Goal: Task Accomplishment & Management: Use online tool/utility

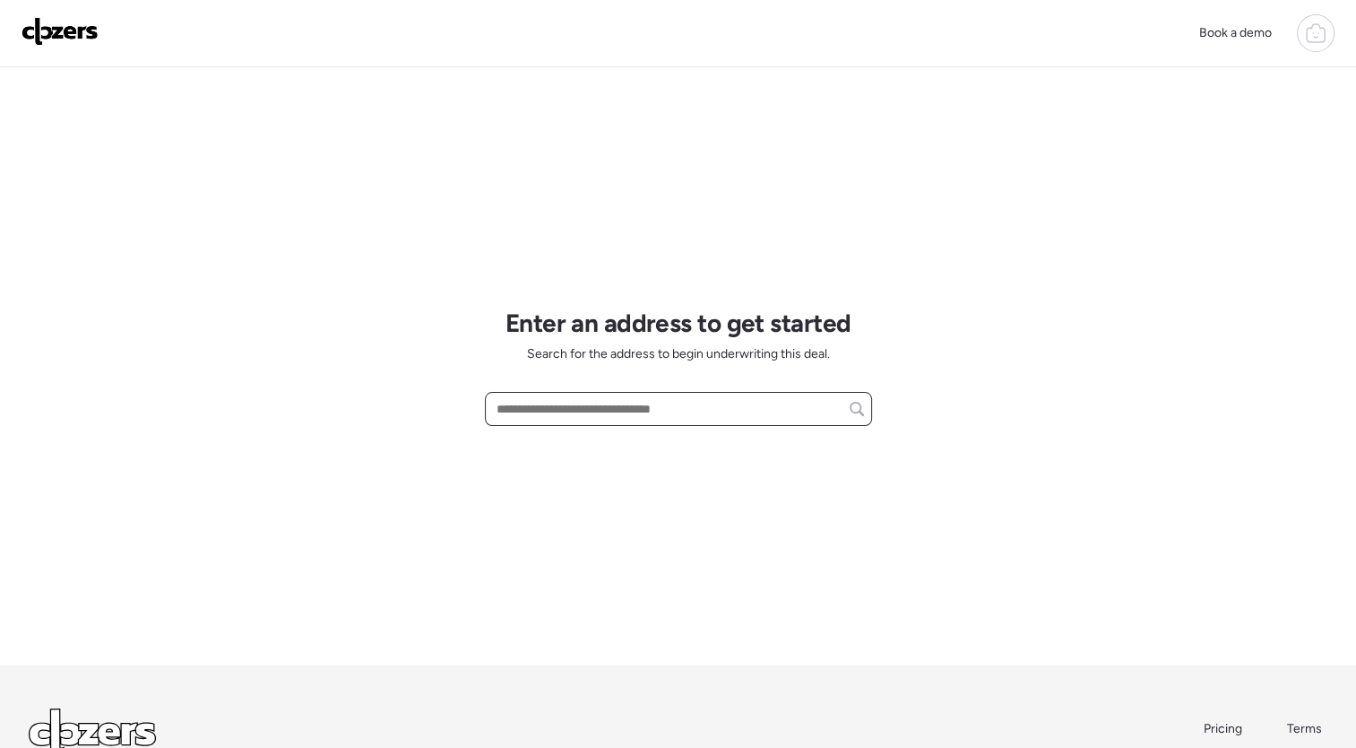
click at [606, 415] on input "text" at bounding box center [678, 408] width 371 height 25
paste input "**********"
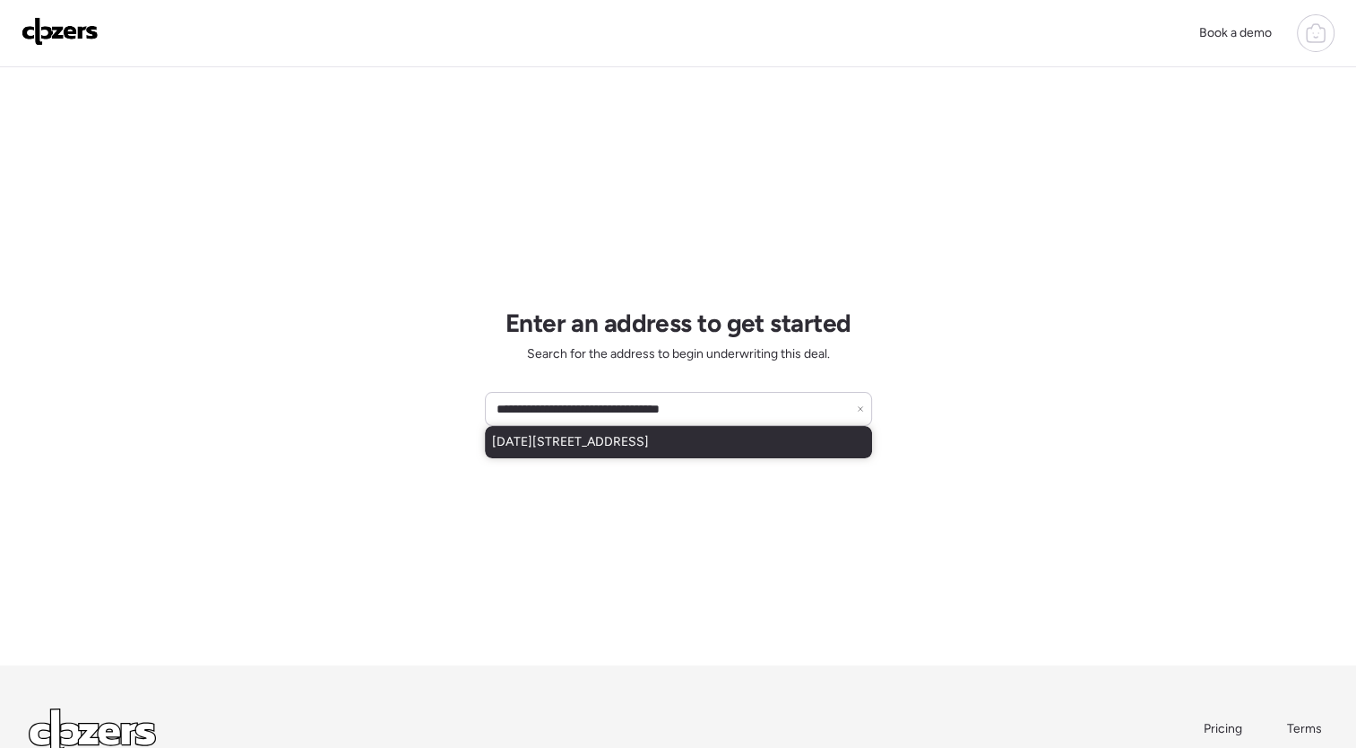
click at [616, 434] on span "[DATE][STREET_ADDRESS]" at bounding box center [570, 442] width 157 height 18
type input "**********"
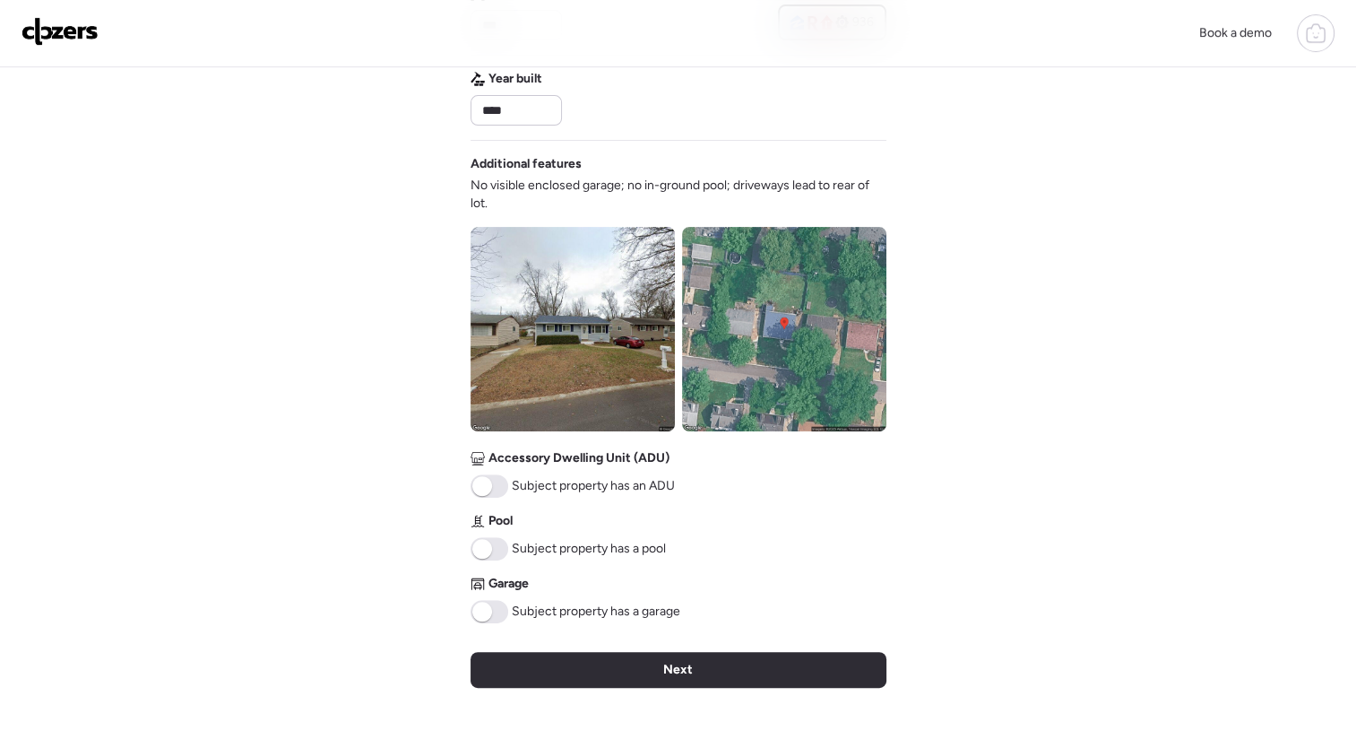
scroll to position [612, 0]
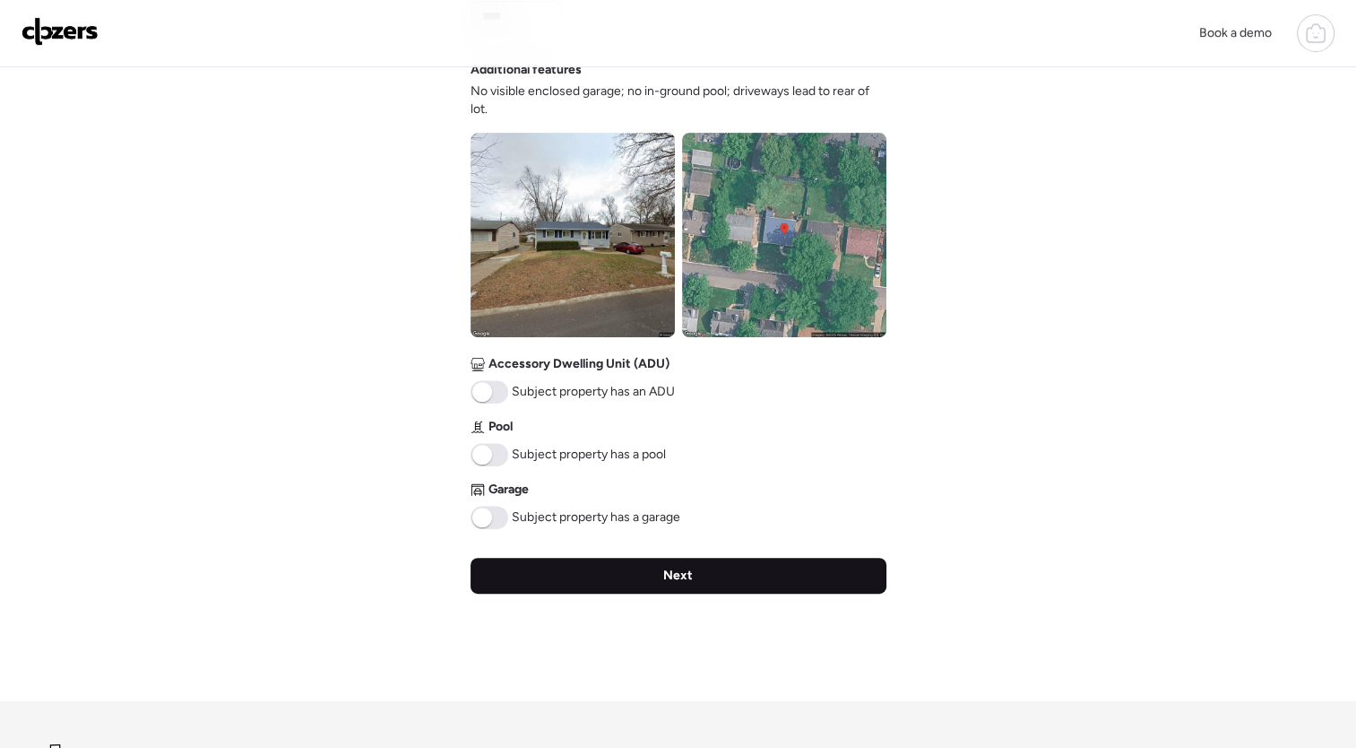
click at [766, 579] on div "Next" at bounding box center [679, 576] width 416 height 36
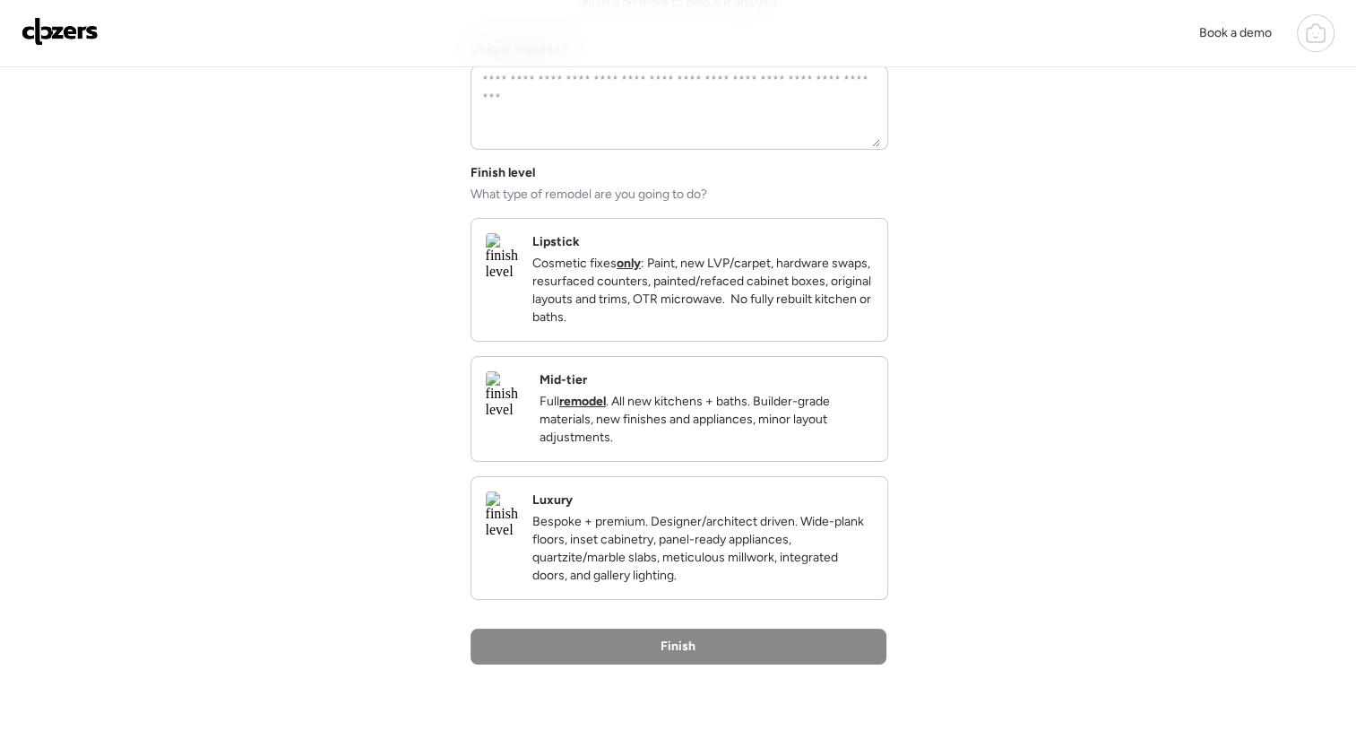
scroll to position [0, 0]
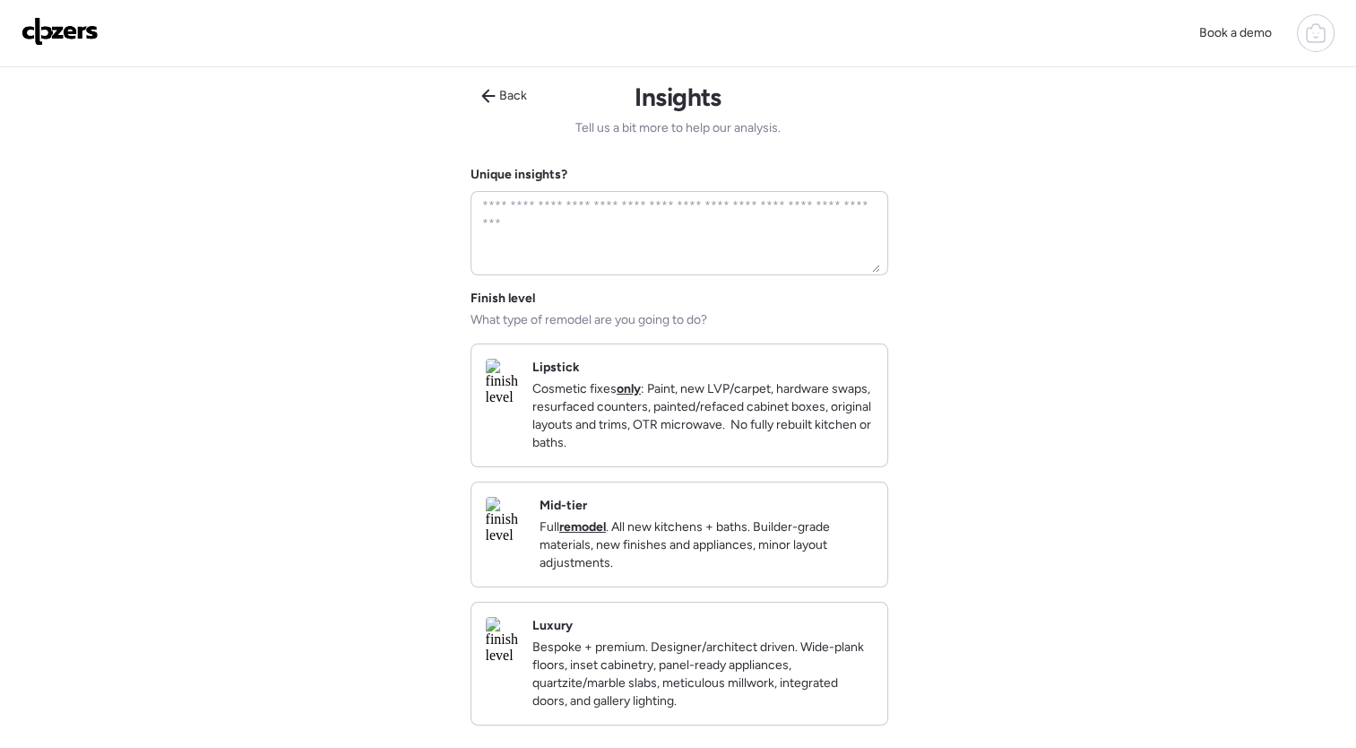
click at [709, 549] on p "Full remodel . All new kitchens + baths. Builder-grade materials, new finishes …" at bounding box center [706, 545] width 333 height 54
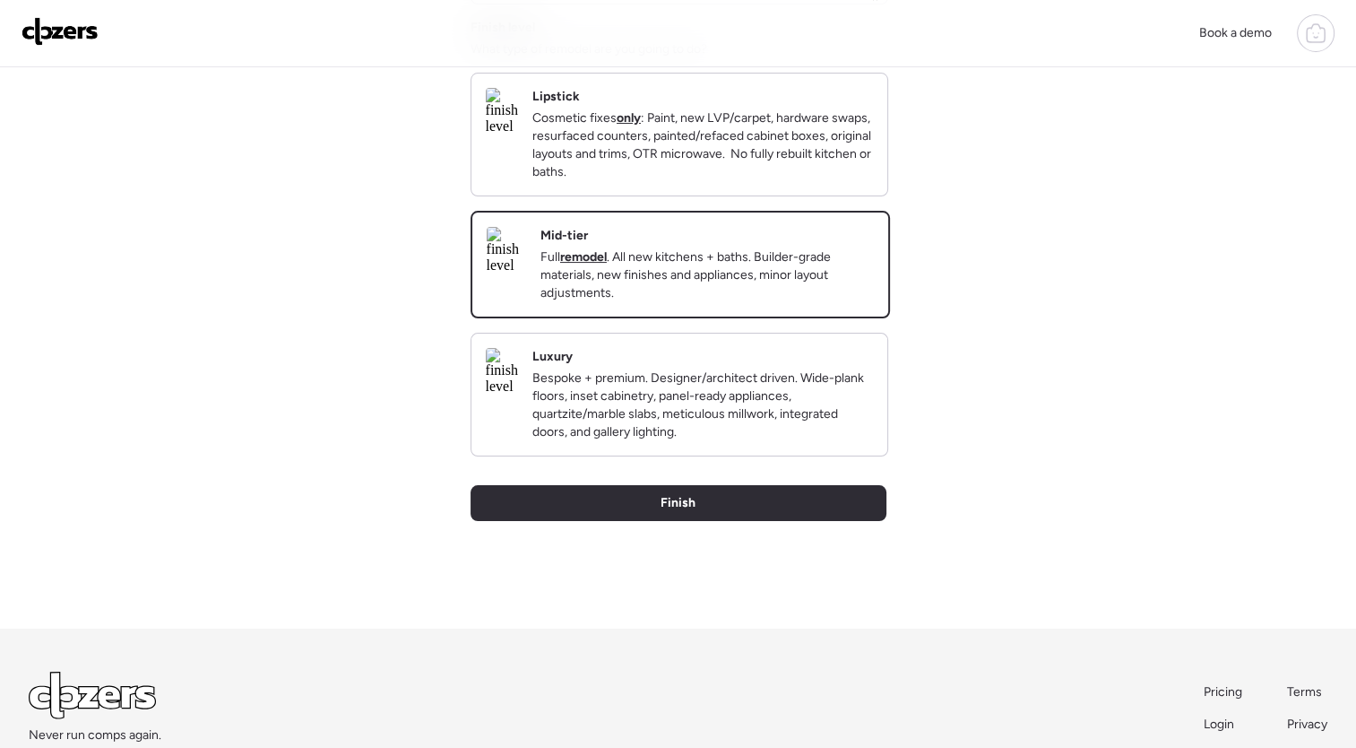
scroll to position [273, 0]
click at [707, 519] on div "Finish" at bounding box center [679, 501] width 416 height 36
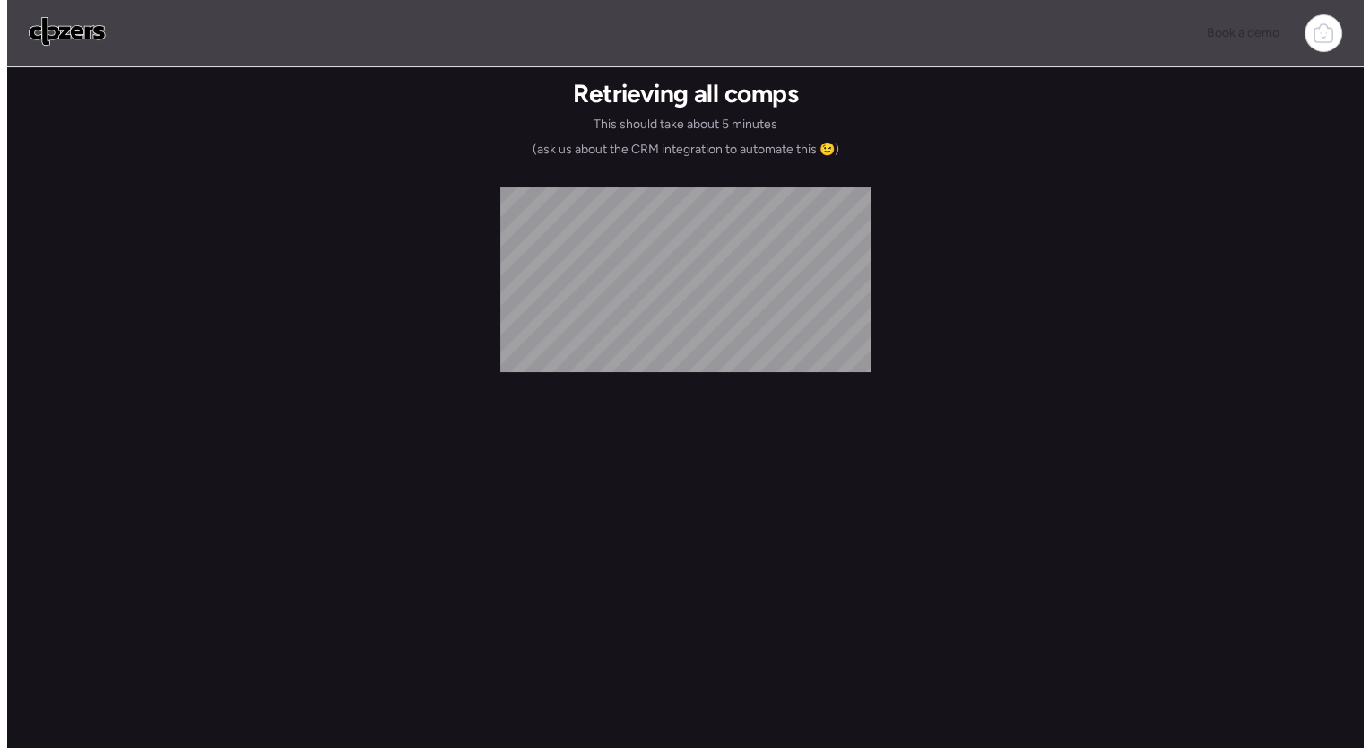
scroll to position [0, 0]
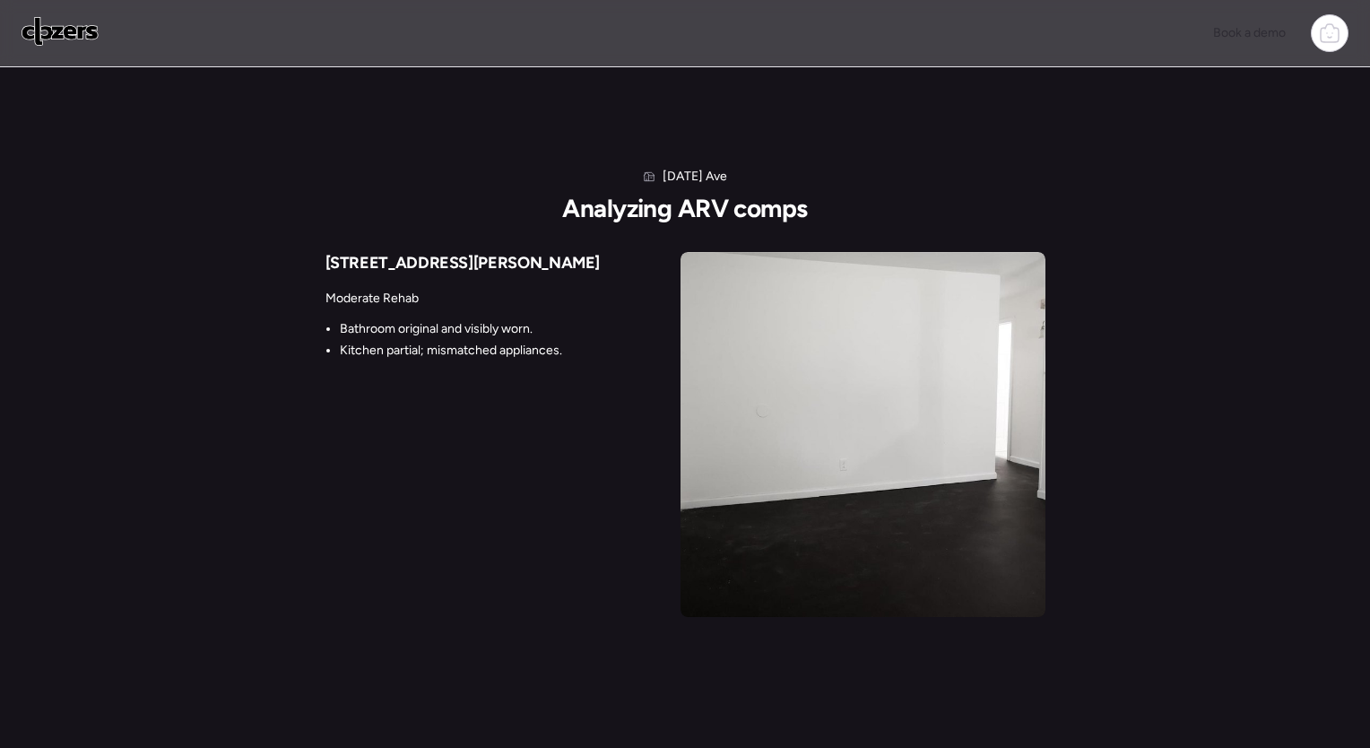
click at [729, 467] on img at bounding box center [862, 434] width 365 height 365
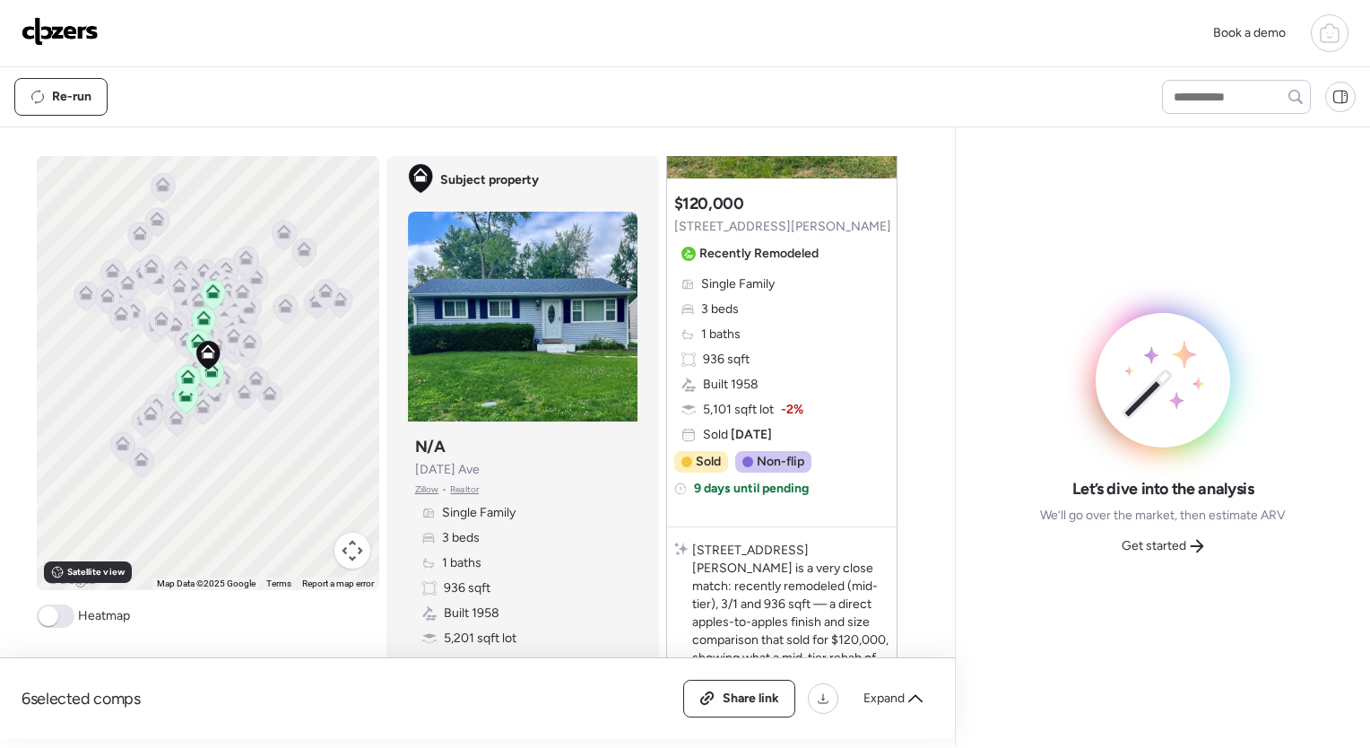
scroll to position [258, 0]
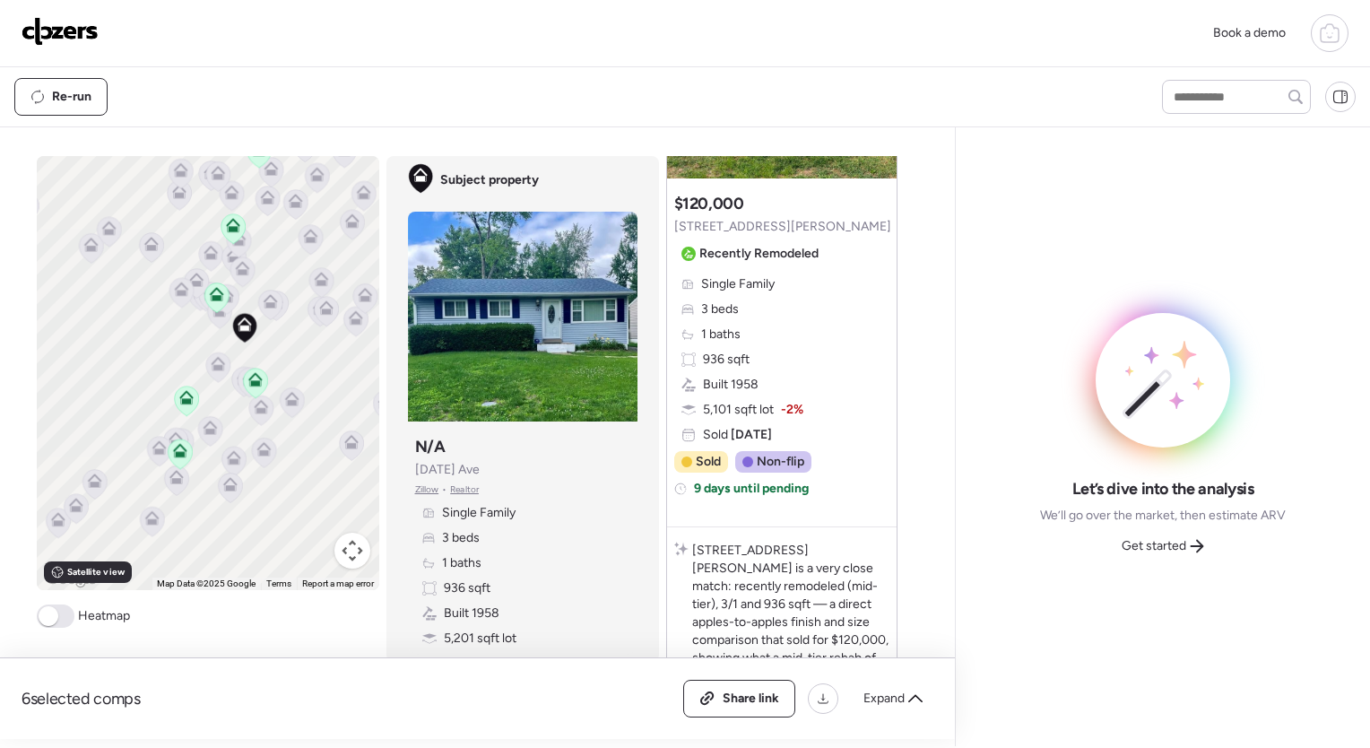
drag, startPoint x: 205, startPoint y: 459, endPoint x: 326, endPoint y: 284, distance: 212.6
click at [326, 284] on icon at bounding box center [321, 283] width 24 height 30
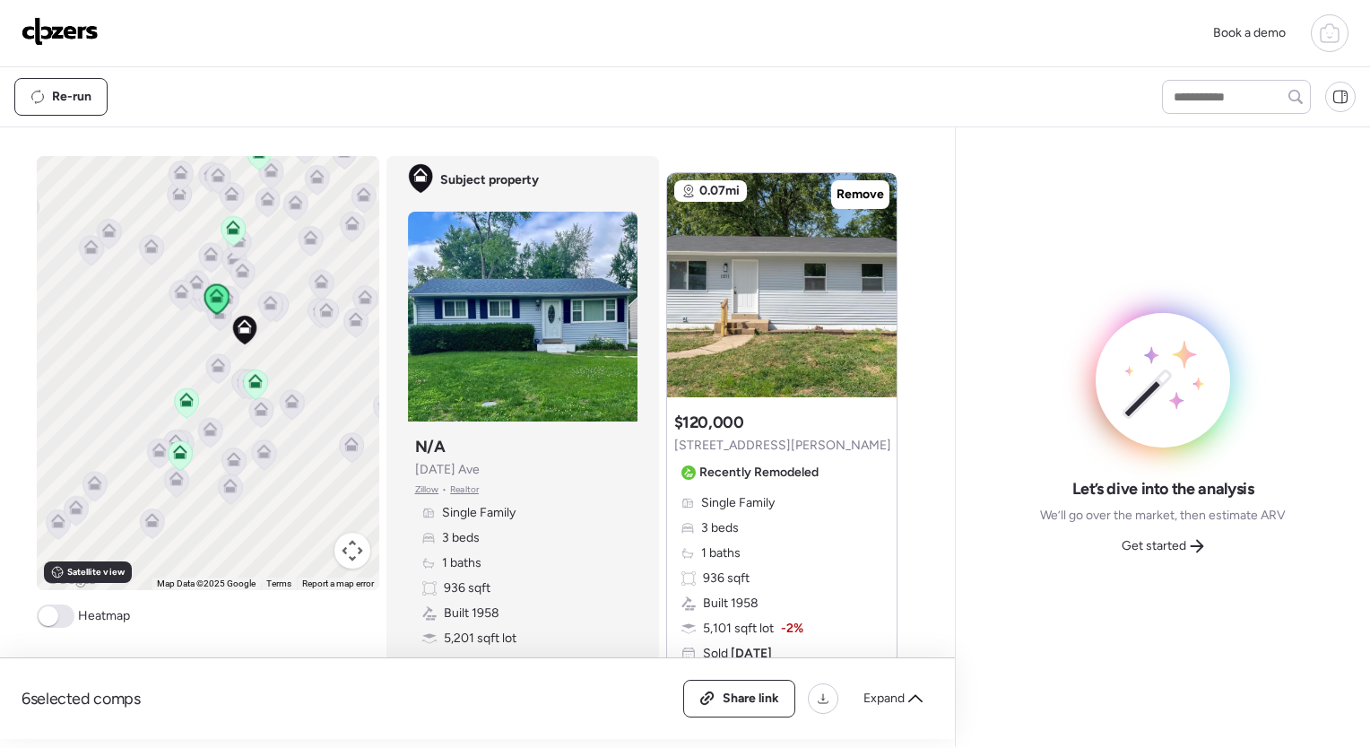
scroll to position [25, 0]
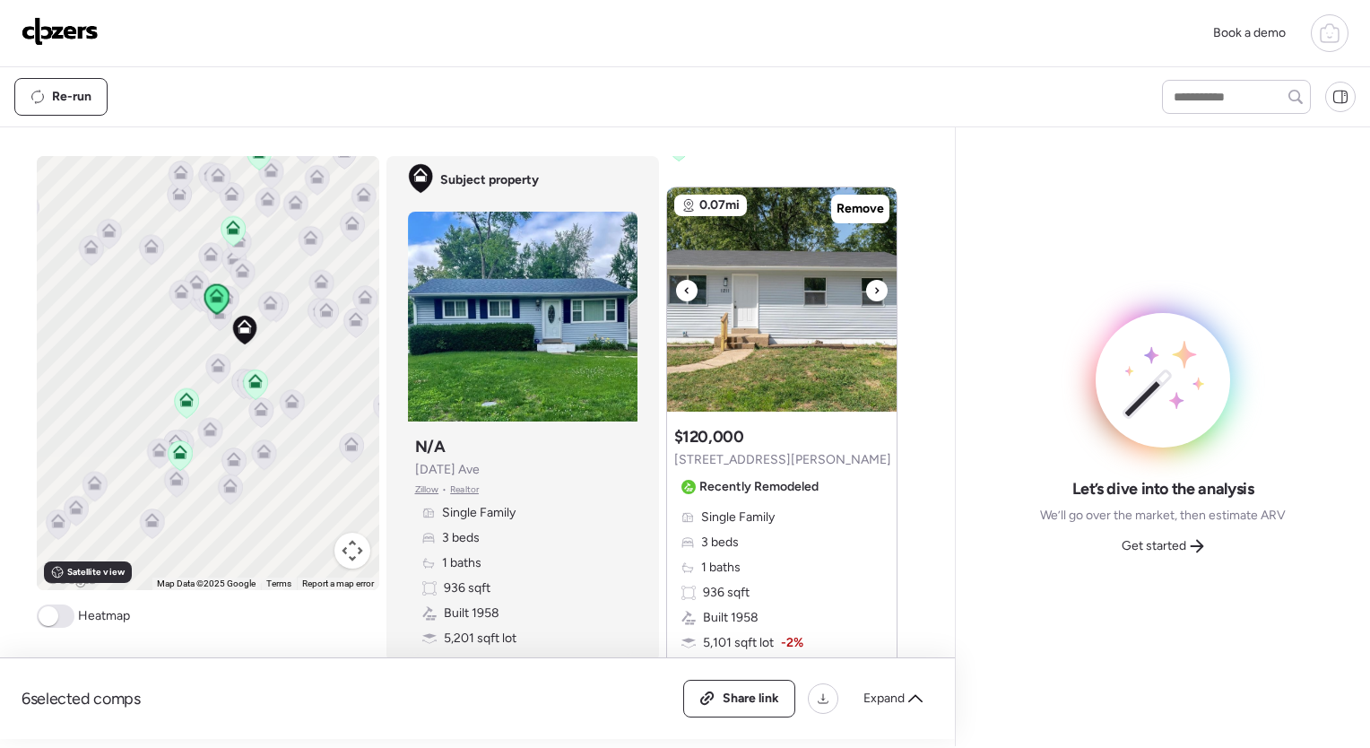
click at [873, 289] on div at bounding box center [877, 291] width 22 height 22
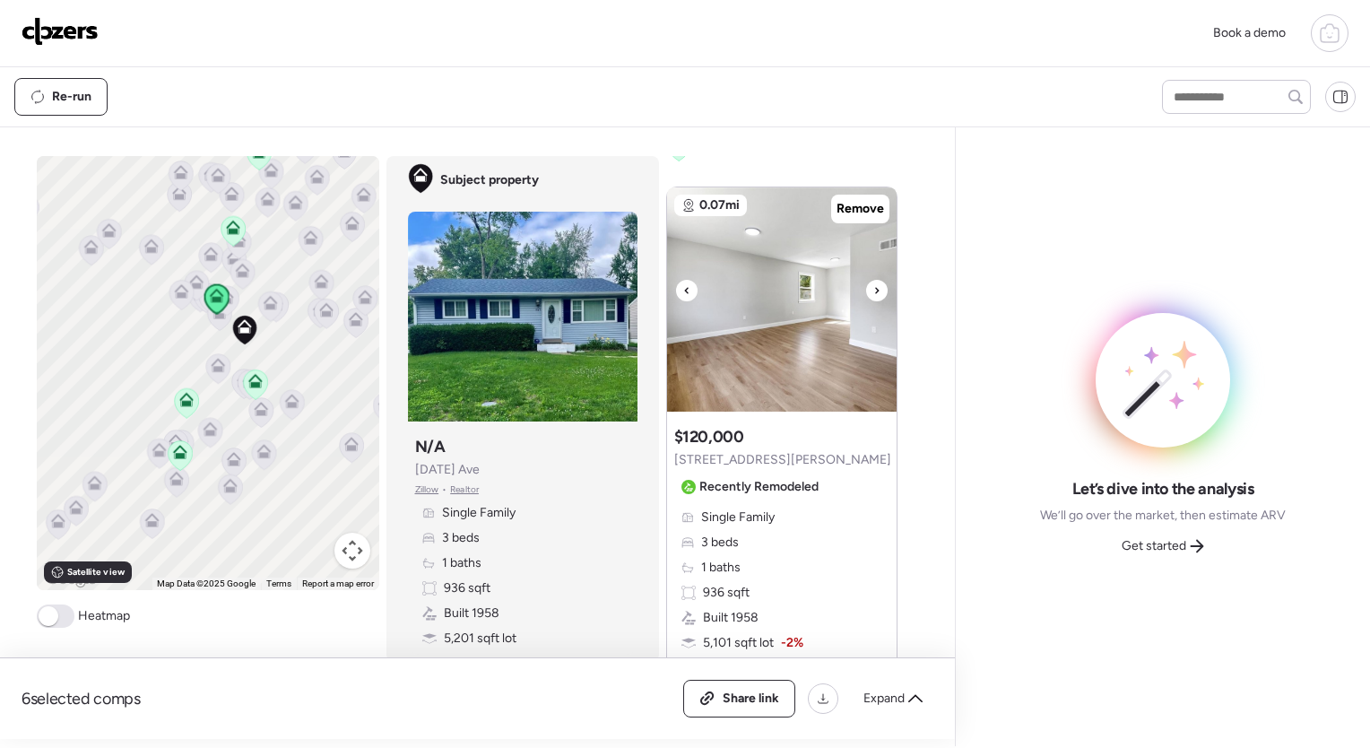
click at [873, 289] on div at bounding box center [877, 291] width 22 height 22
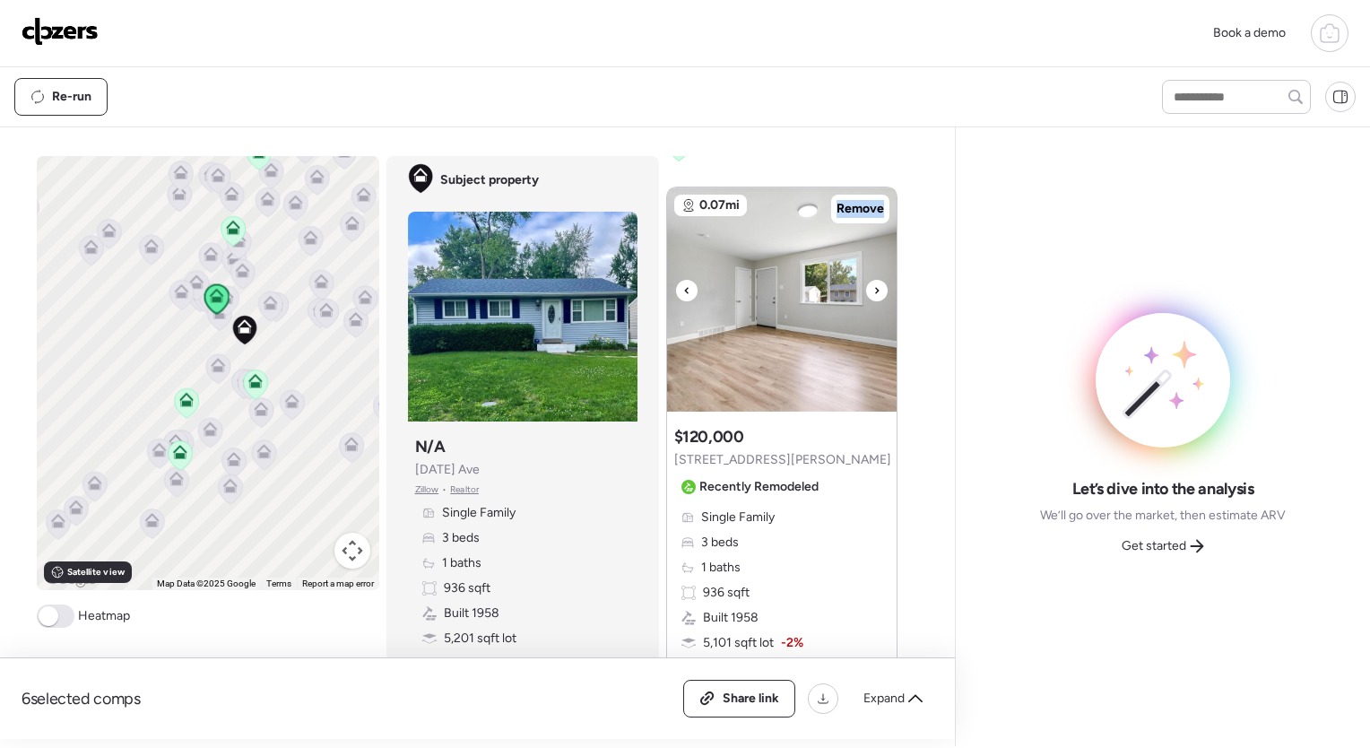
click at [873, 289] on div at bounding box center [877, 291] width 22 height 22
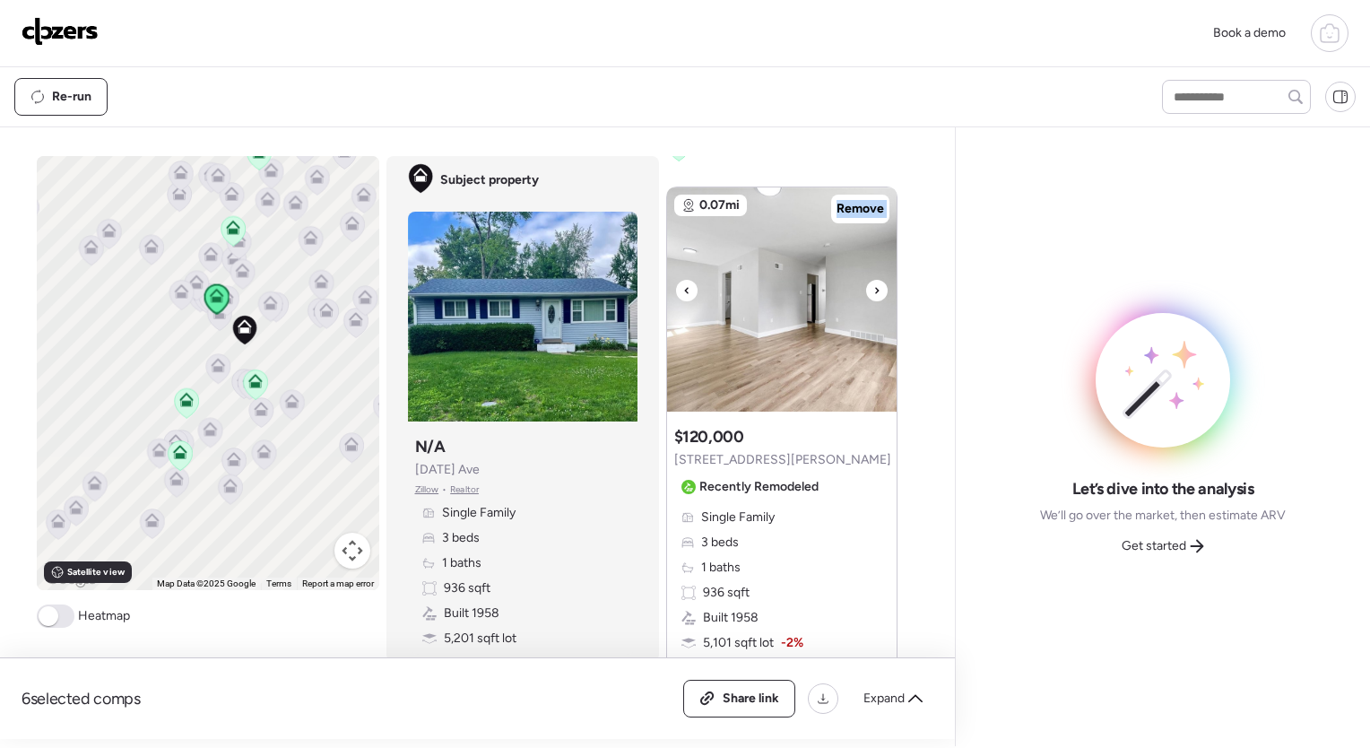
click at [873, 289] on div at bounding box center [877, 291] width 22 height 22
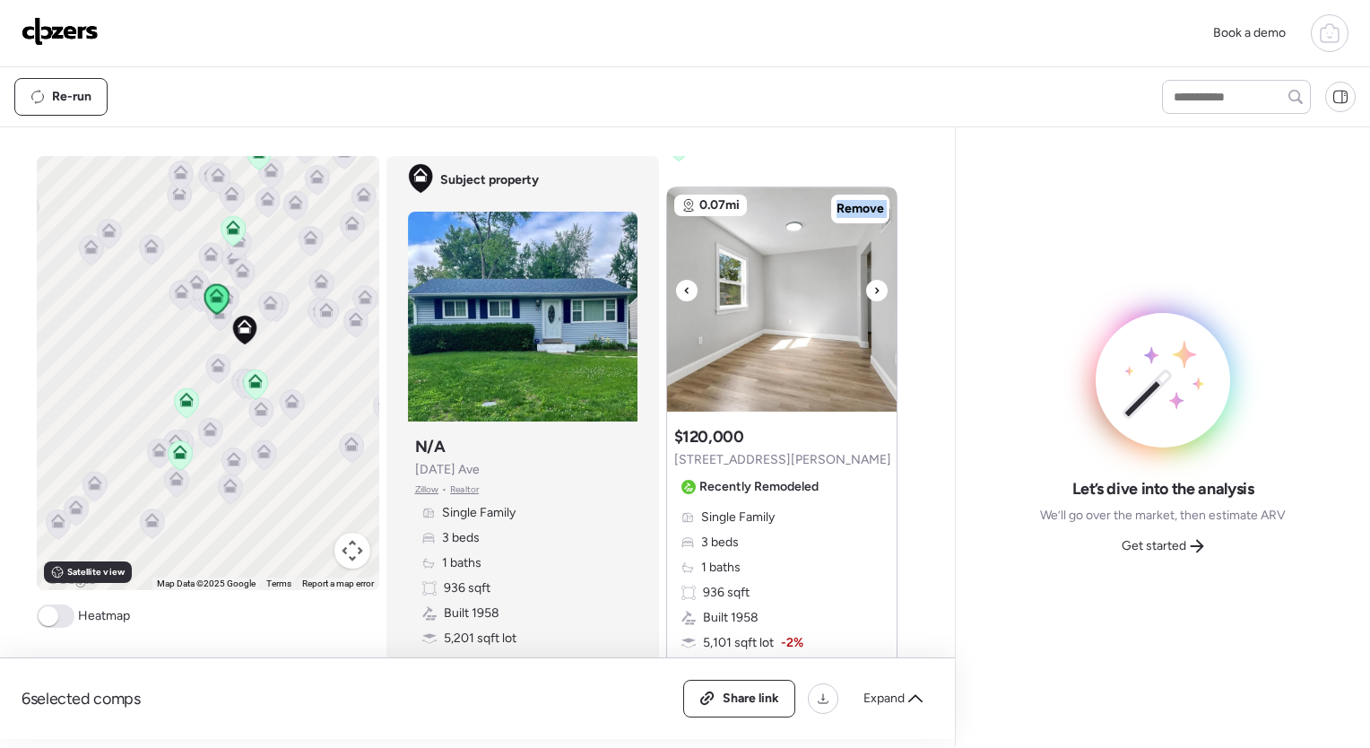
click at [873, 289] on div at bounding box center [877, 291] width 22 height 22
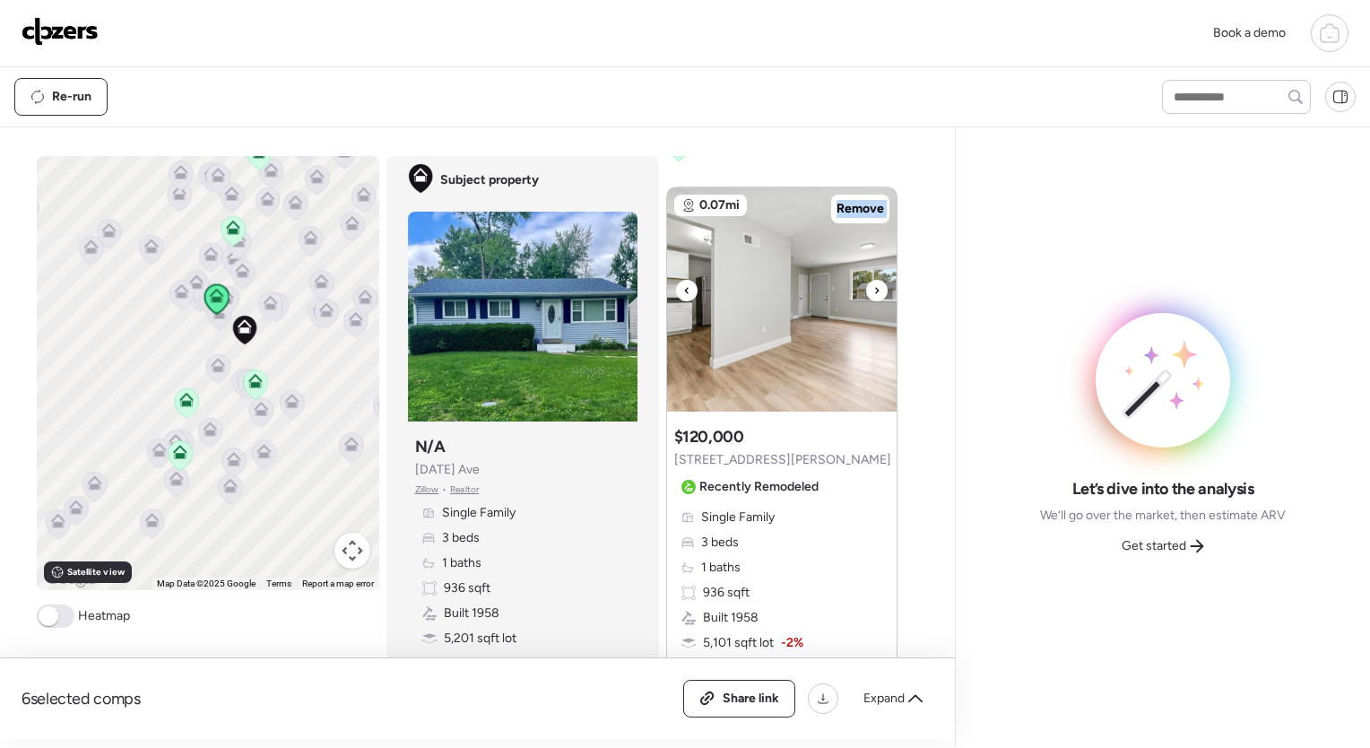
click at [873, 289] on div at bounding box center [877, 291] width 22 height 22
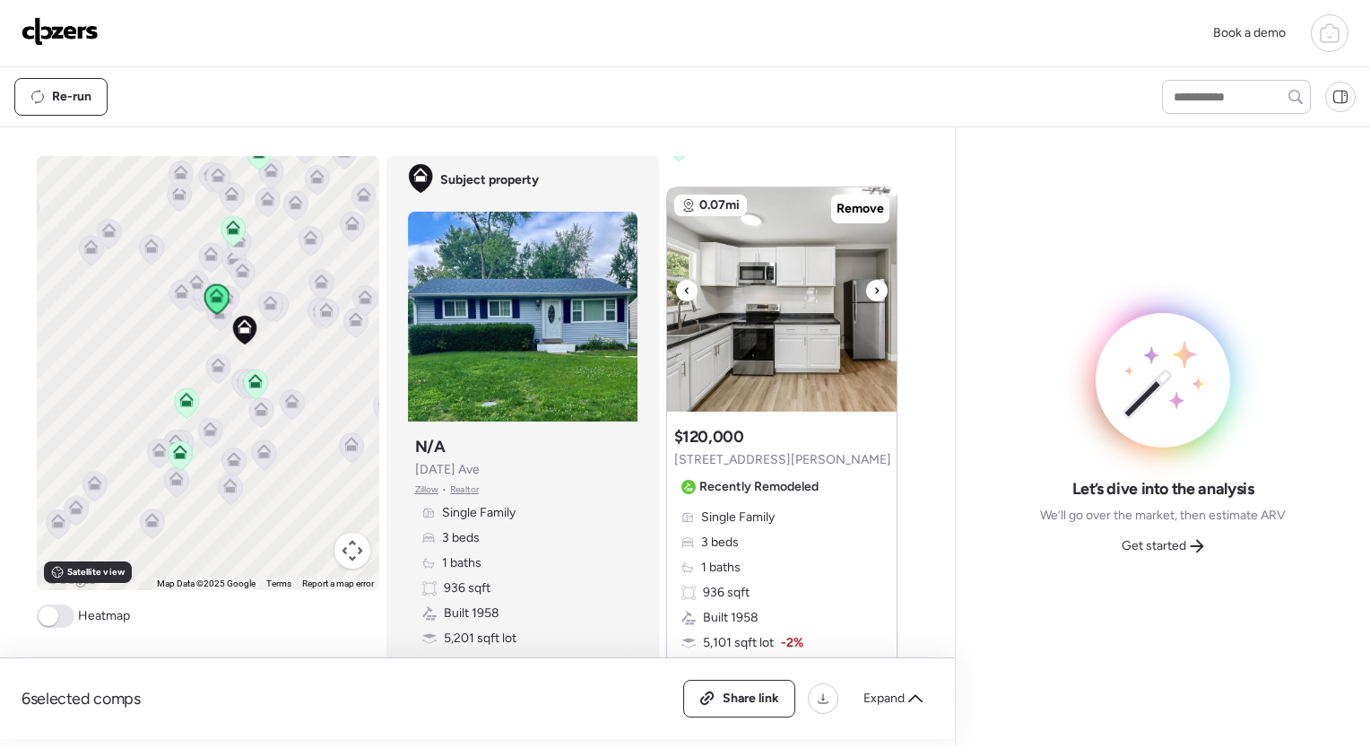
click at [873, 289] on div at bounding box center [877, 291] width 22 height 22
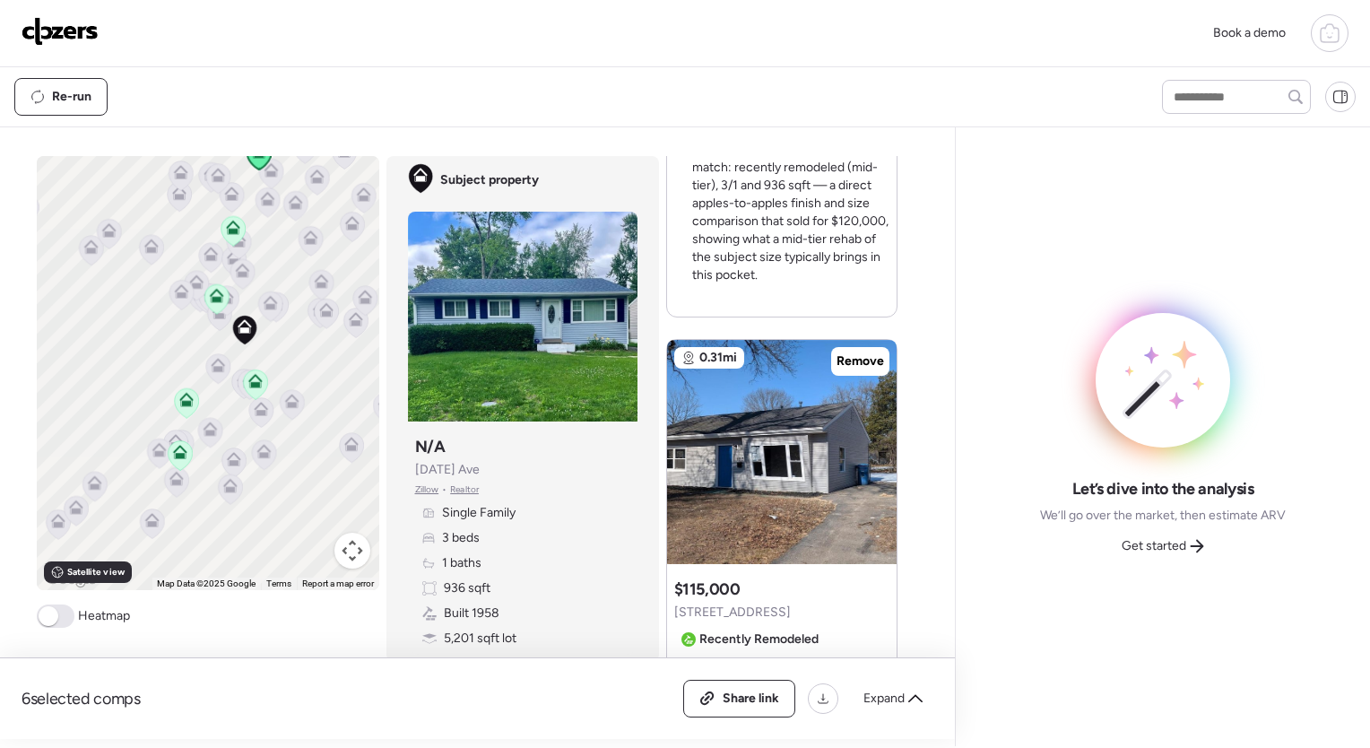
scroll to position [674, 0]
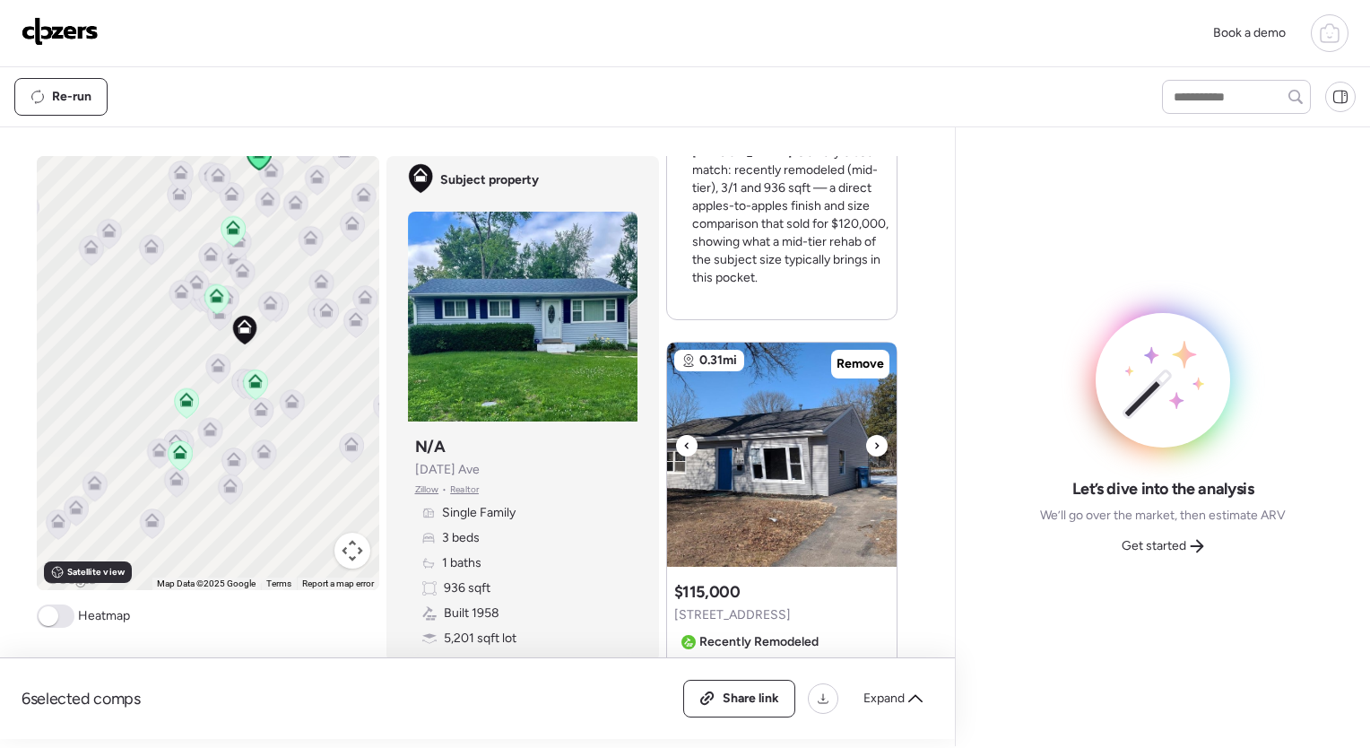
click at [876, 435] on div at bounding box center [877, 446] width 22 height 22
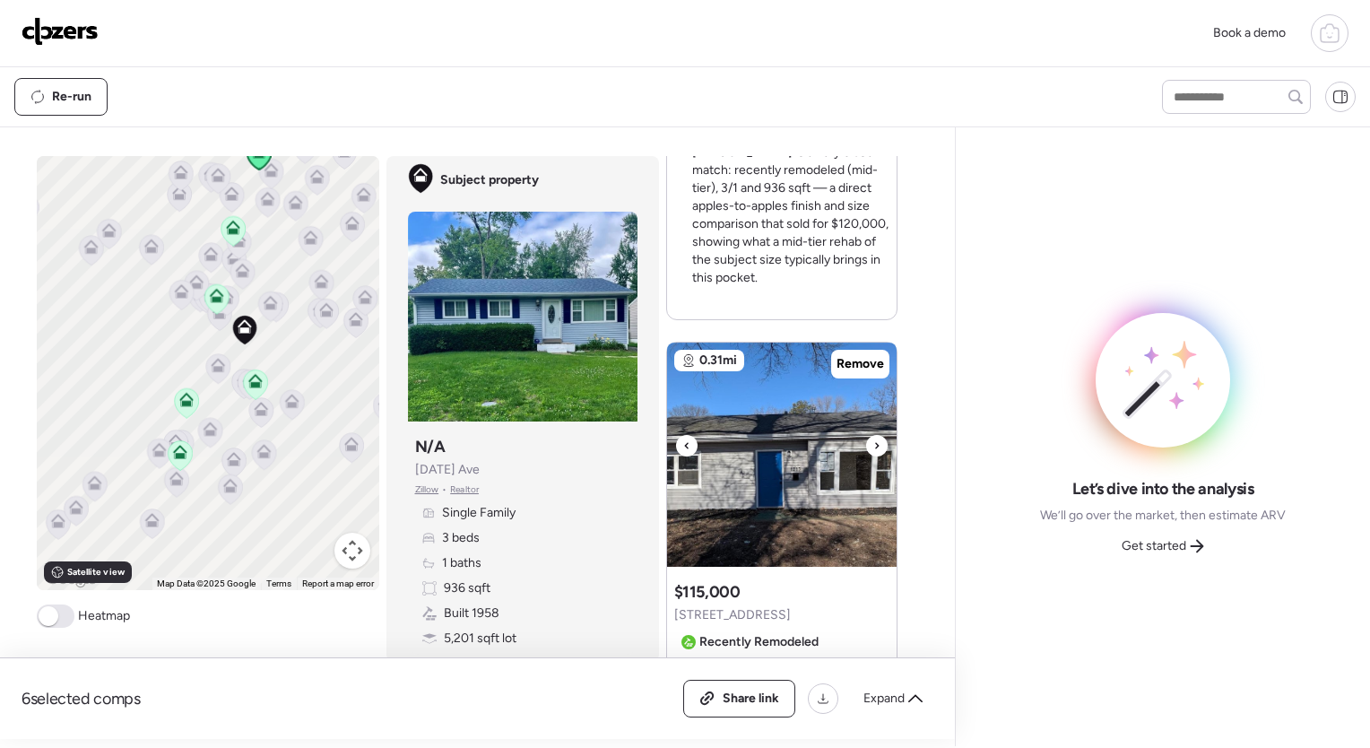
click at [876, 435] on div at bounding box center [877, 446] width 22 height 22
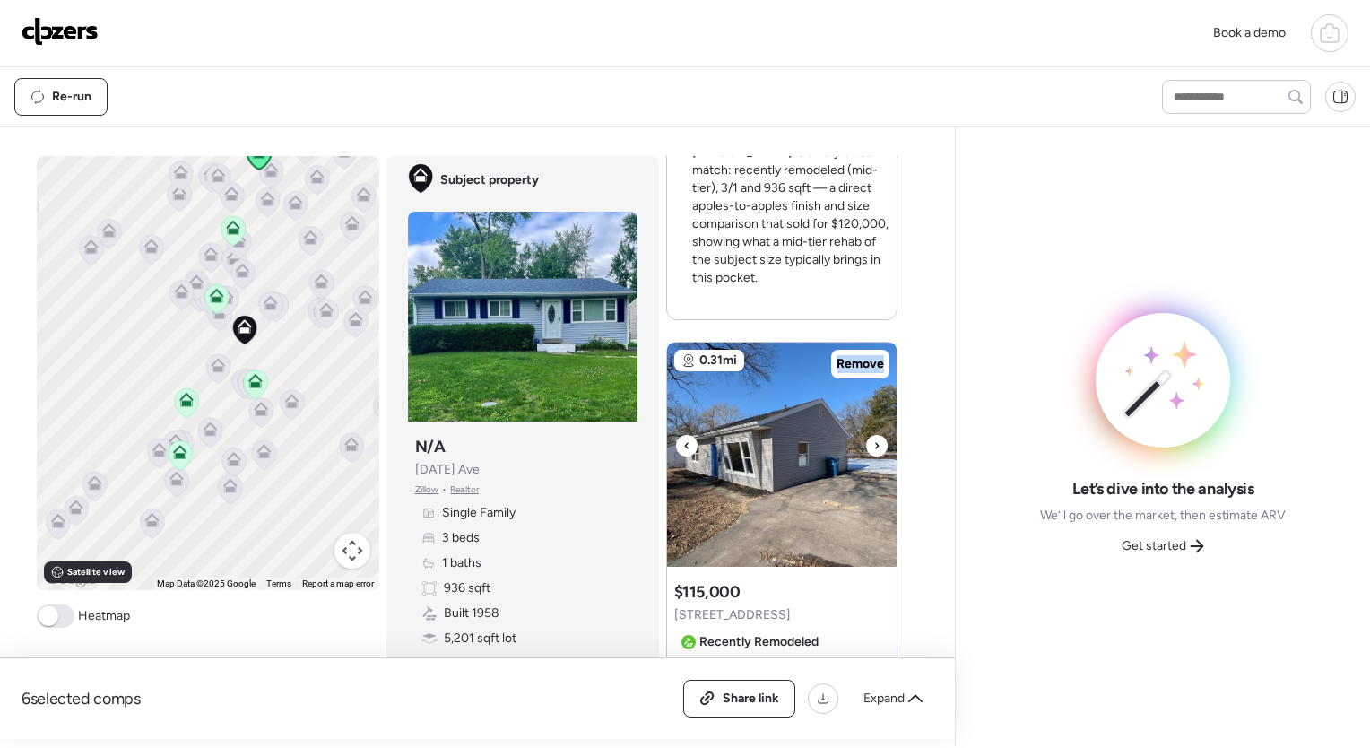
click at [876, 435] on div at bounding box center [877, 446] width 22 height 22
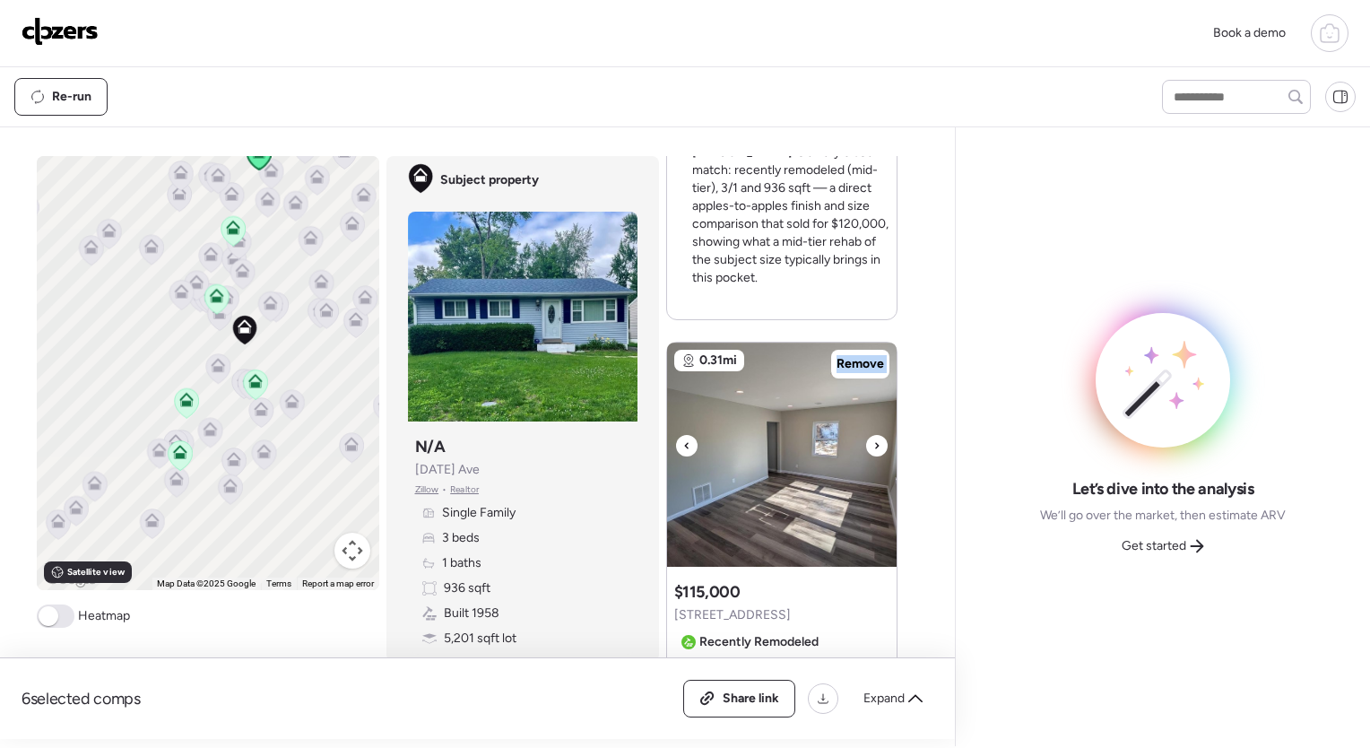
click at [876, 435] on div at bounding box center [877, 446] width 22 height 22
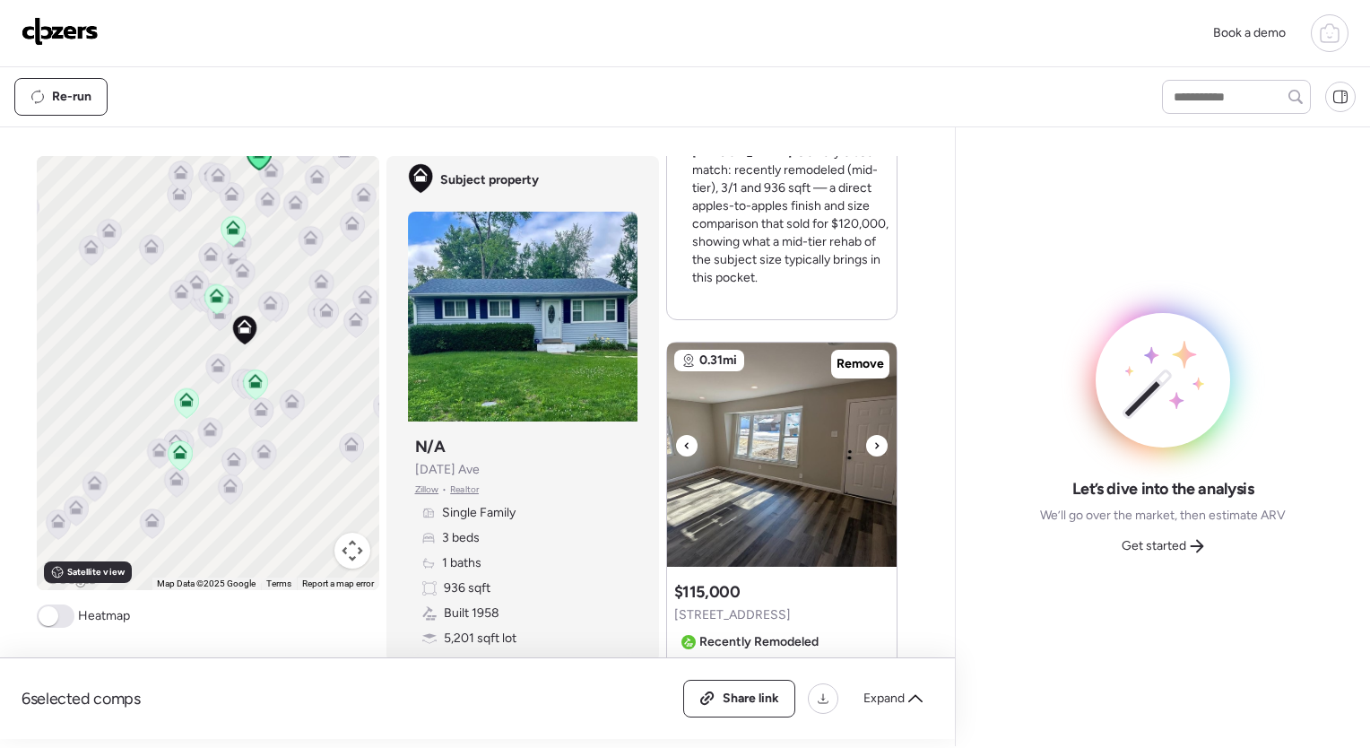
click at [876, 435] on div at bounding box center [877, 446] width 22 height 22
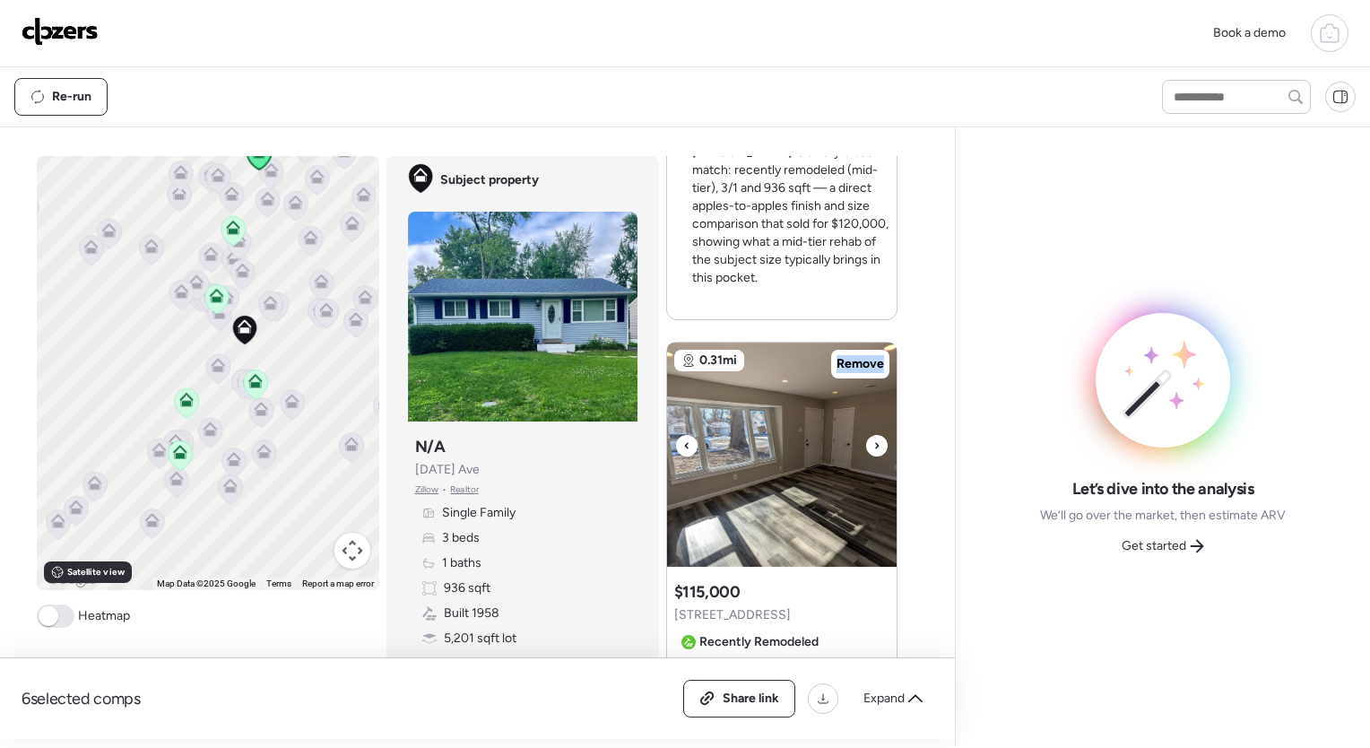
click at [876, 435] on div at bounding box center [877, 446] width 22 height 22
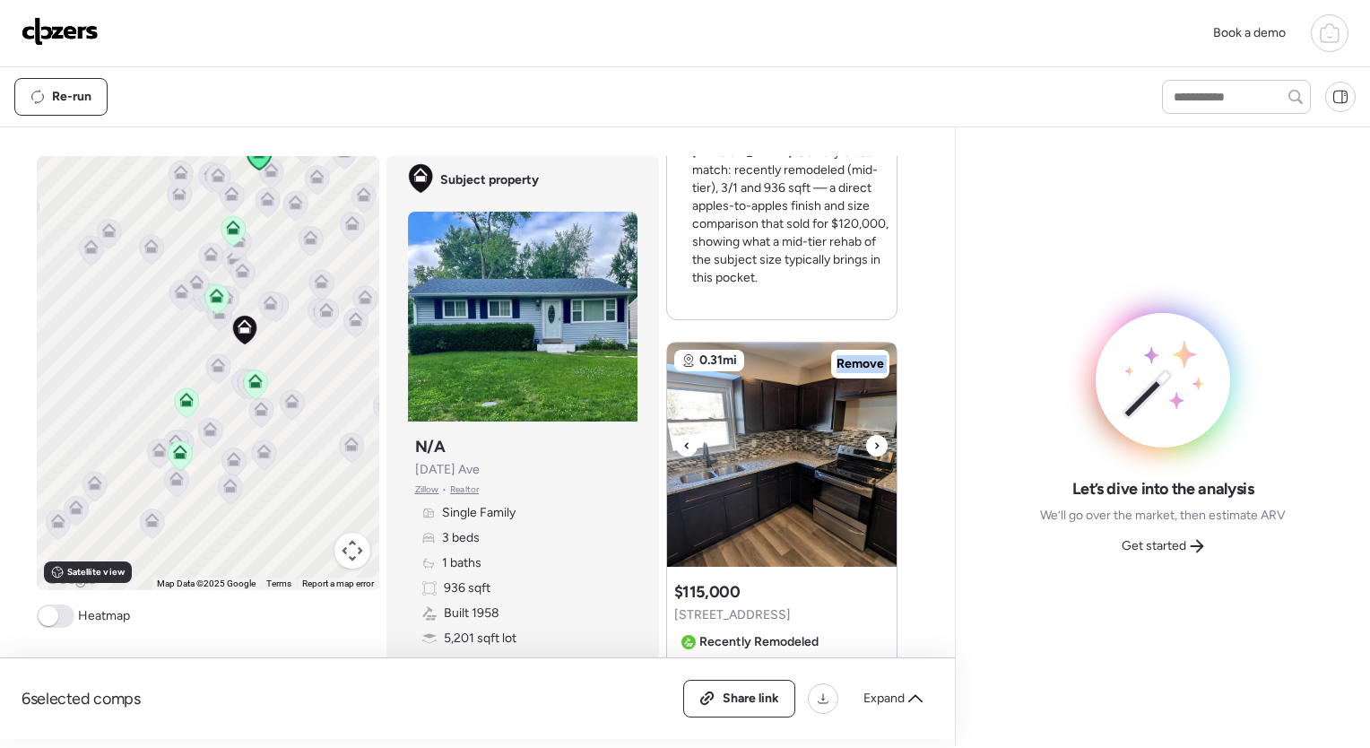
click at [876, 435] on div at bounding box center [877, 446] width 22 height 22
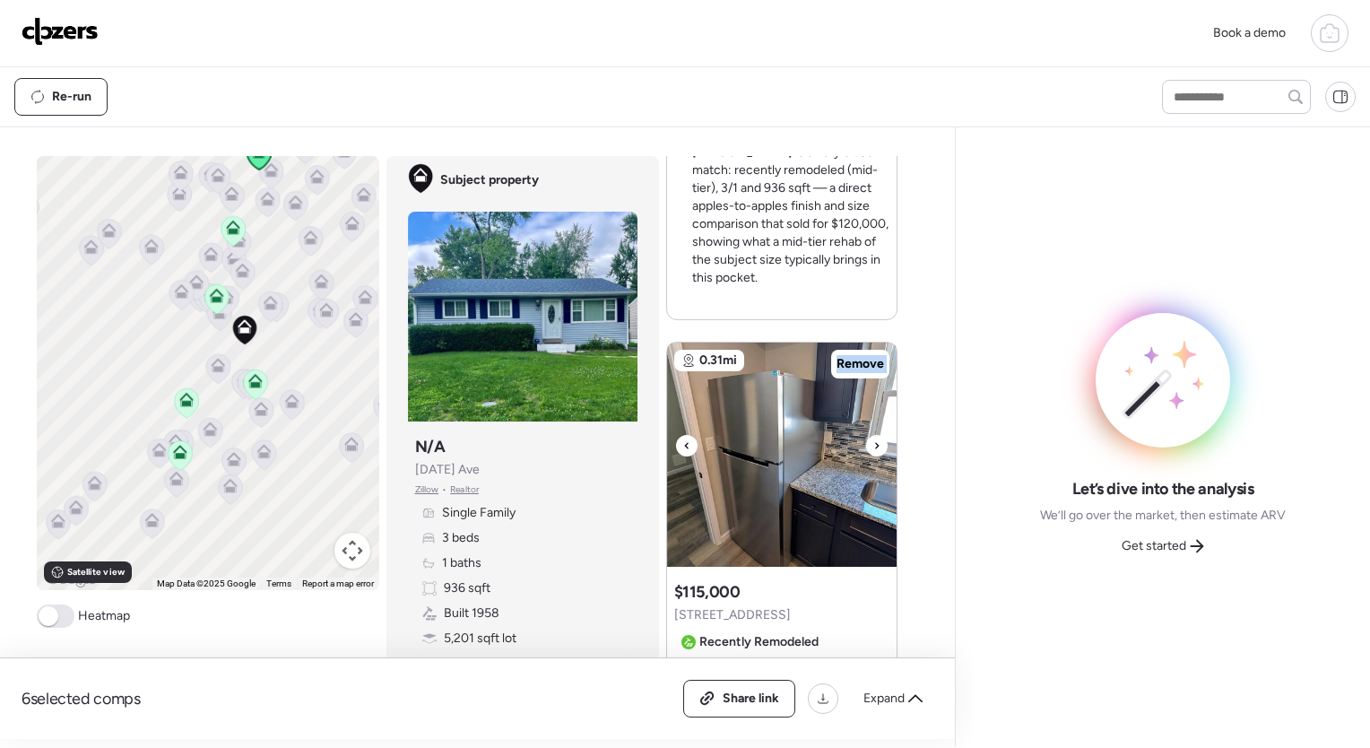
click at [876, 435] on div at bounding box center [877, 446] width 22 height 22
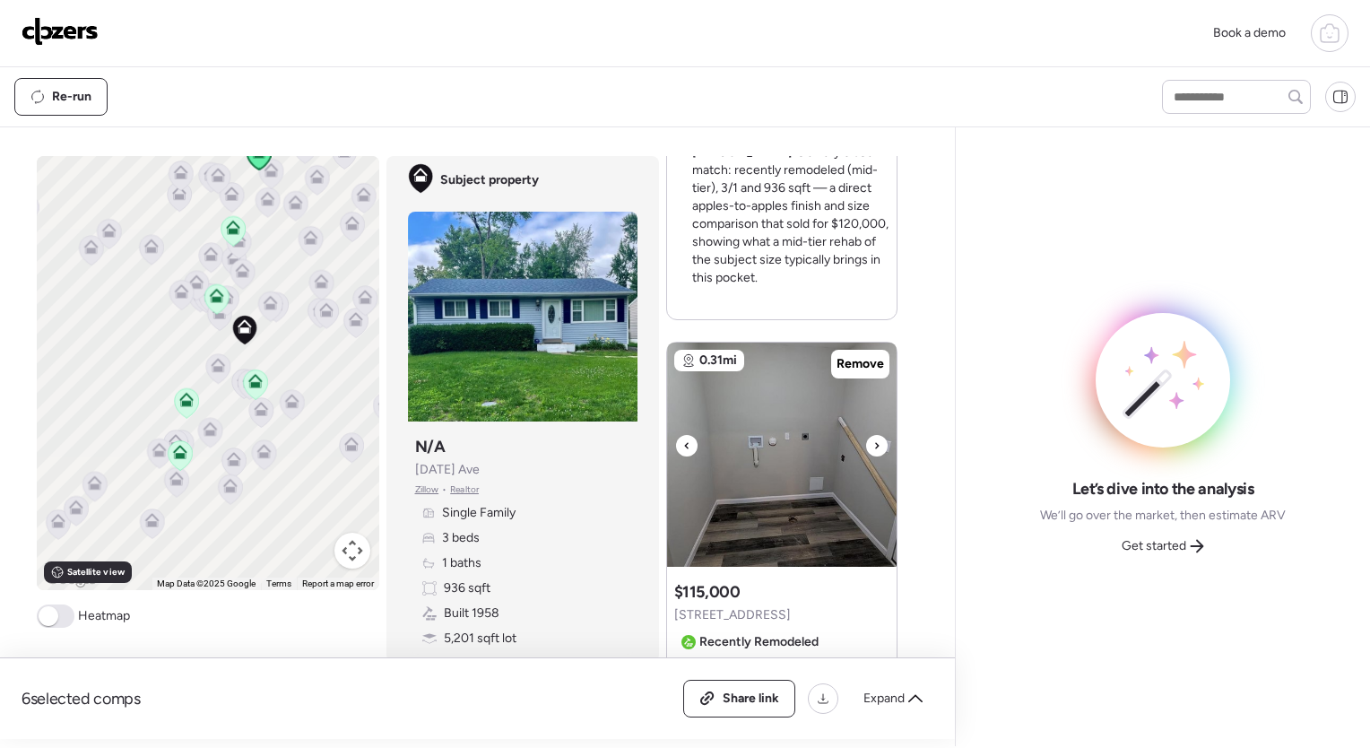
click at [876, 435] on div at bounding box center [877, 446] width 22 height 22
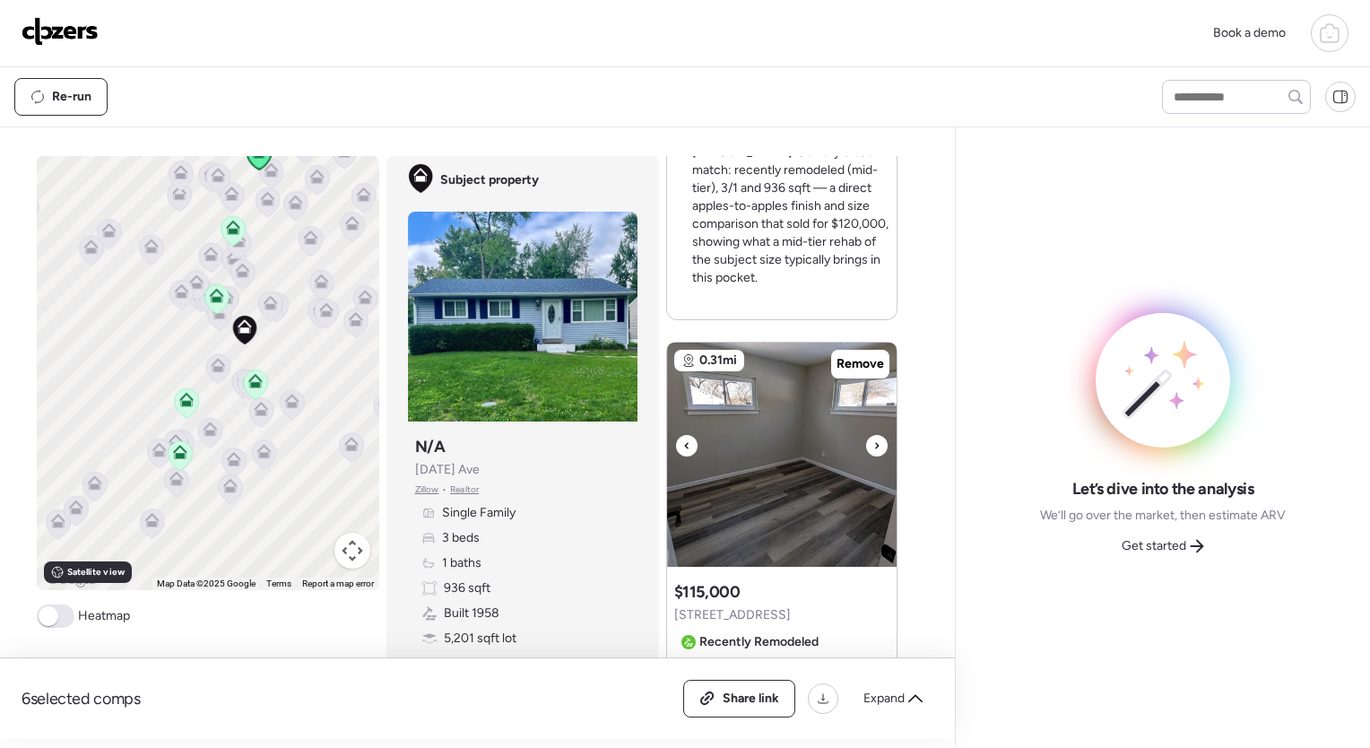
click at [876, 435] on div at bounding box center [877, 446] width 22 height 22
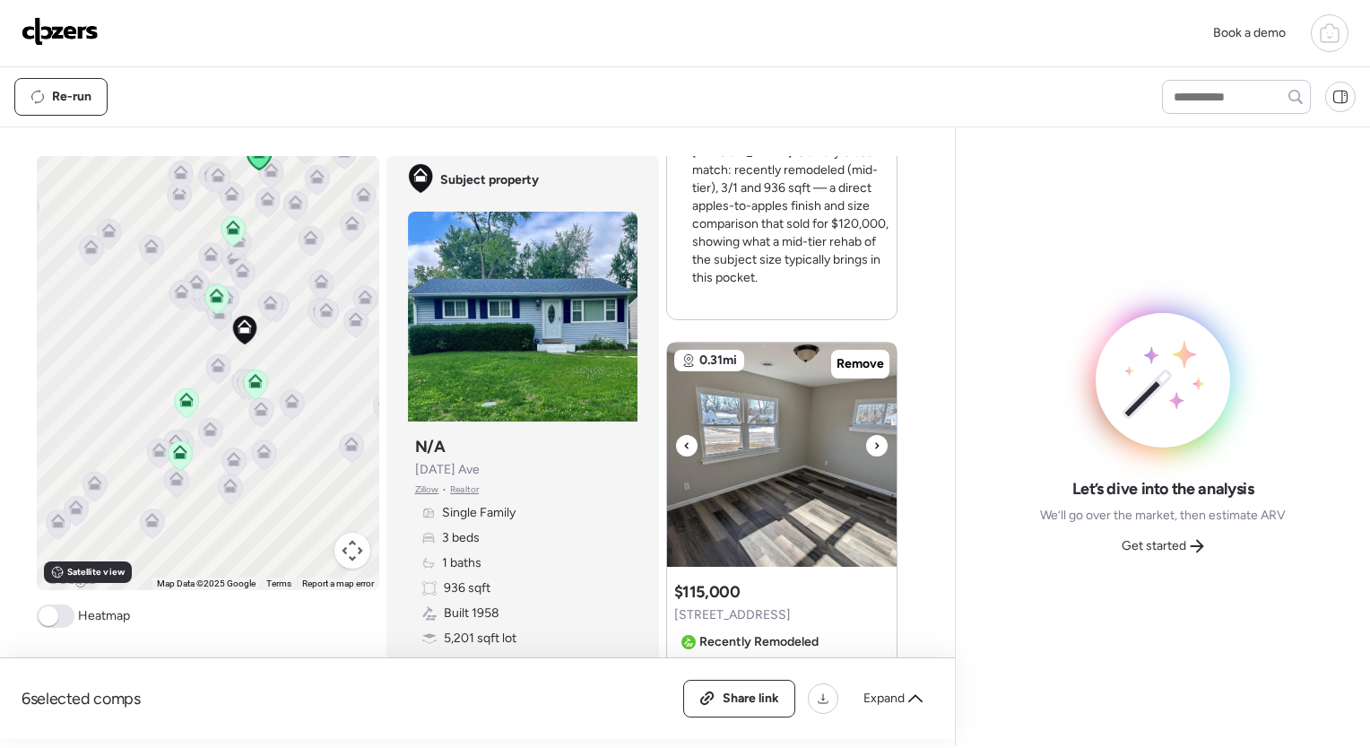
click at [876, 435] on div at bounding box center [877, 446] width 22 height 22
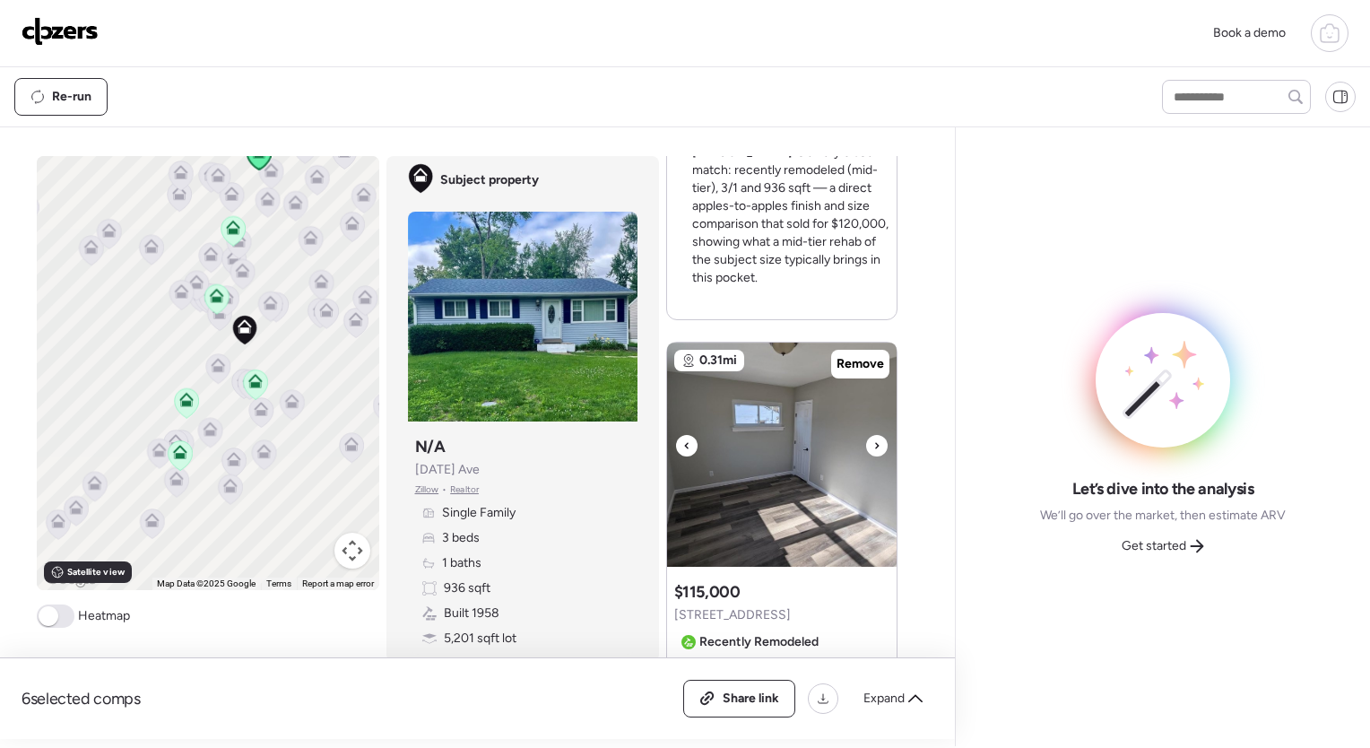
click at [876, 435] on div at bounding box center [877, 446] width 22 height 22
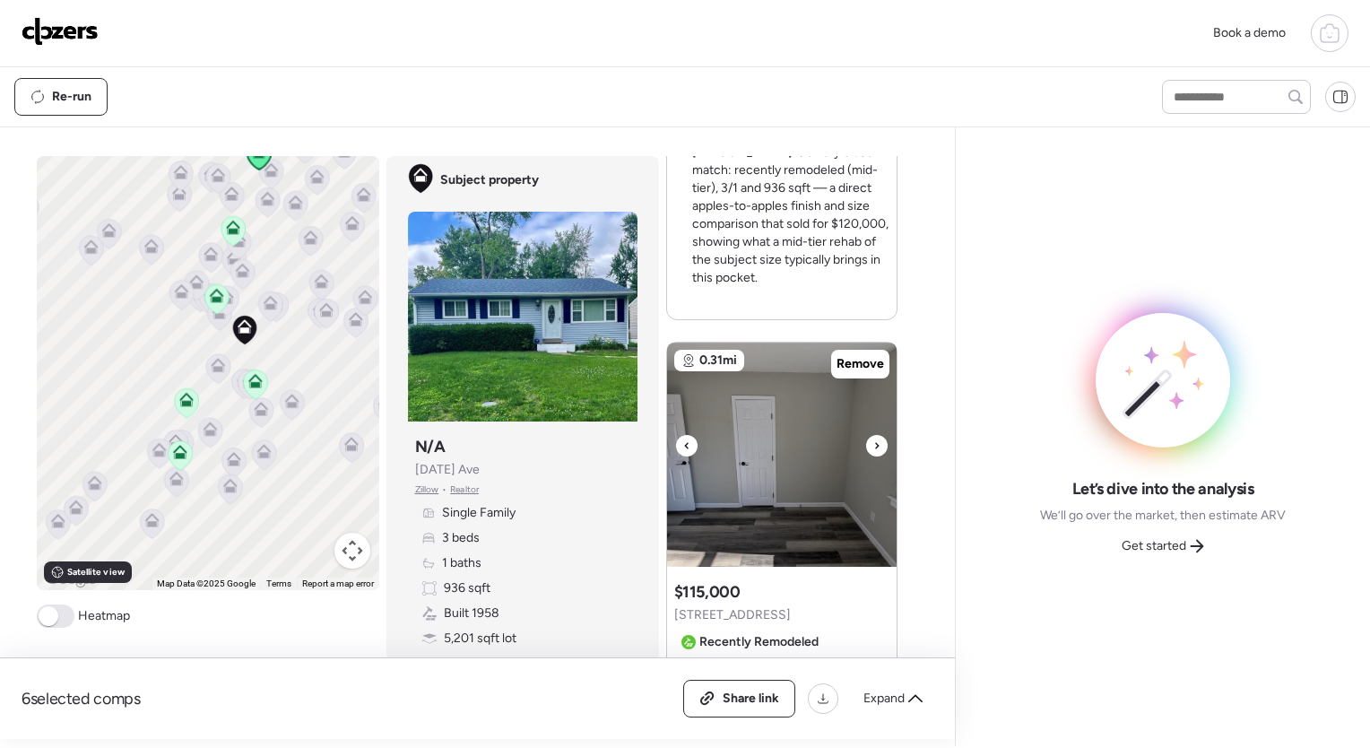
click at [876, 435] on div at bounding box center [877, 446] width 22 height 22
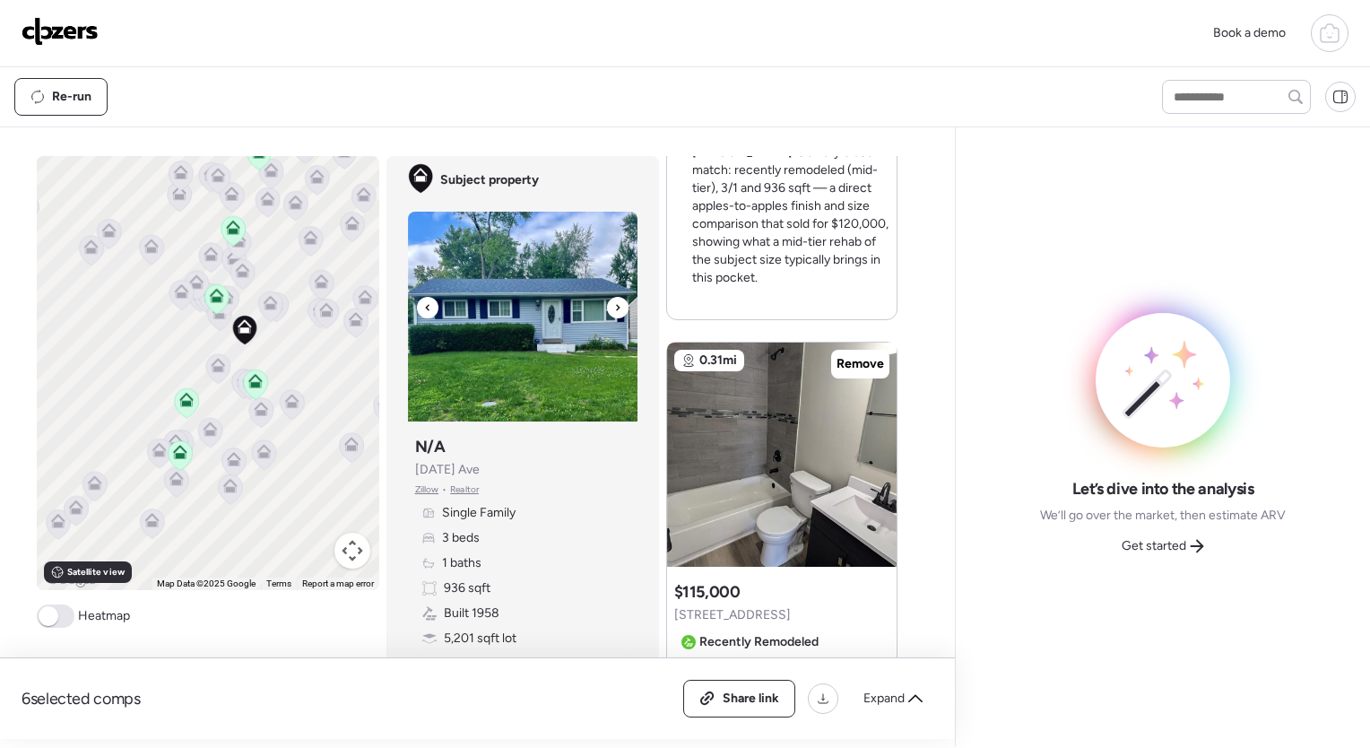
click at [614, 309] on icon at bounding box center [617, 308] width 7 height 22
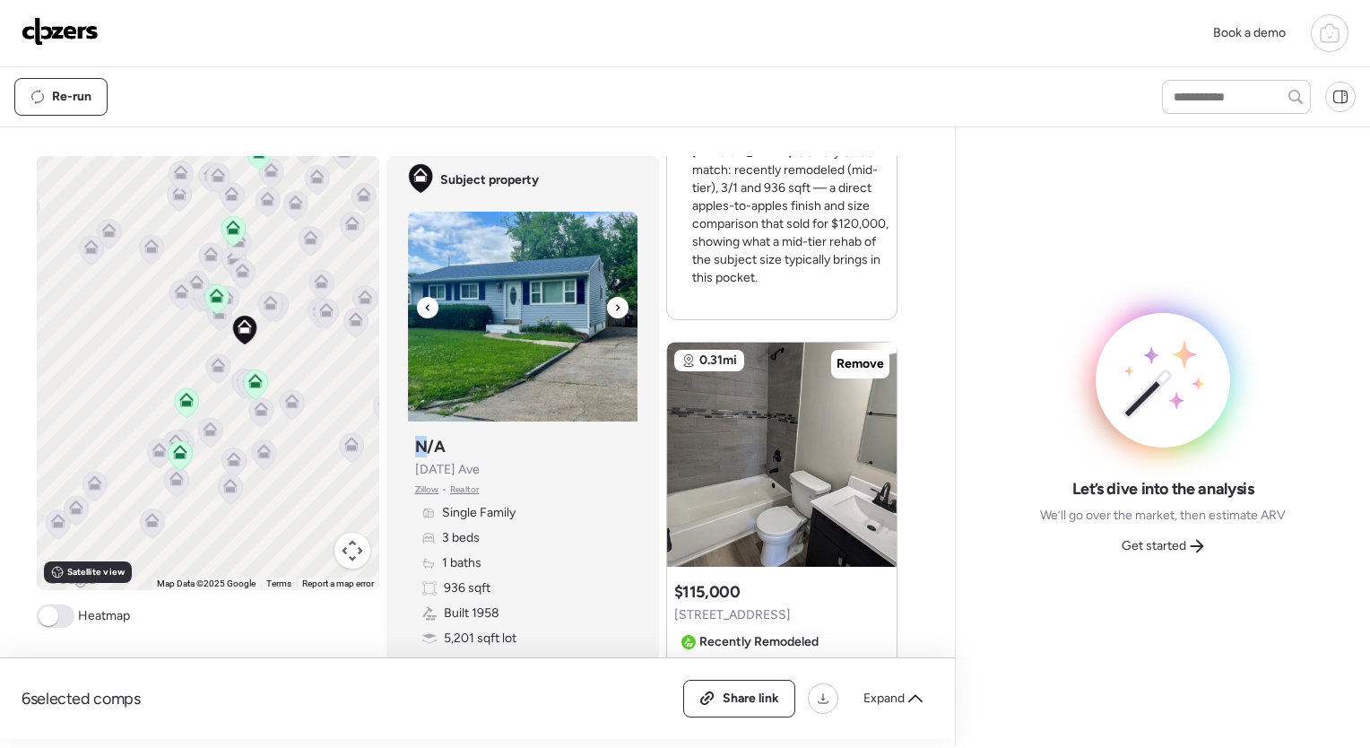
click at [614, 309] on icon at bounding box center [617, 308] width 7 height 22
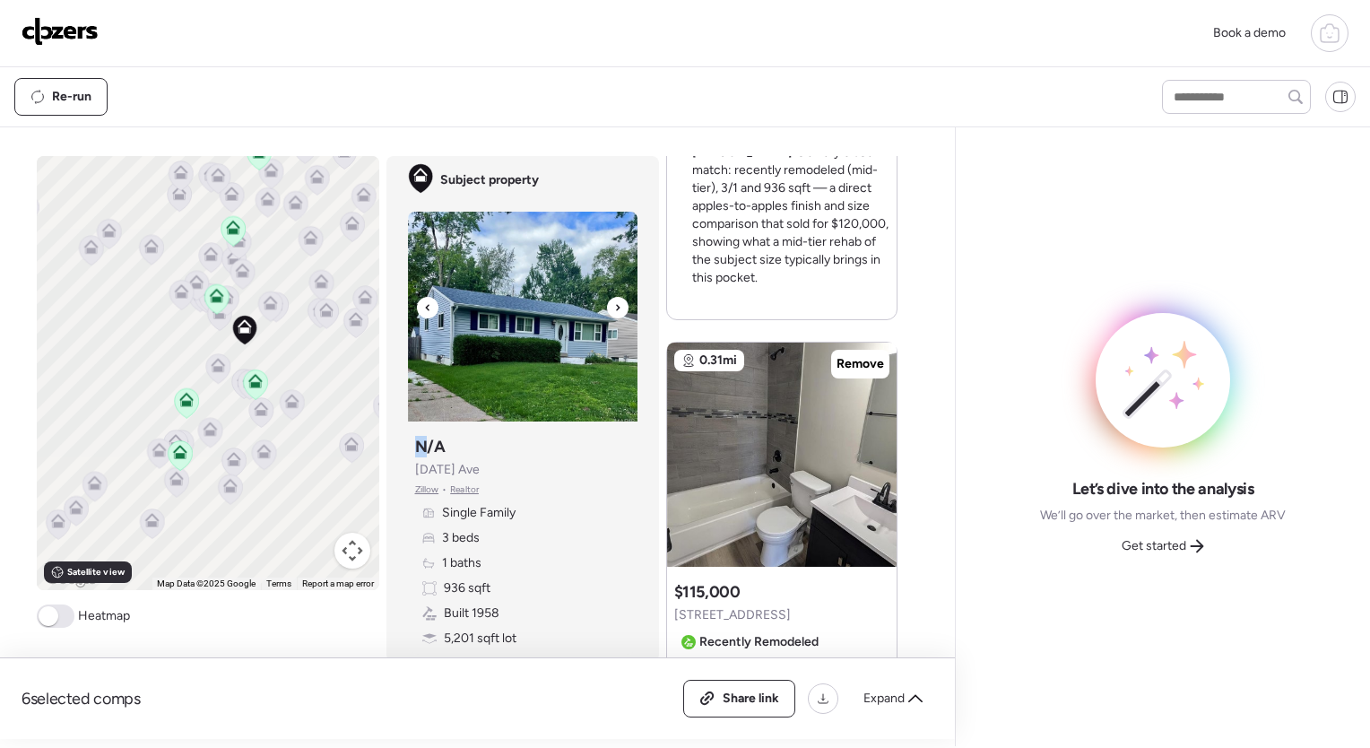
click at [614, 309] on icon at bounding box center [617, 308] width 7 height 22
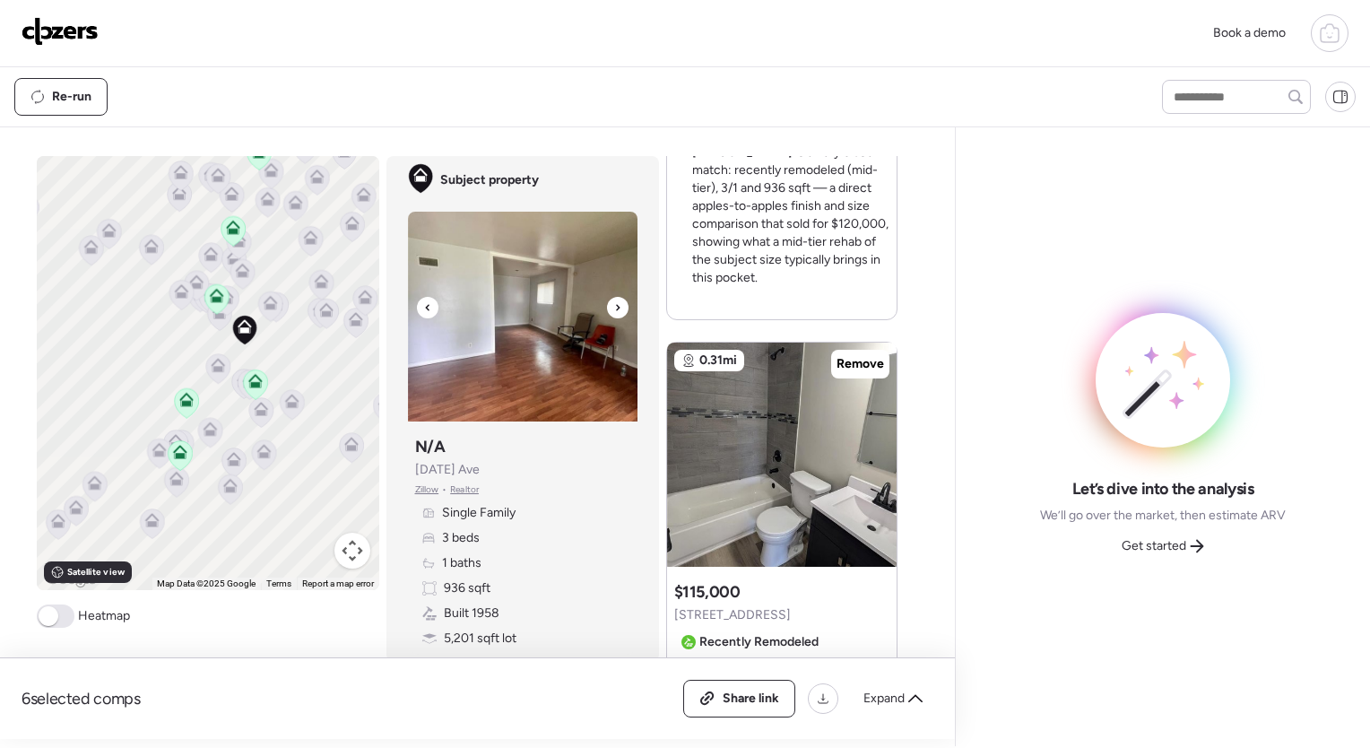
click at [614, 309] on icon at bounding box center [617, 308] width 7 height 22
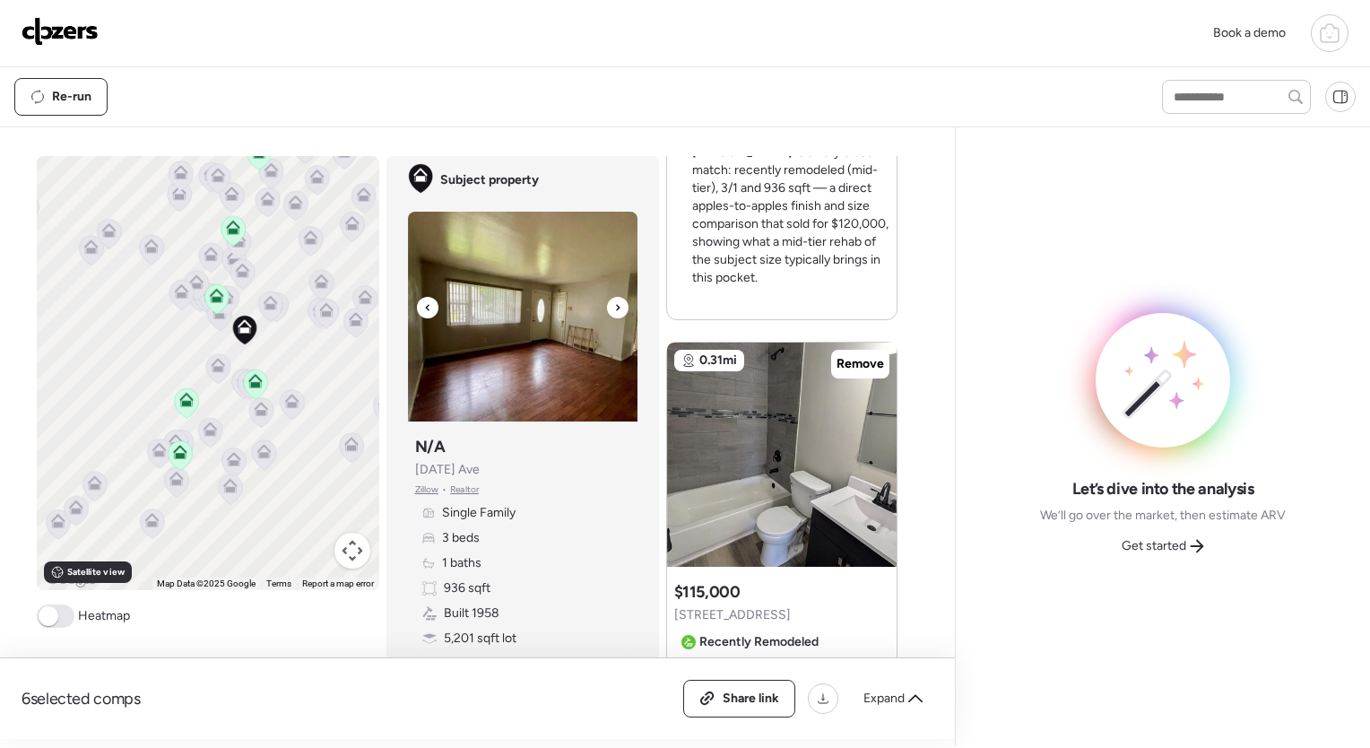
click at [614, 309] on icon at bounding box center [617, 308] width 7 height 22
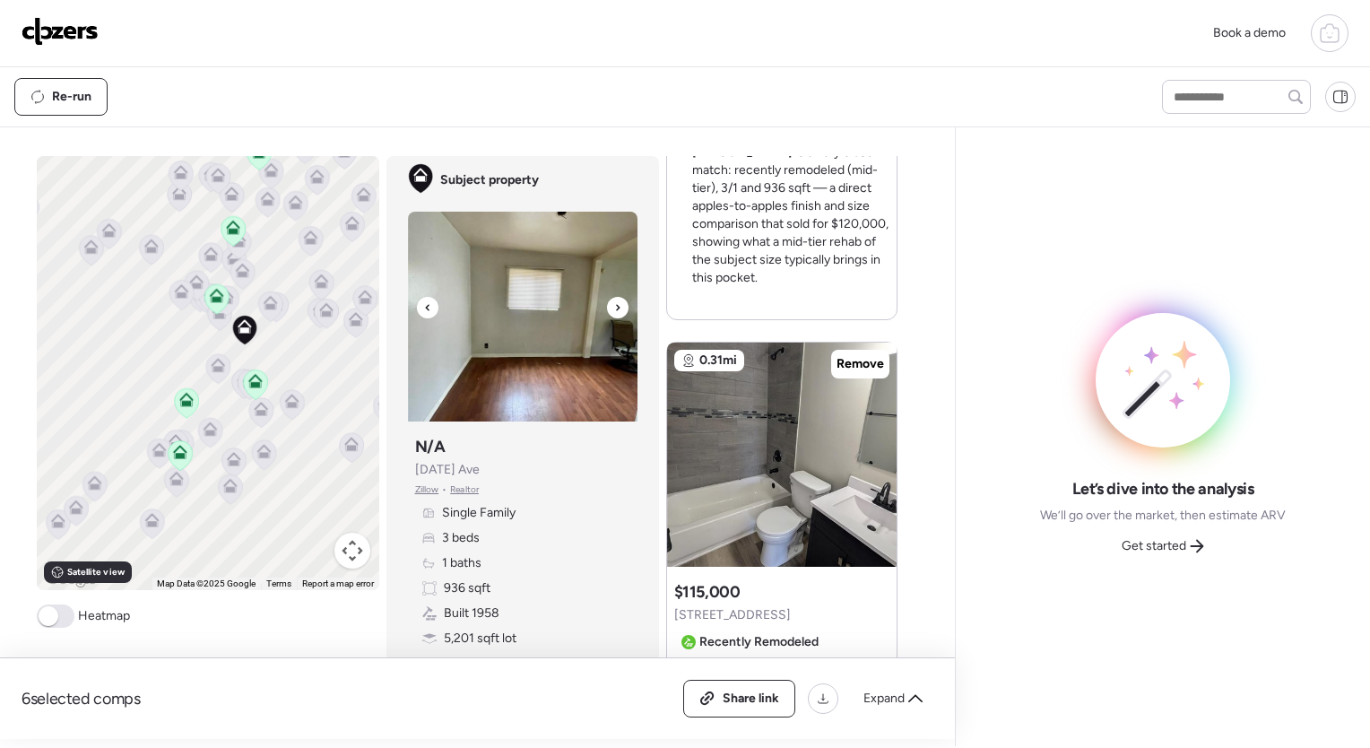
click at [614, 309] on icon at bounding box center [617, 308] width 7 height 22
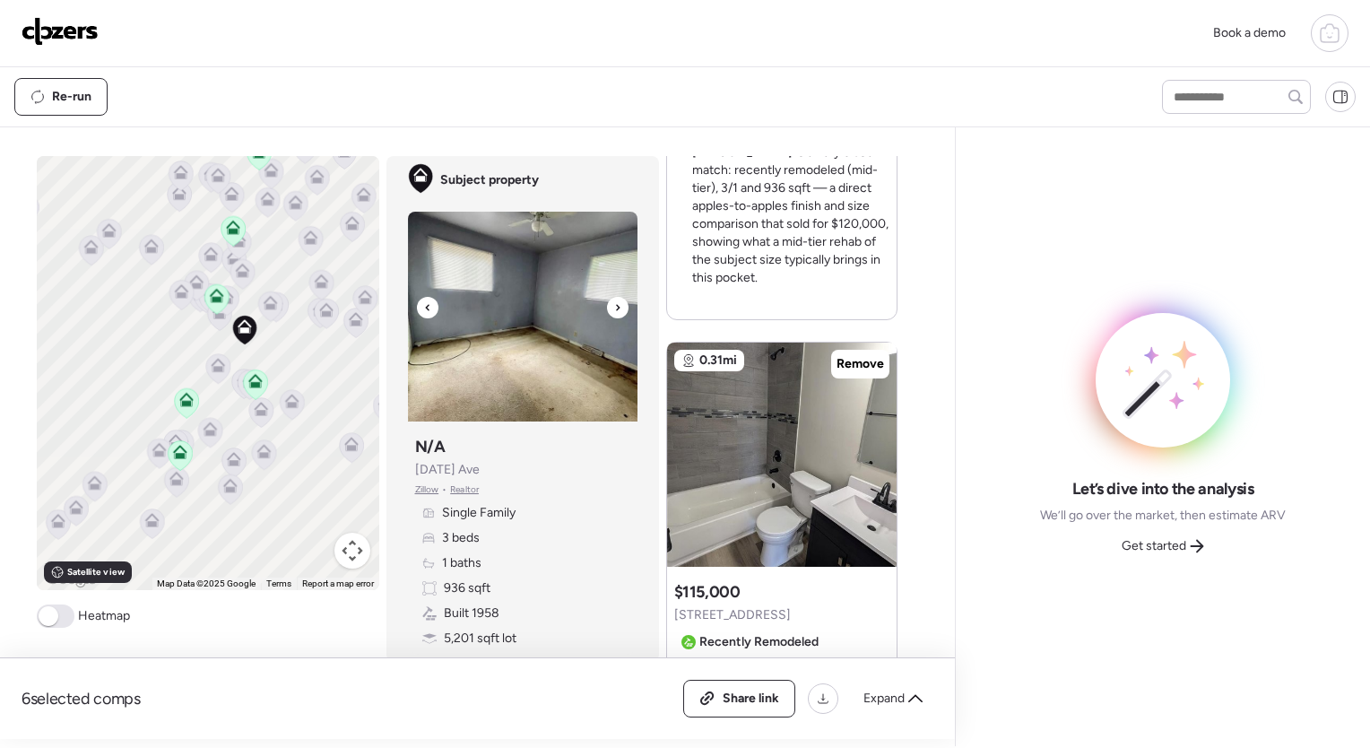
click at [614, 309] on icon at bounding box center [617, 308] width 7 height 22
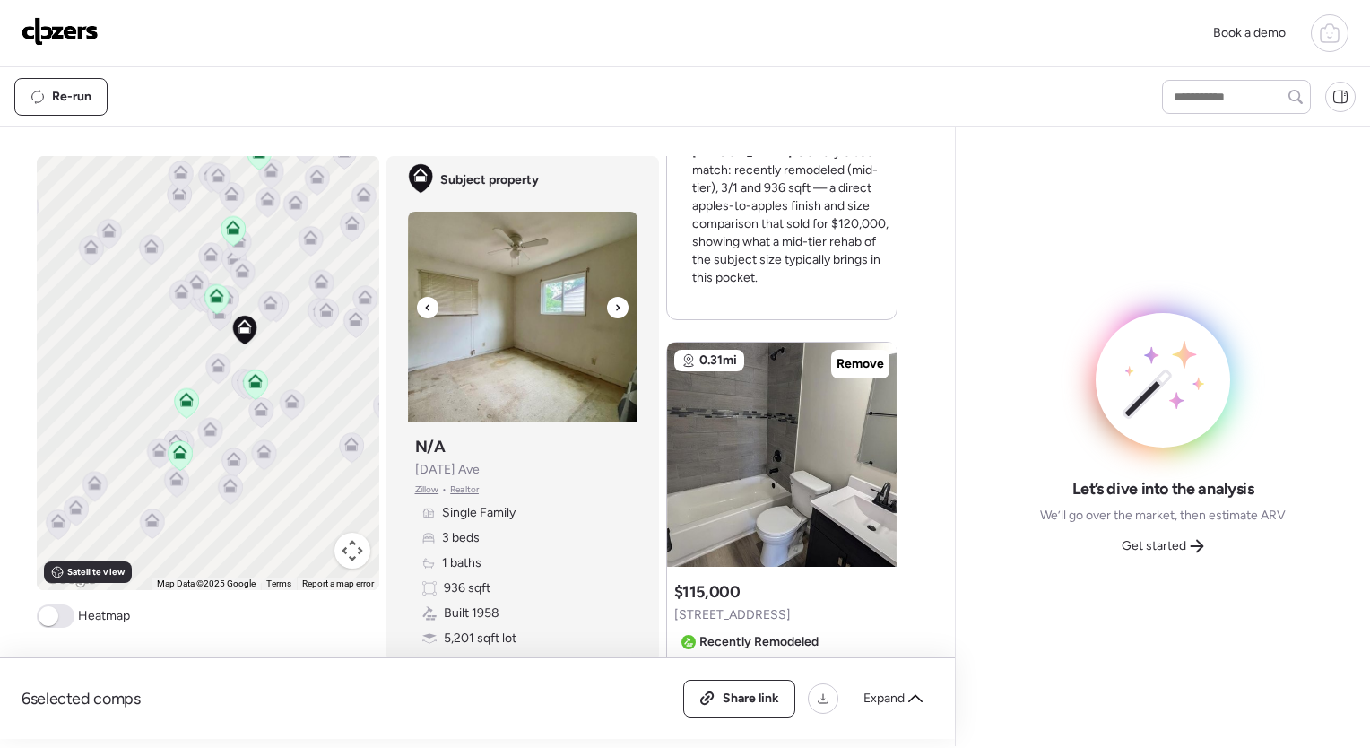
click at [614, 309] on icon at bounding box center [617, 308] width 7 height 22
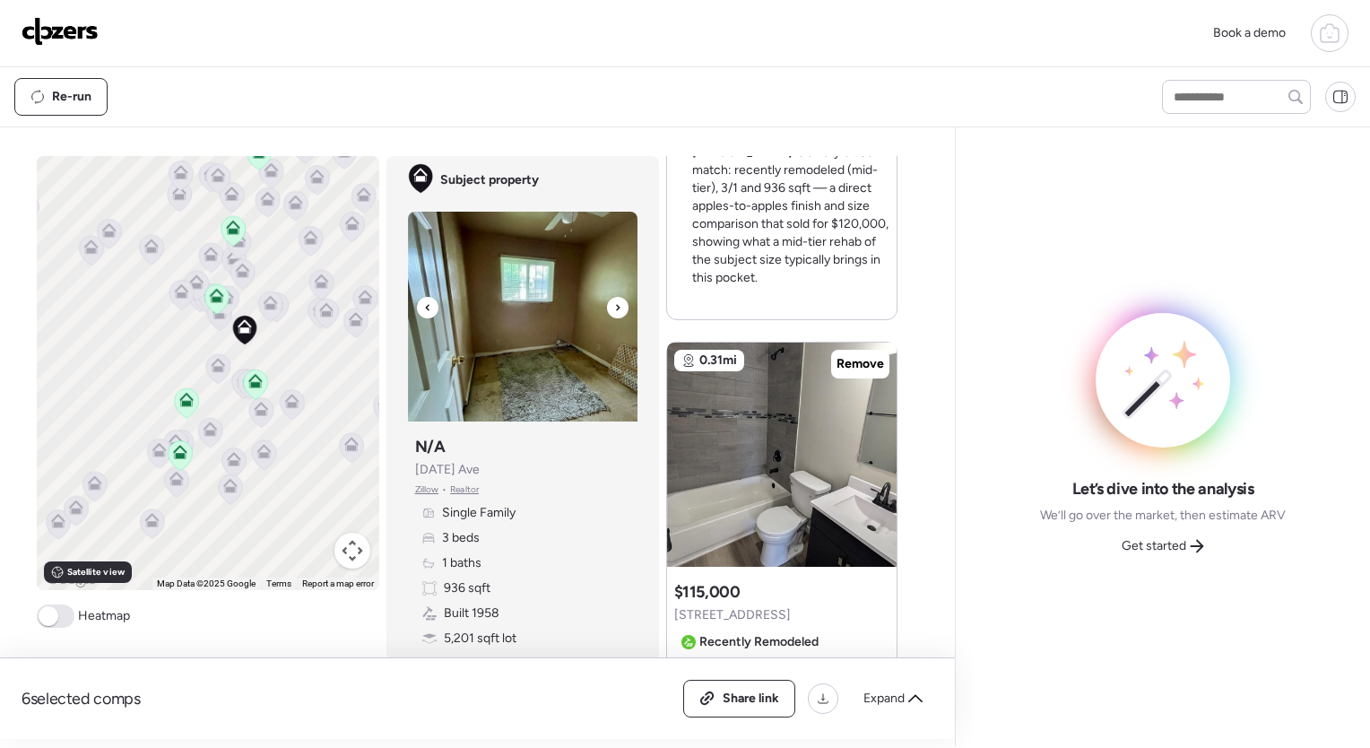
click at [614, 309] on icon at bounding box center [617, 308] width 7 height 22
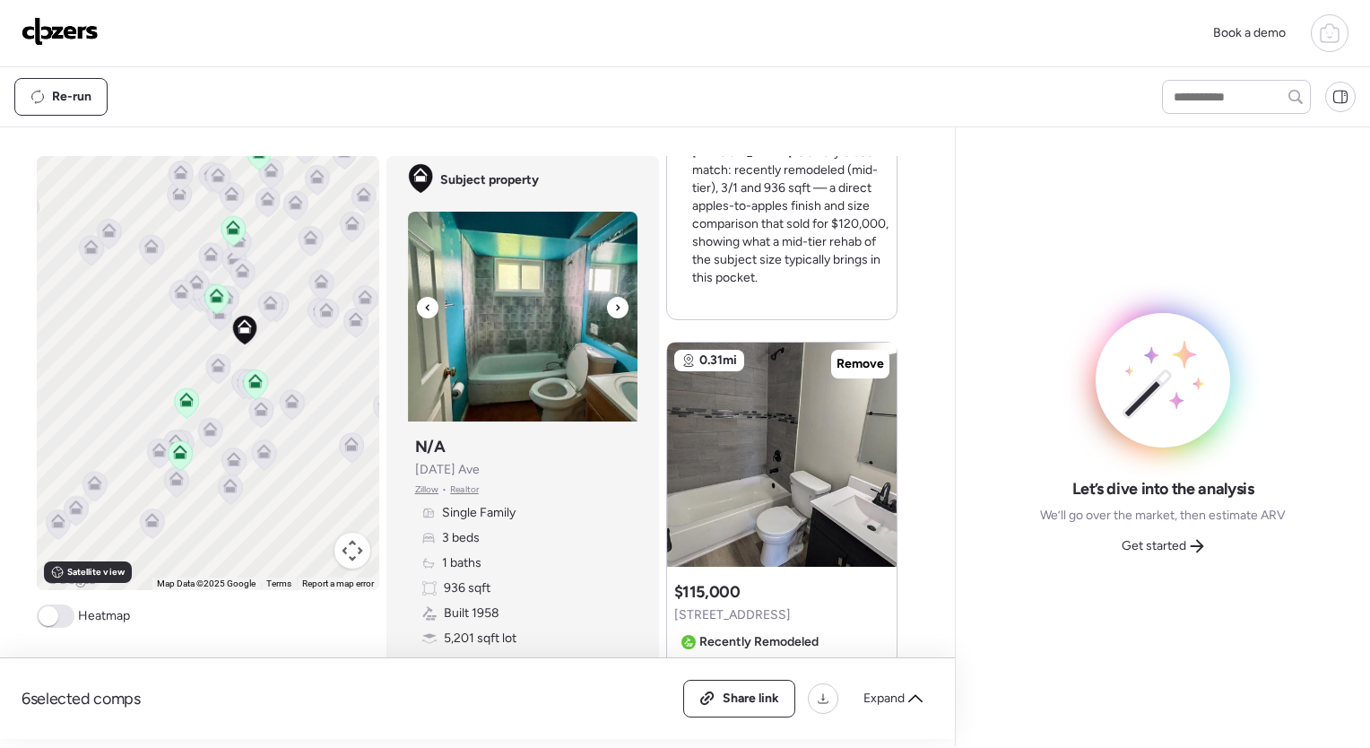
click at [614, 309] on icon at bounding box center [617, 308] width 7 height 22
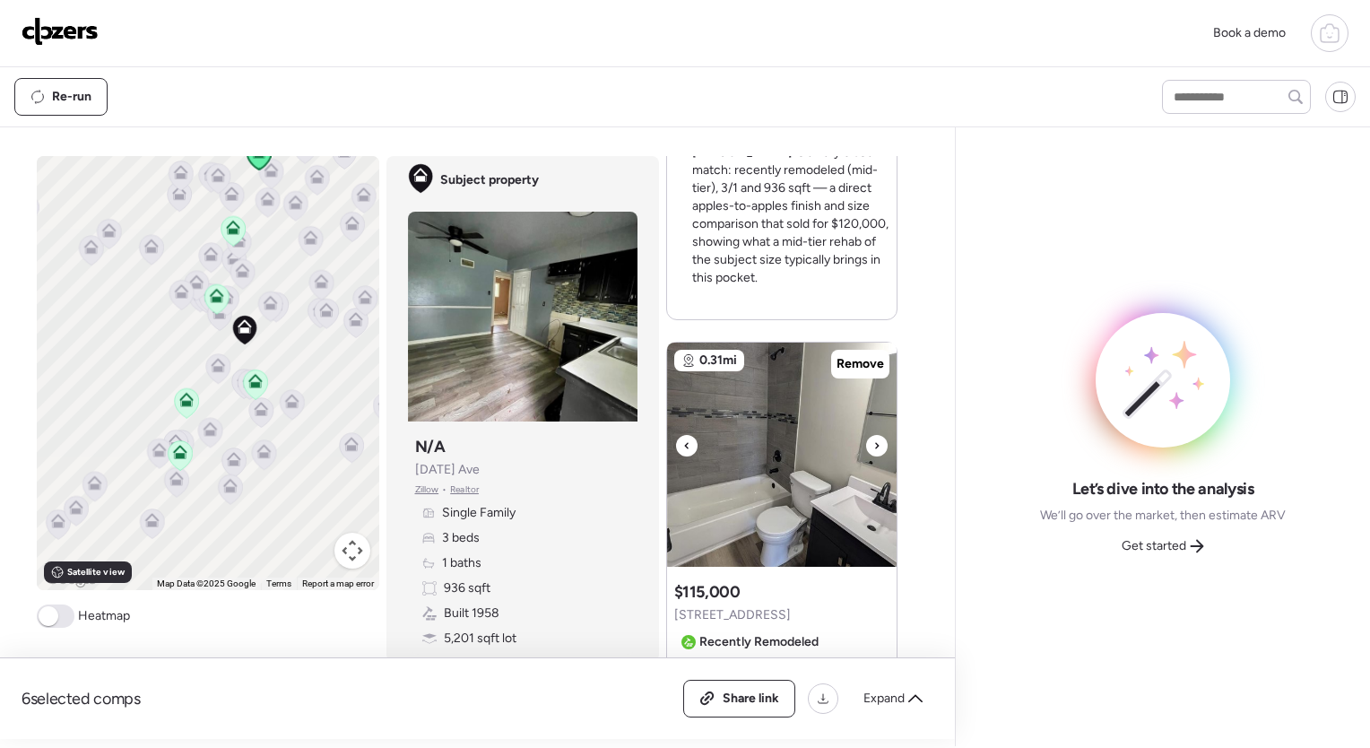
click at [683, 435] on icon at bounding box center [686, 446] width 7 height 22
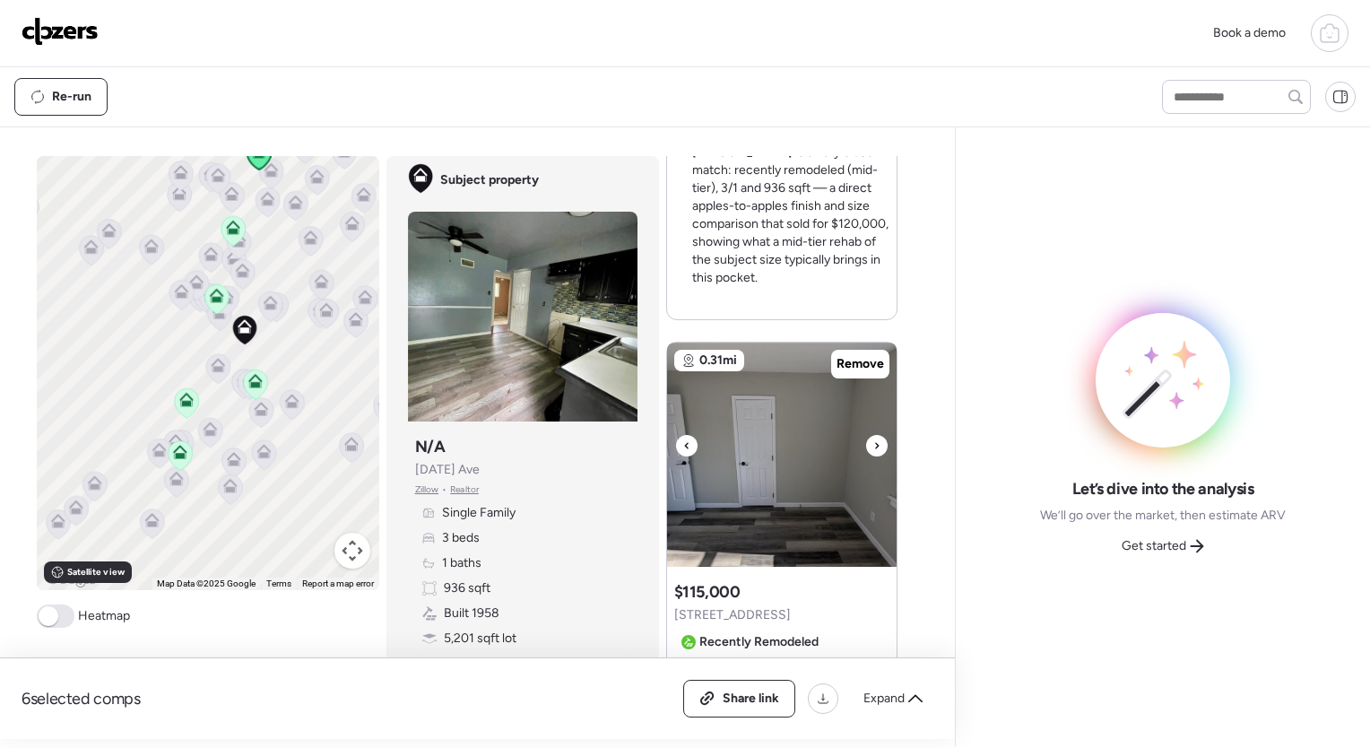
click at [683, 435] on icon at bounding box center [686, 446] width 7 height 22
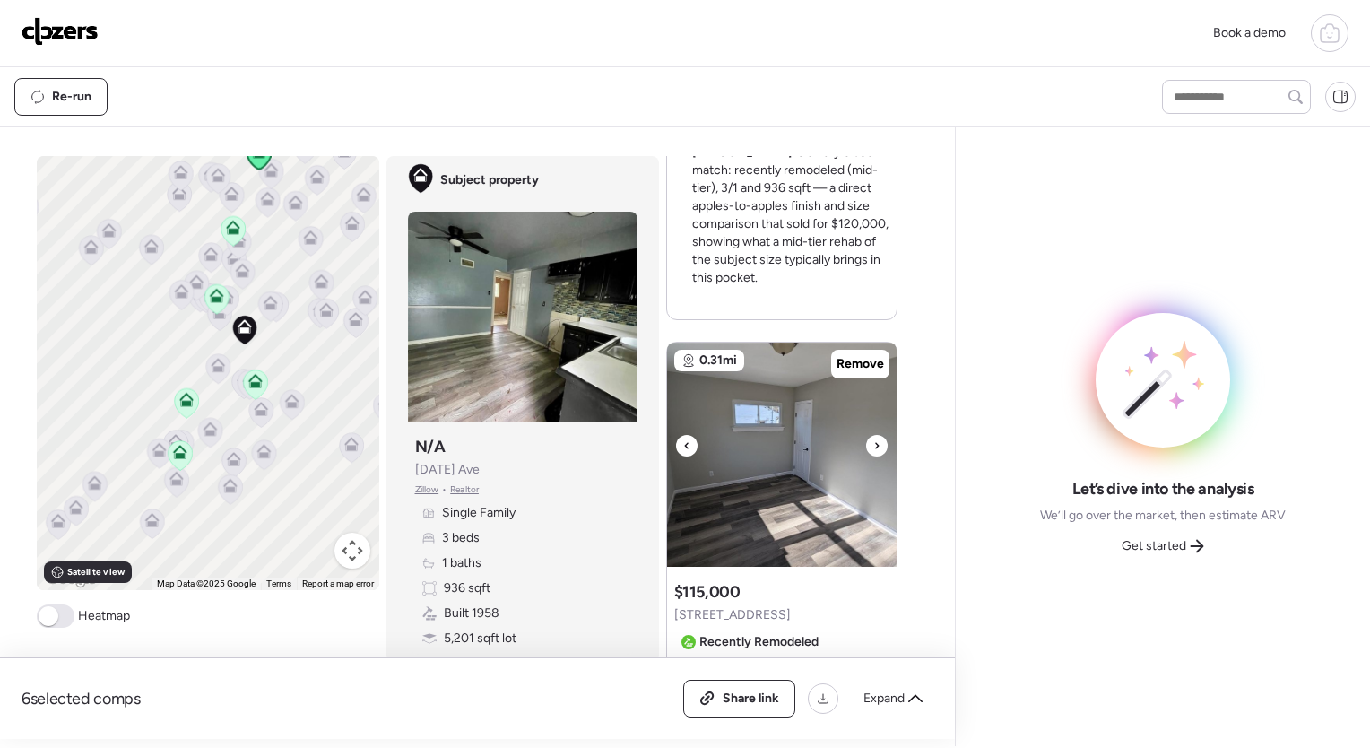
click at [683, 435] on icon at bounding box center [686, 446] width 7 height 22
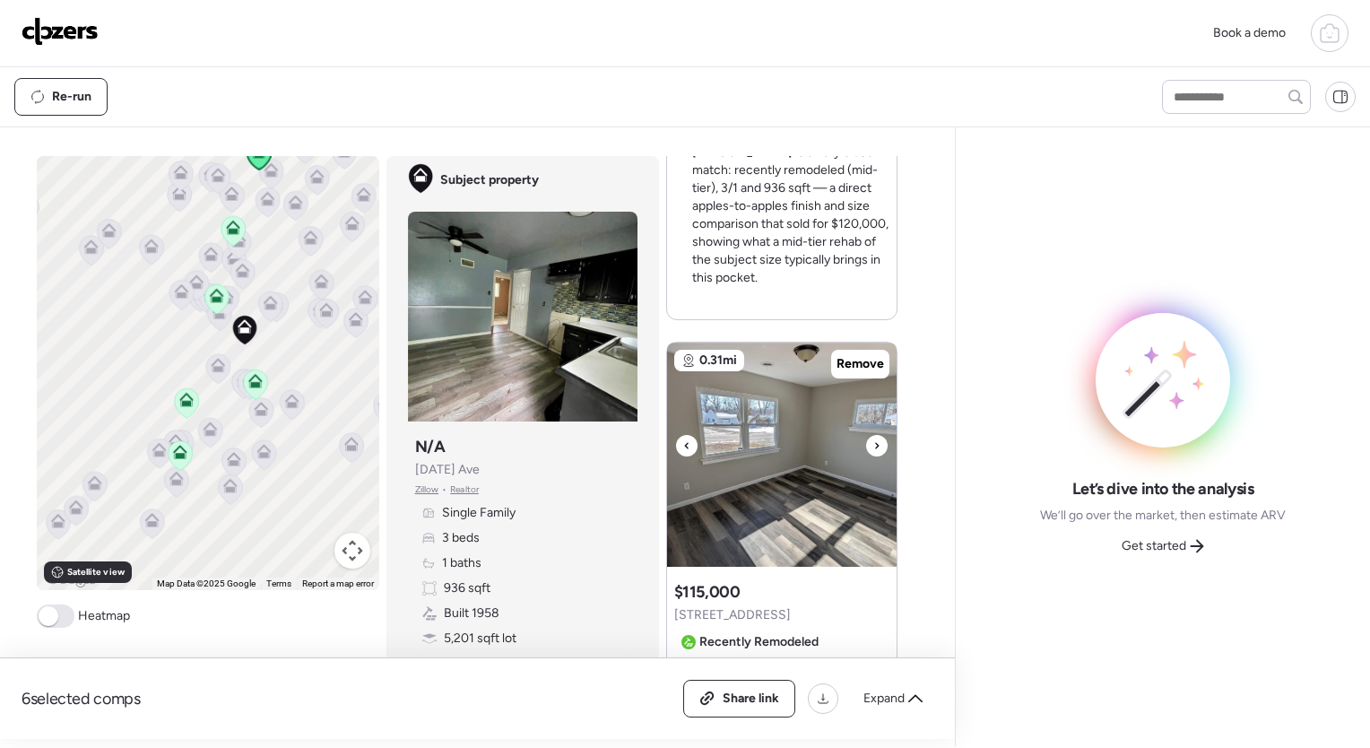
click at [866, 435] on div at bounding box center [877, 446] width 22 height 22
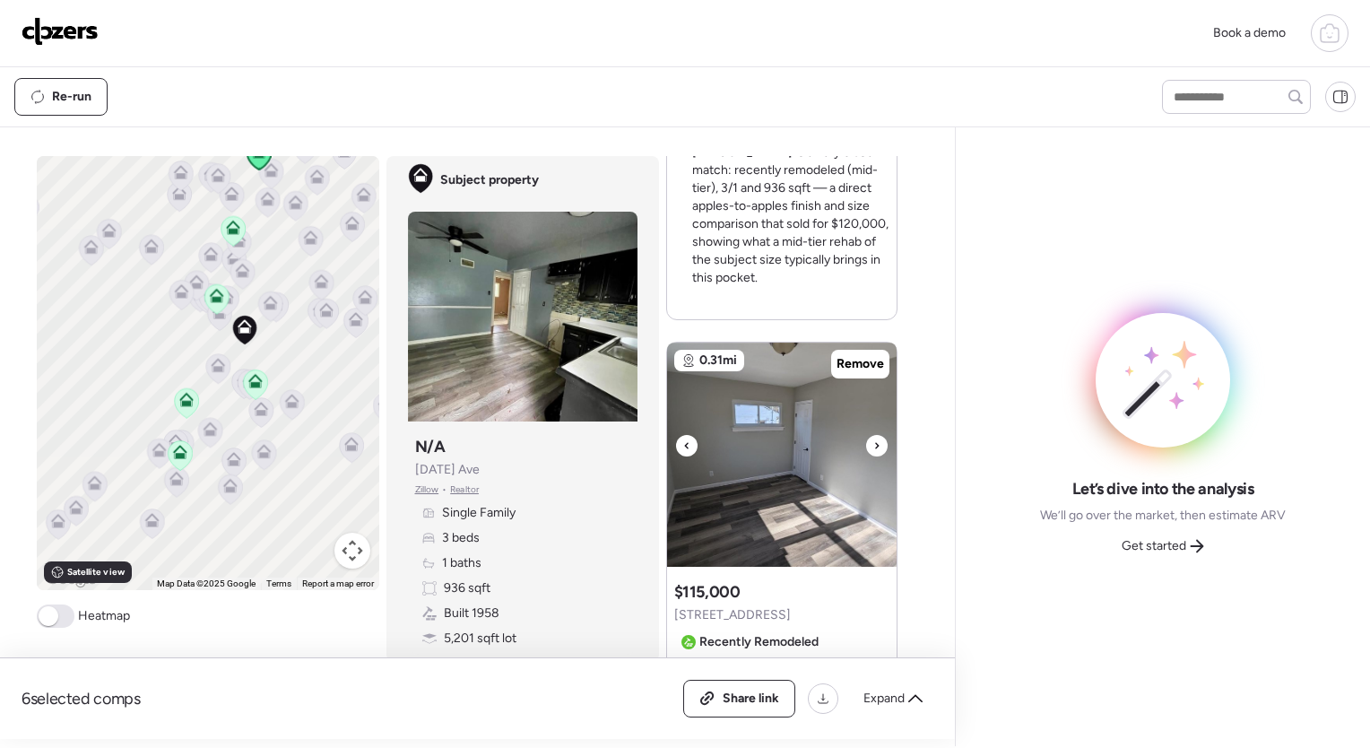
click at [866, 435] on div at bounding box center [877, 446] width 22 height 22
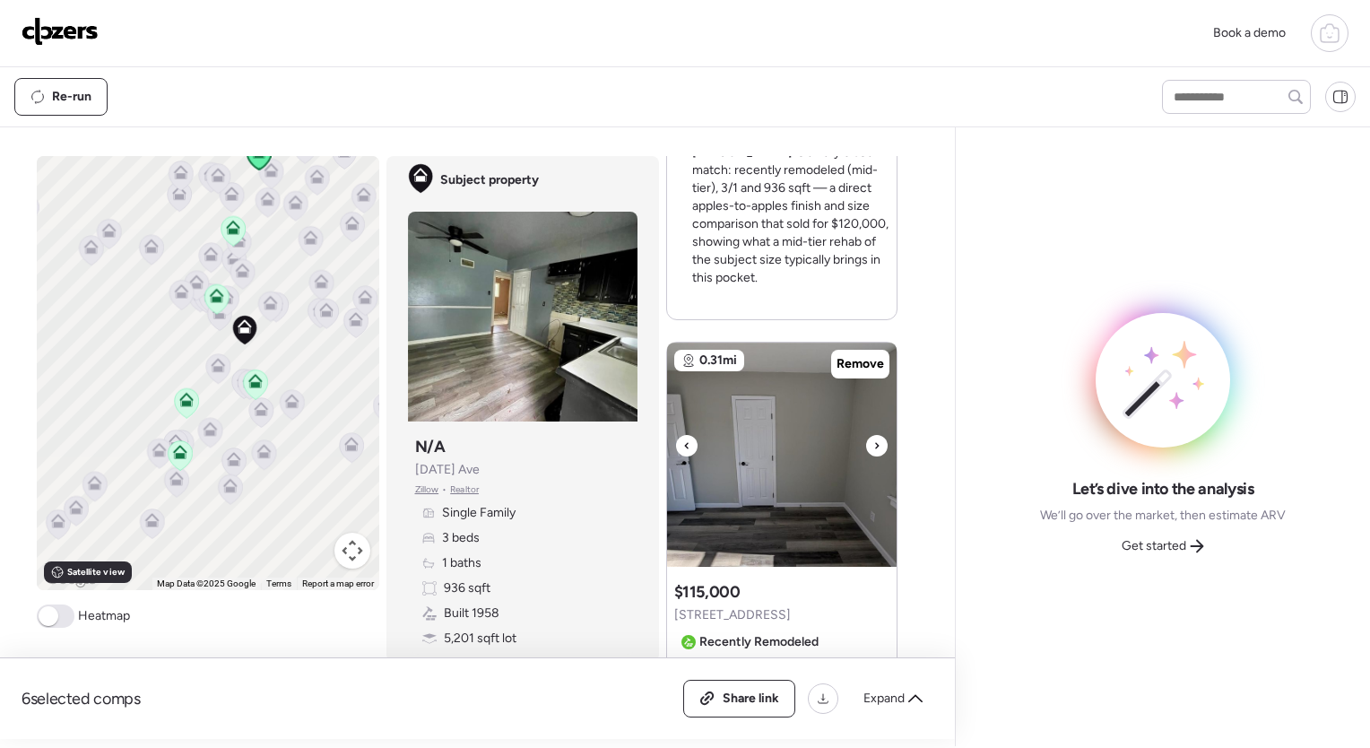
click at [866, 435] on div at bounding box center [877, 446] width 22 height 22
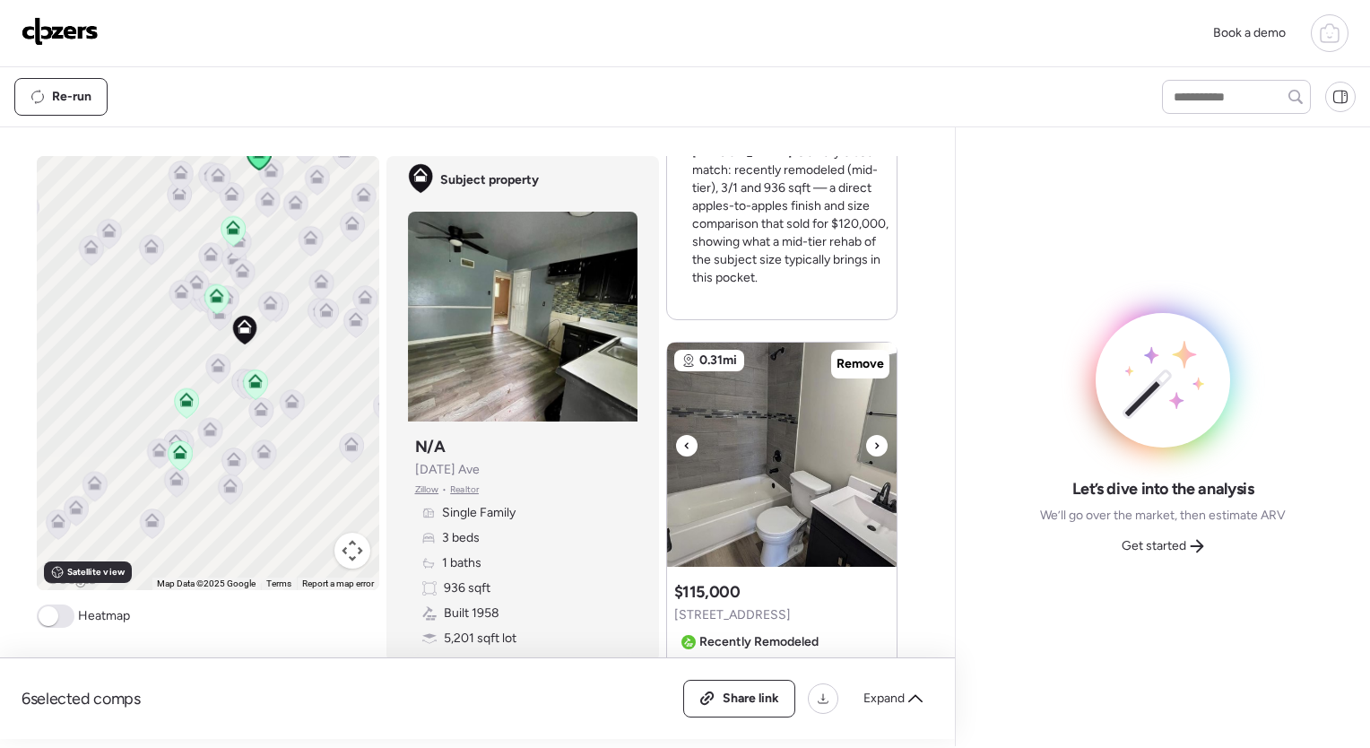
click at [866, 435] on div at bounding box center [877, 446] width 22 height 22
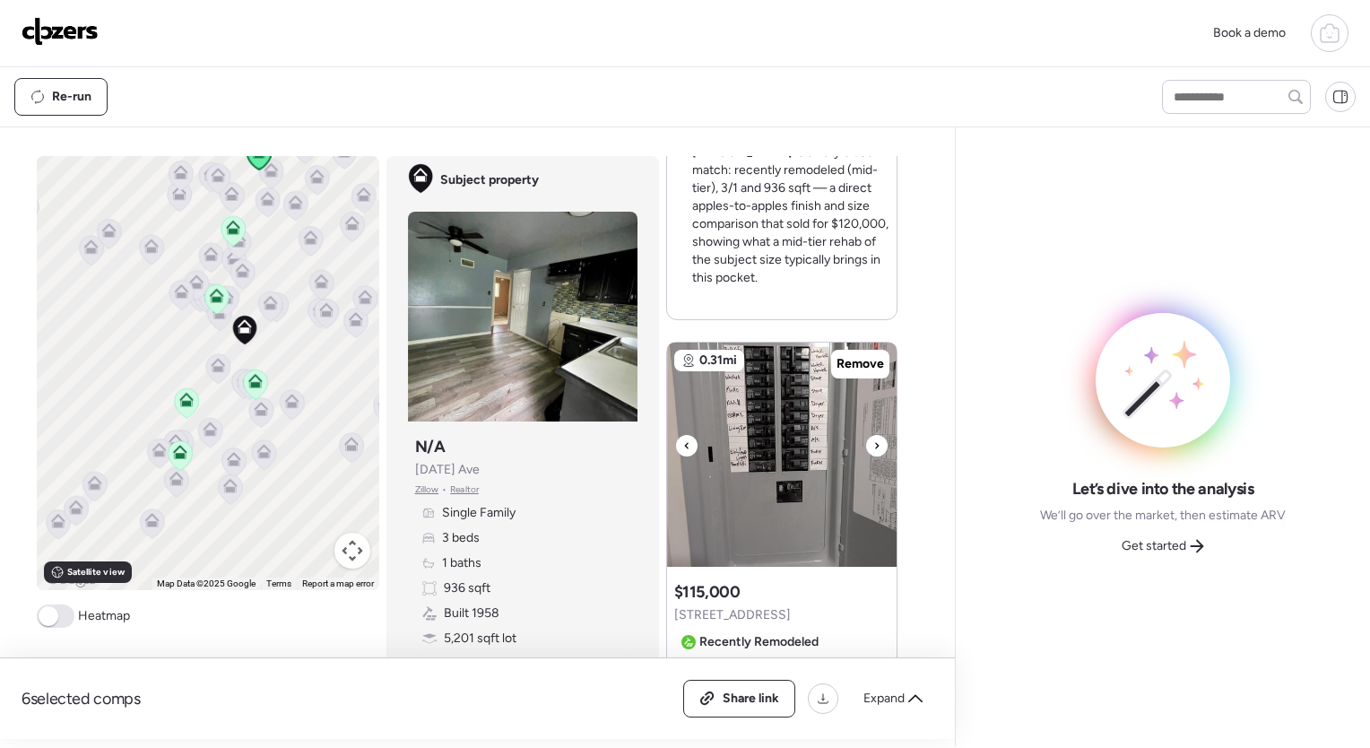
click at [866, 435] on div at bounding box center [877, 446] width 22 height 22
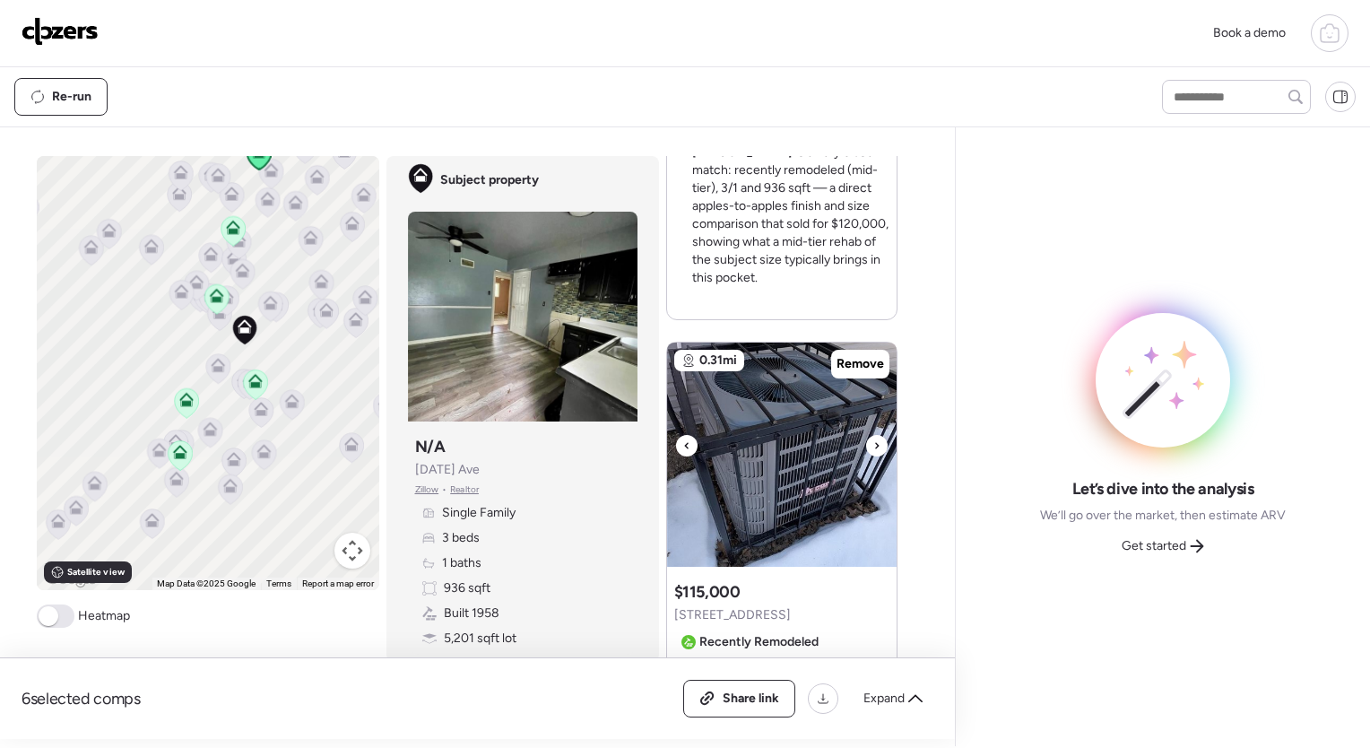
click at [866, 435] on div at bounding box center [877, 446] width 22 height 22
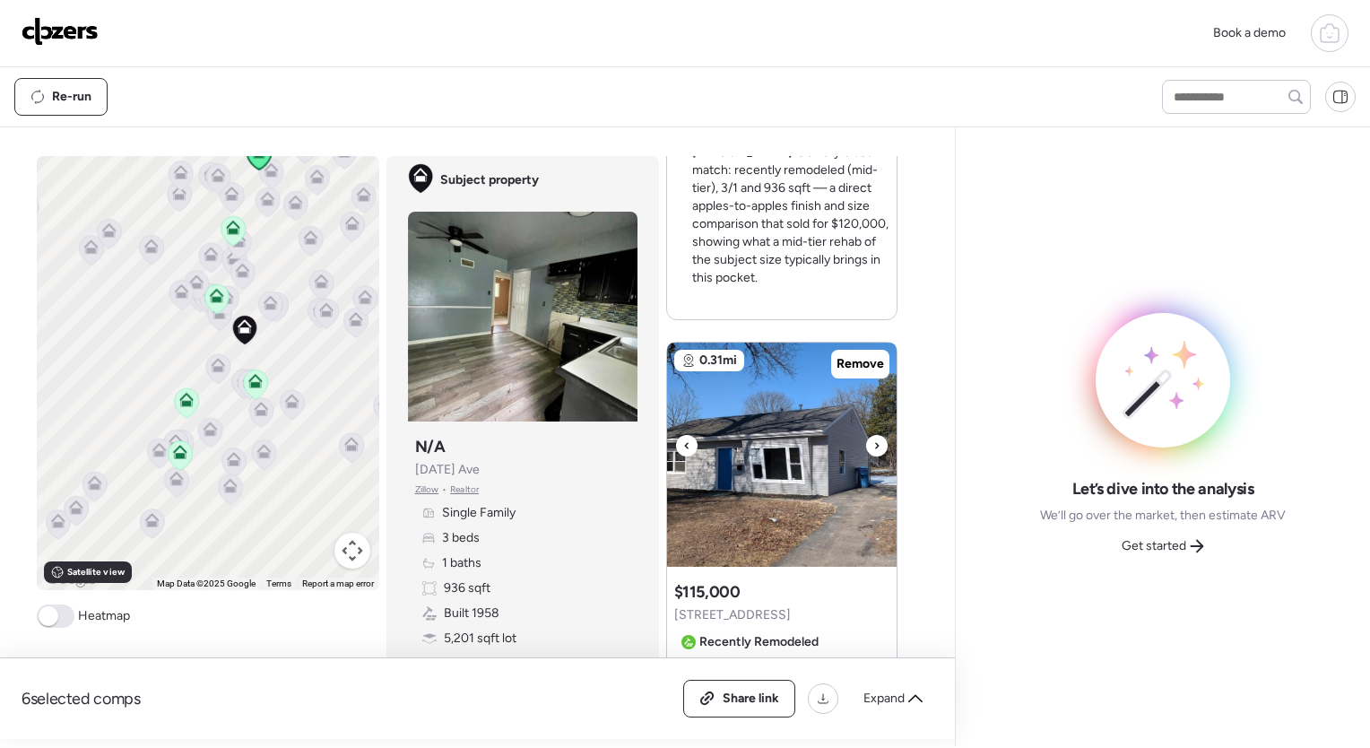
click at [866, 435] on div at bounding box center [877, 446] width 22 height 22
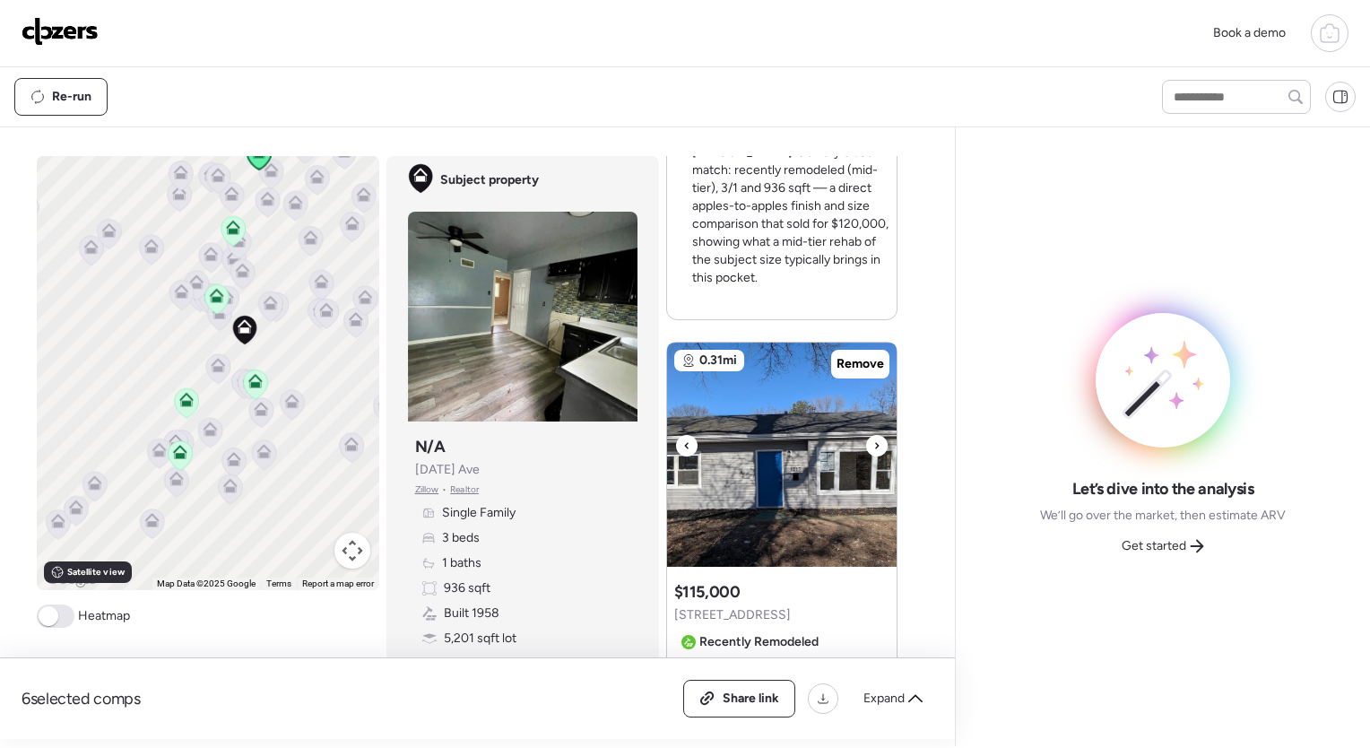
click at [866, 435] on div at bounding box center [877, 446] width 22 height 22
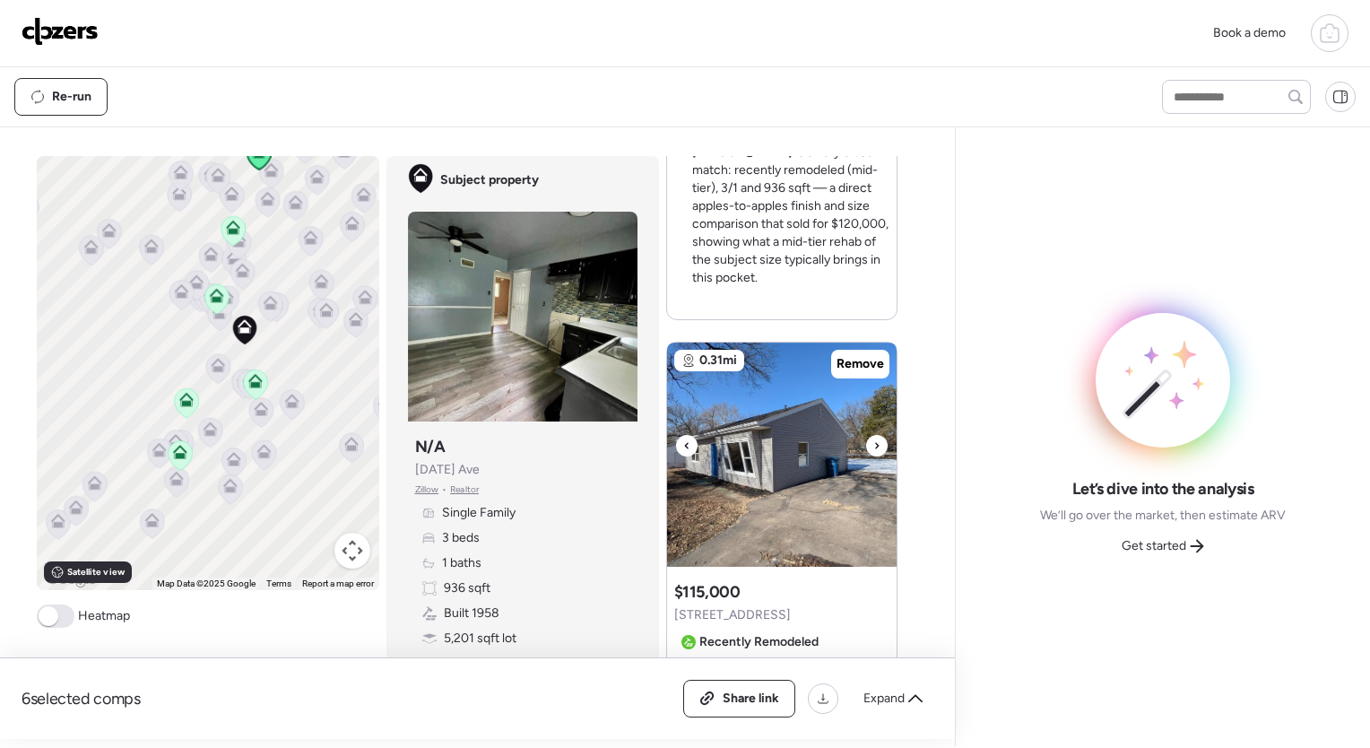
click at [866, 435] on div at bounding box center [877, 446] width 22 height 22
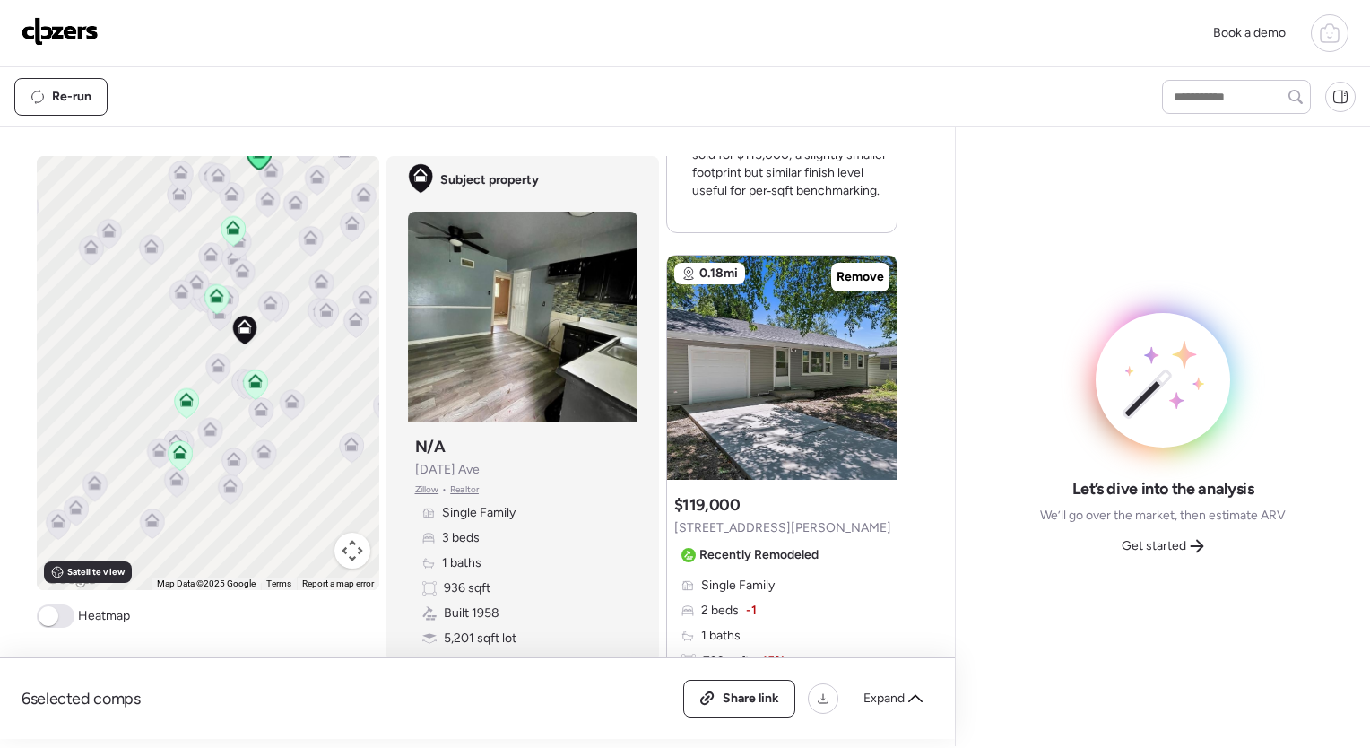
scroll to position [1512, 0]
click at [873, 347] on icon at bounding box center [876, 358] width 7 height 22
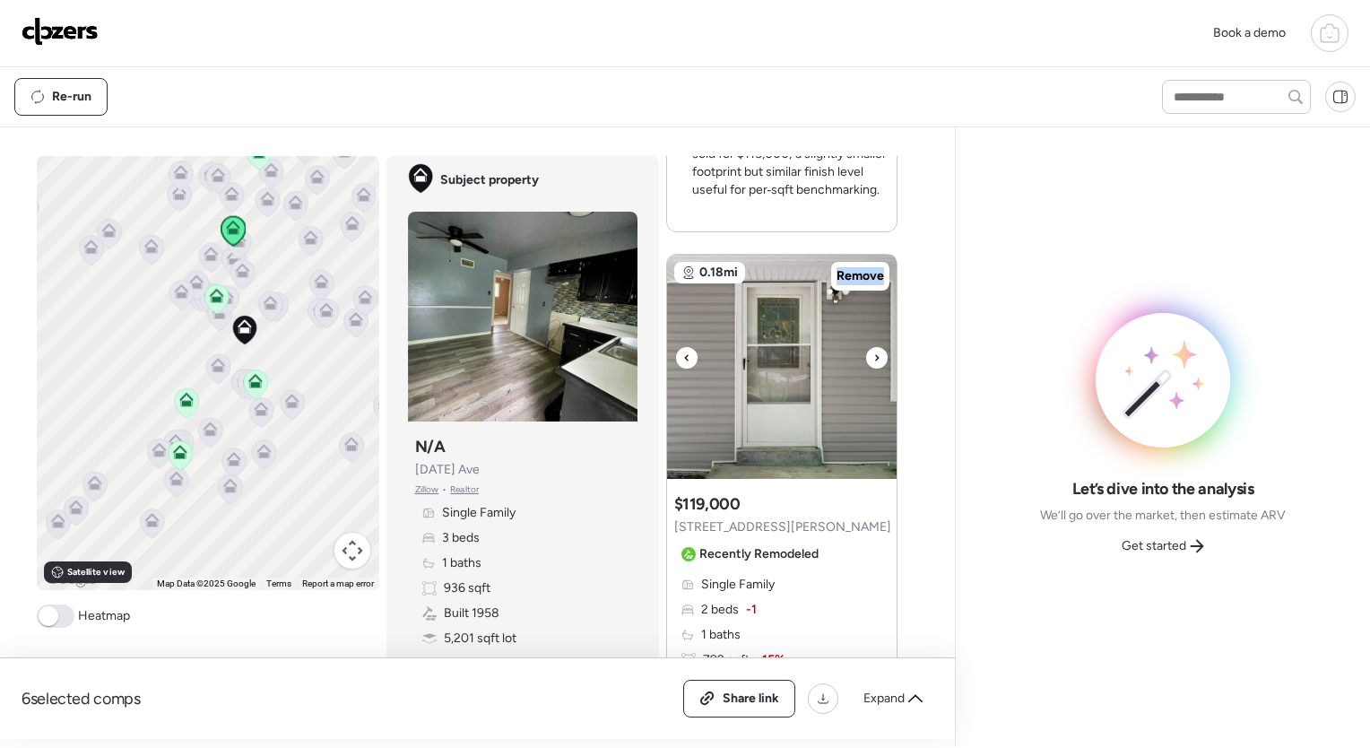
click at [873, 347] on icon at bounding box center [876, 358] width 7 height 22
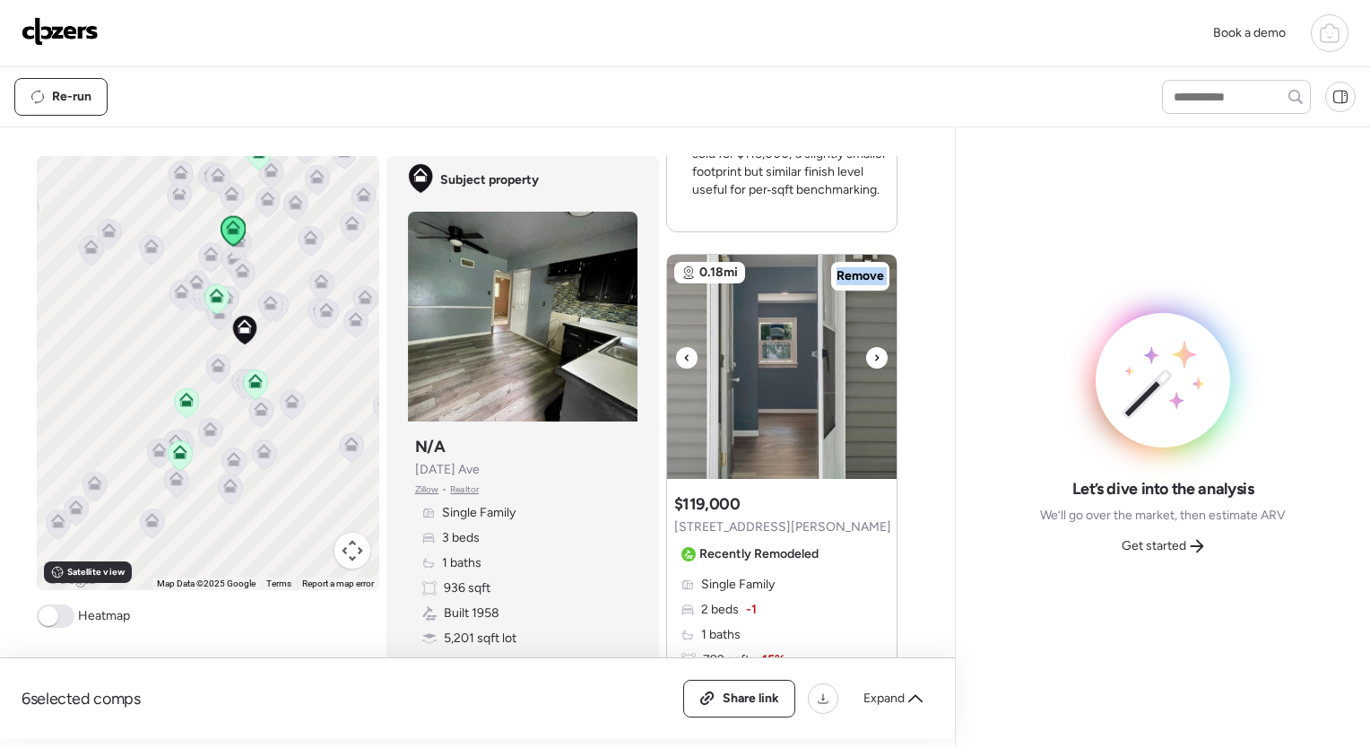
click at [866, 347] on div at bounding box center [877, 358] width 22 height 22
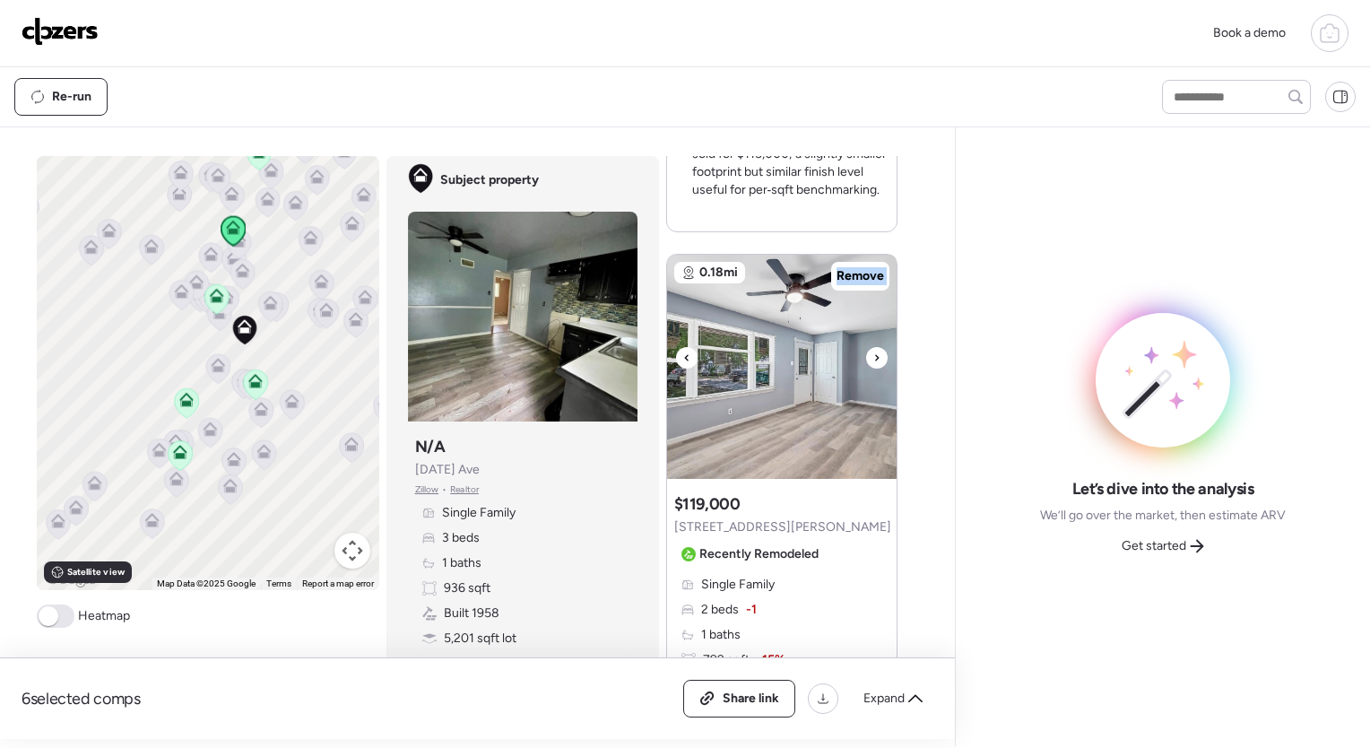
click at [866, 347] on div at bounding box center [877, 358] width 22 height 22
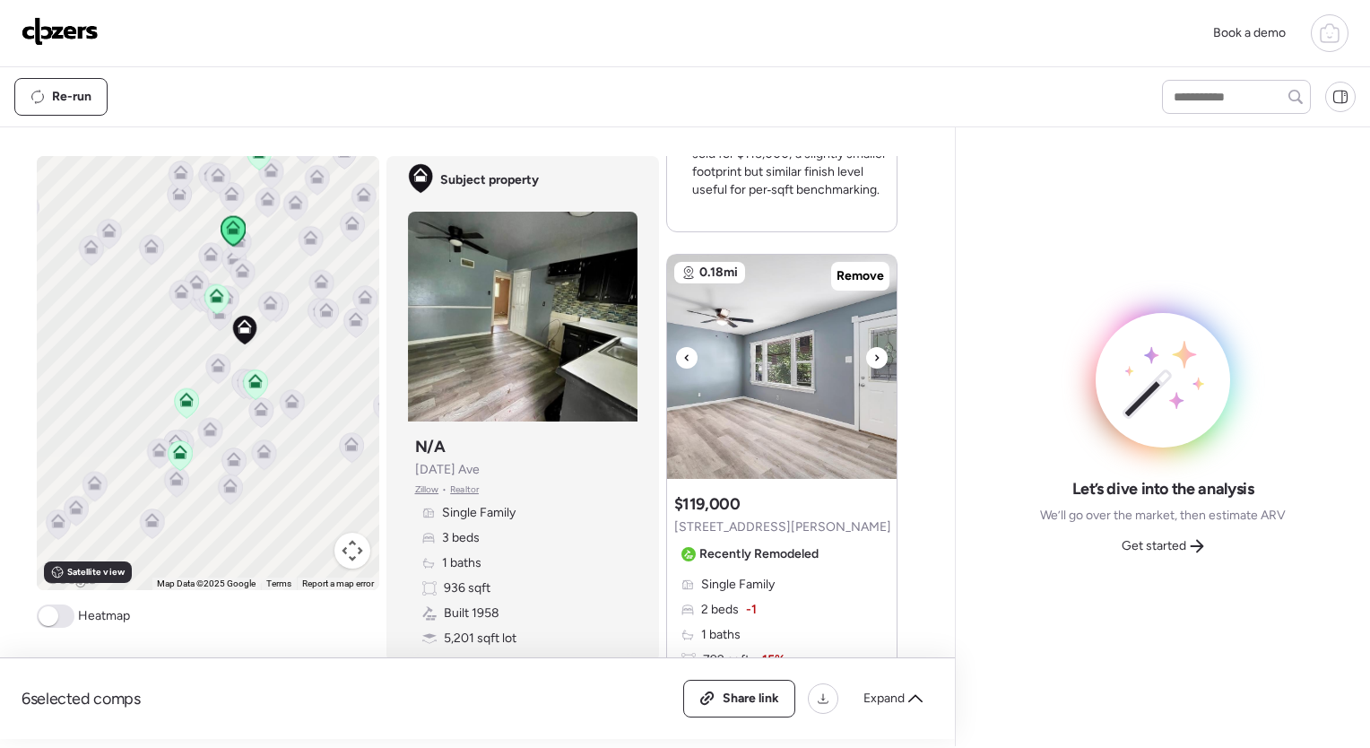
click at [873, 347] on icon at bounding box center [876, 358] width 7 height 22
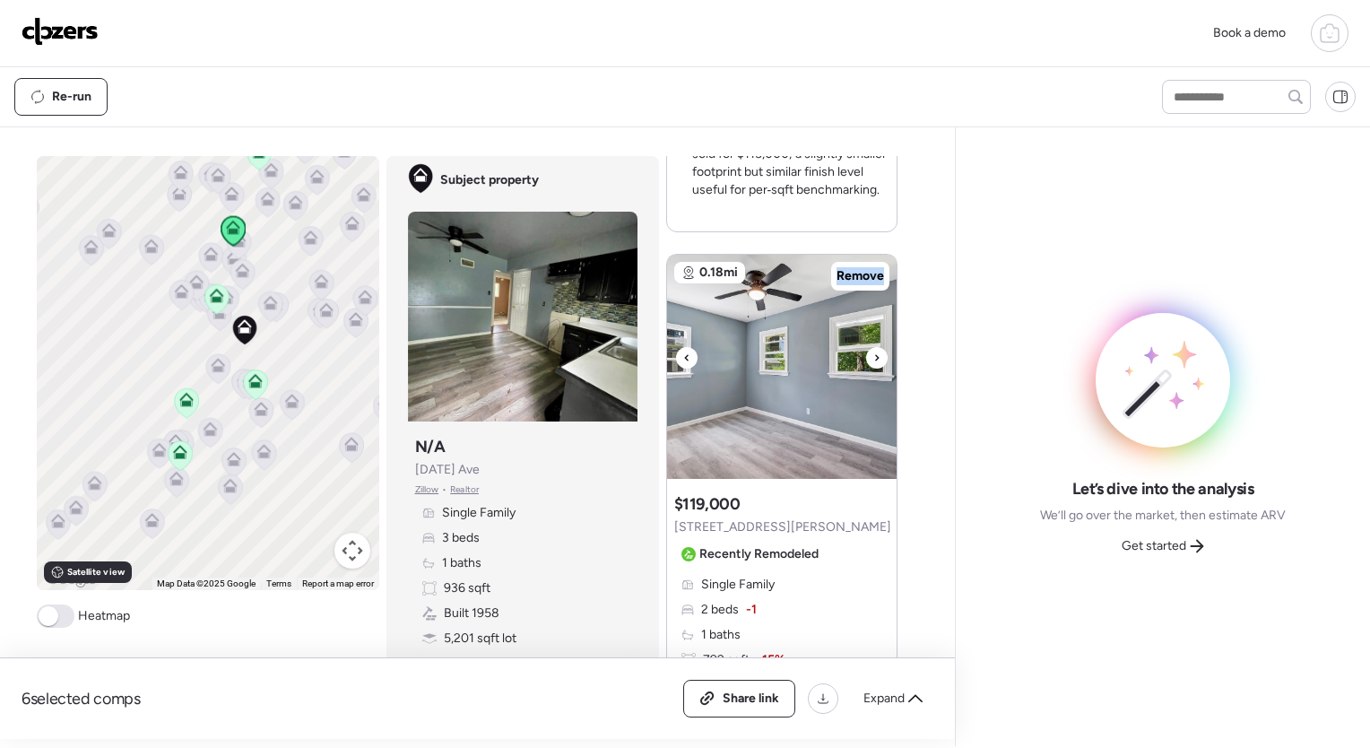
click at [873, 347] on icon at bounding box center [876, 358] width 7 height 22
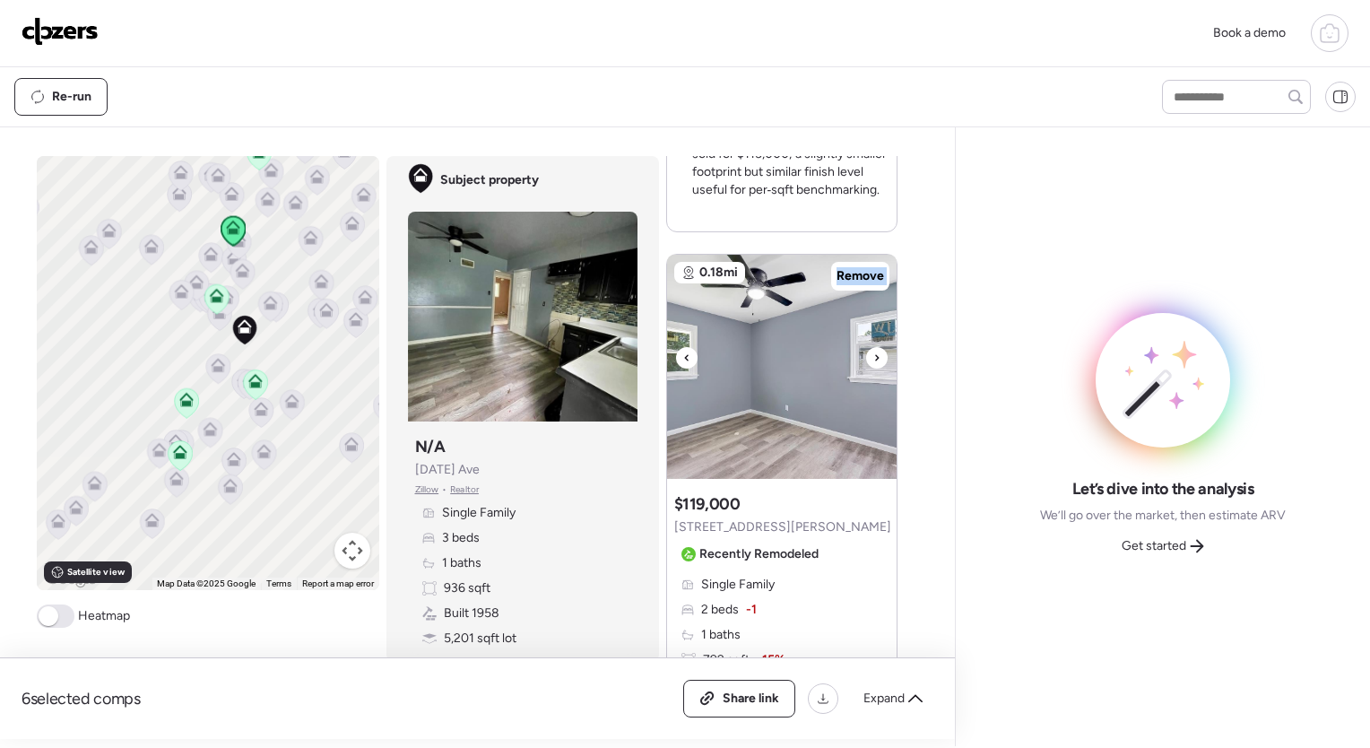
click at [866, 347] on div at bounding box center [877, 358] width 22 height 22
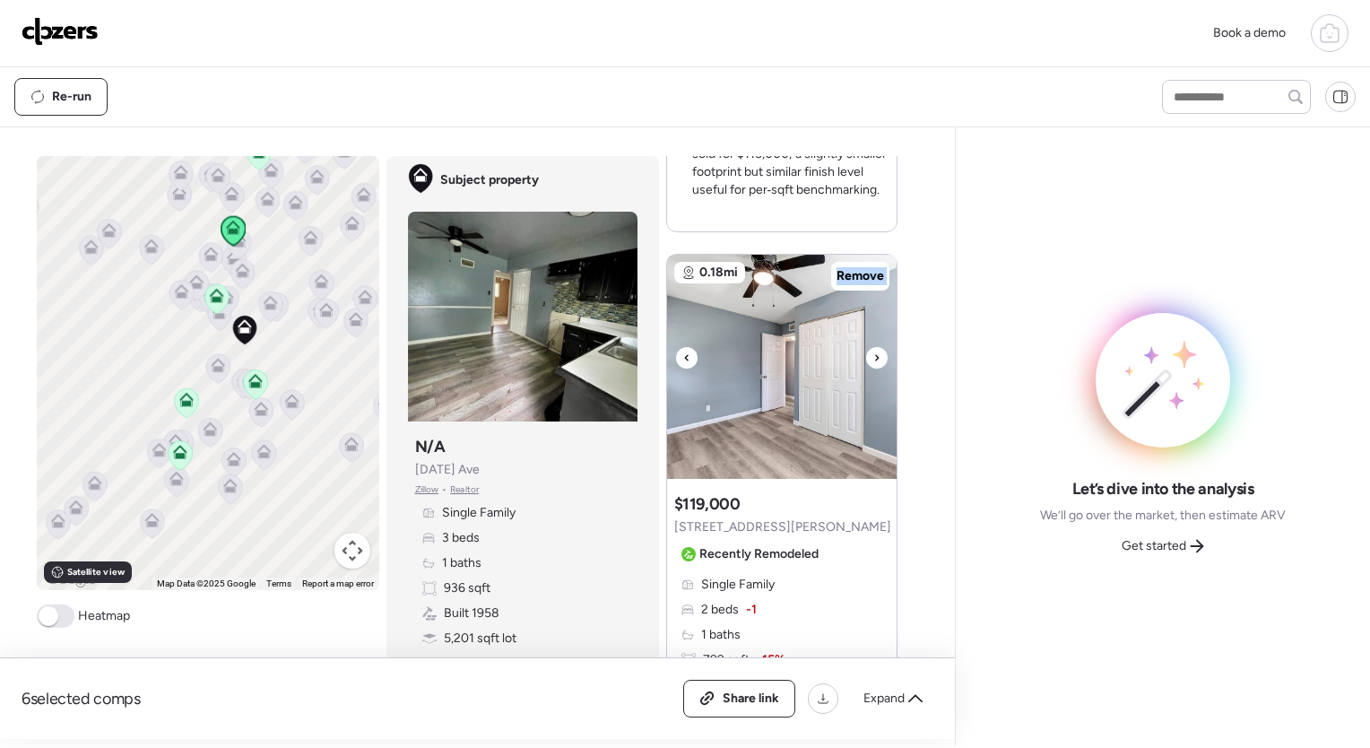
click at [866, 347] on div at bounding box center [877, 358] width 22 height 22
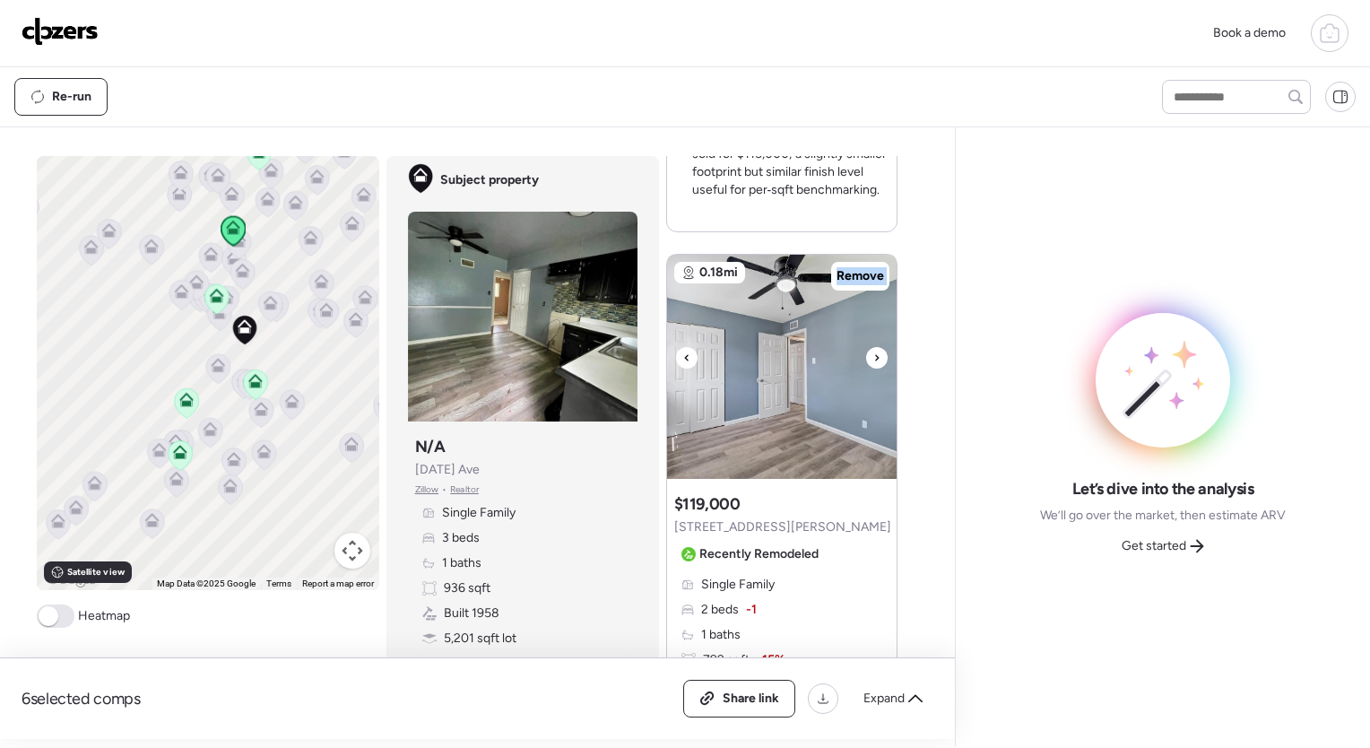
click at [866, 347] on div at bounding box center [877, 358] width 22 height 22
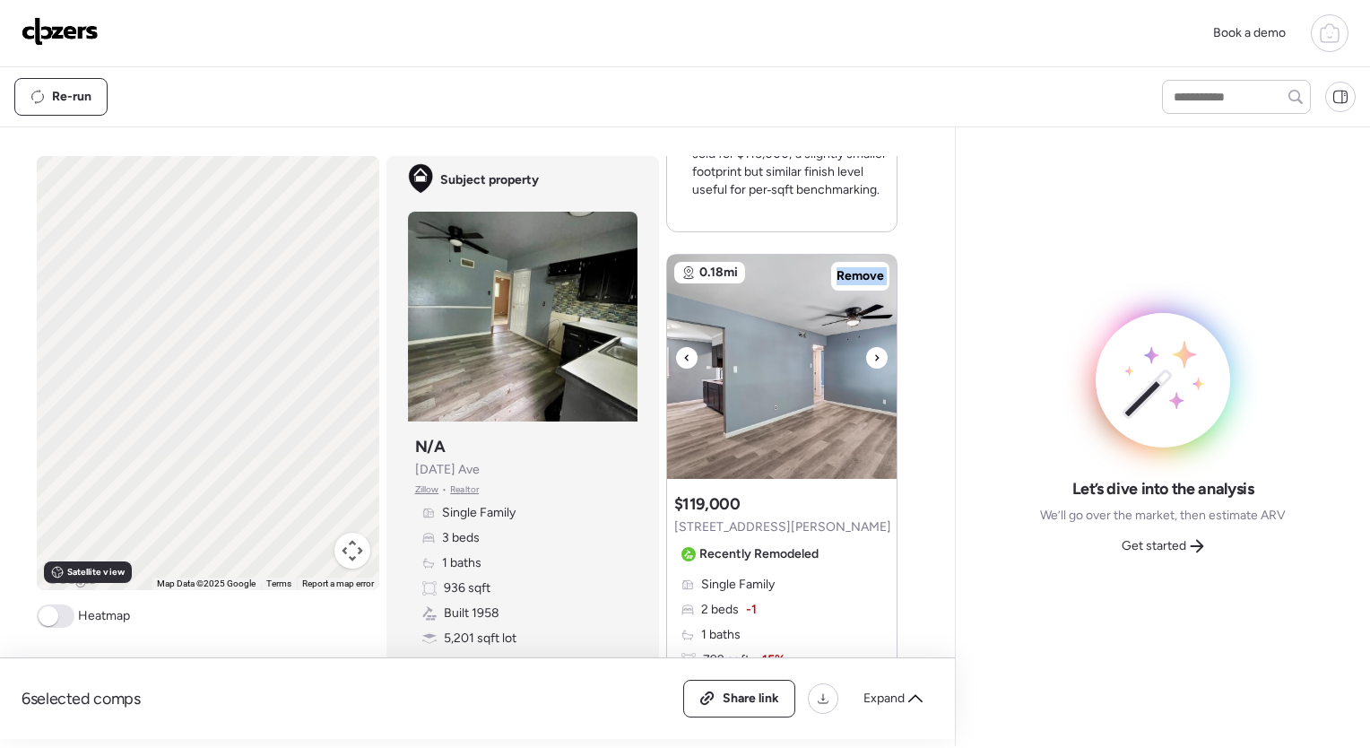
click at [866, 347] on div at bounding box center [877, 358] width 22 height 22
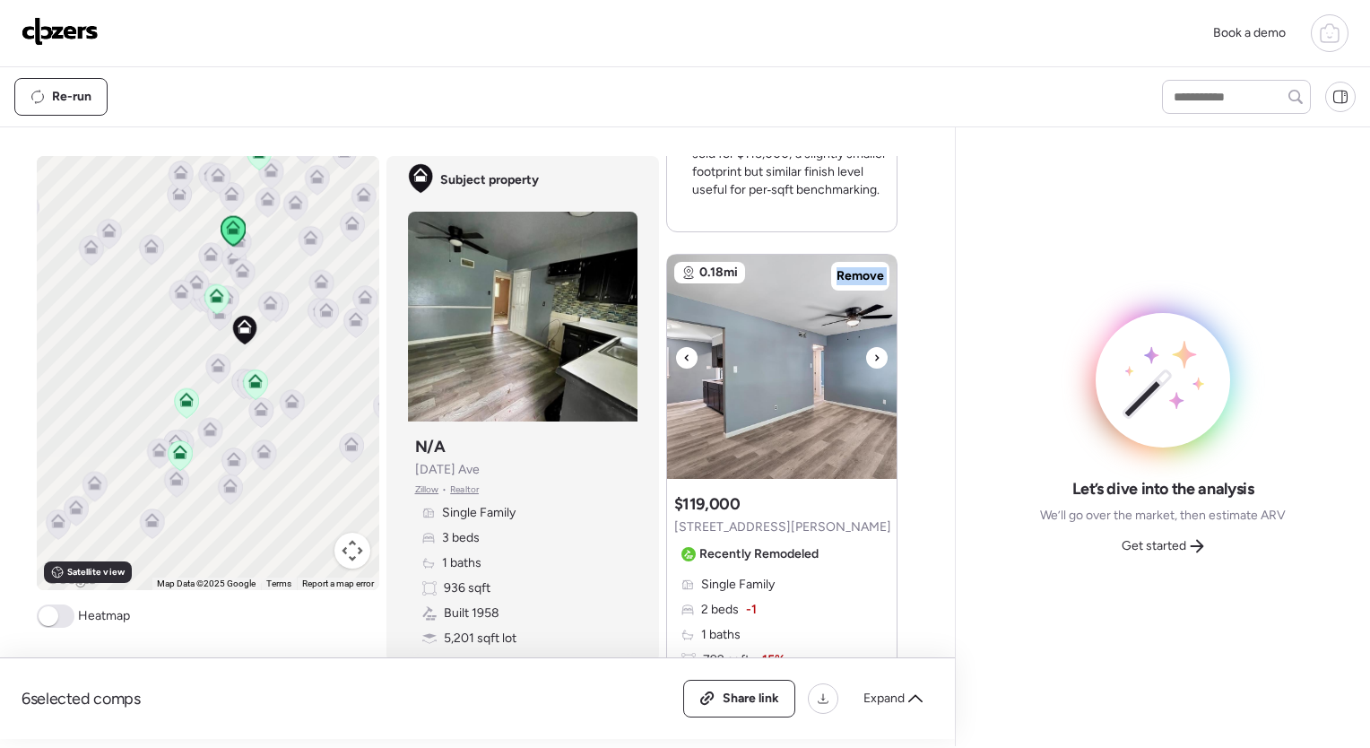
click at [866, 347] on div at bounding box center [877, 358] width 22 height 22
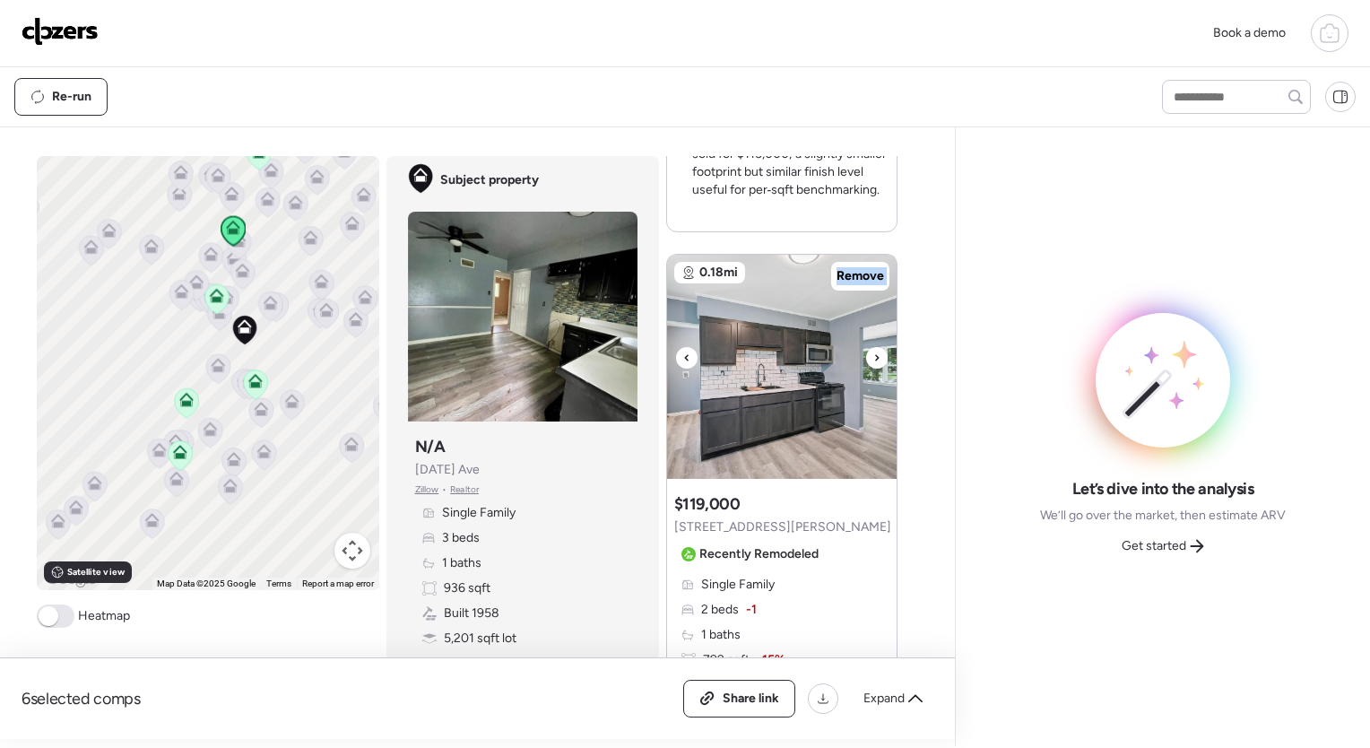
click at [866, 347] on div at bounding box center [877, 358] width 22 height 22
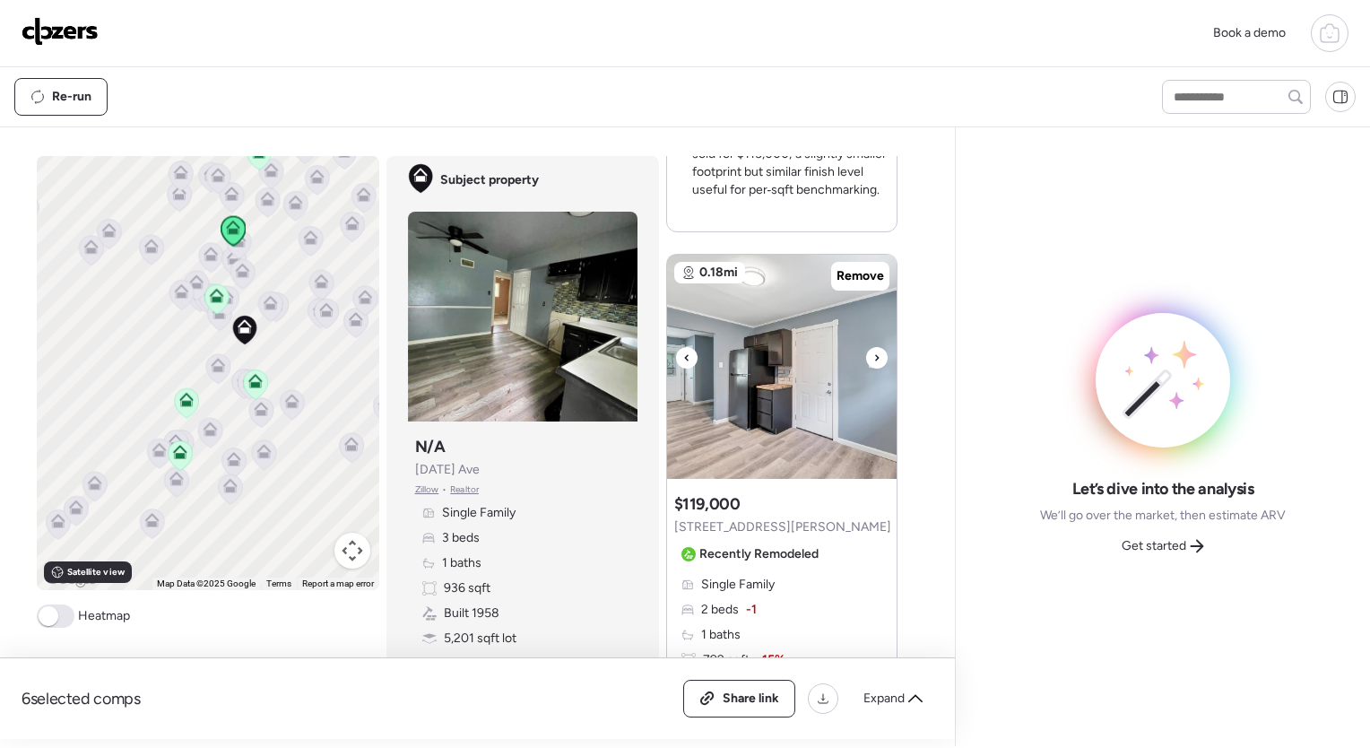
click at [866, 347] on div at bounding box center [877, 358] width 22 height 22
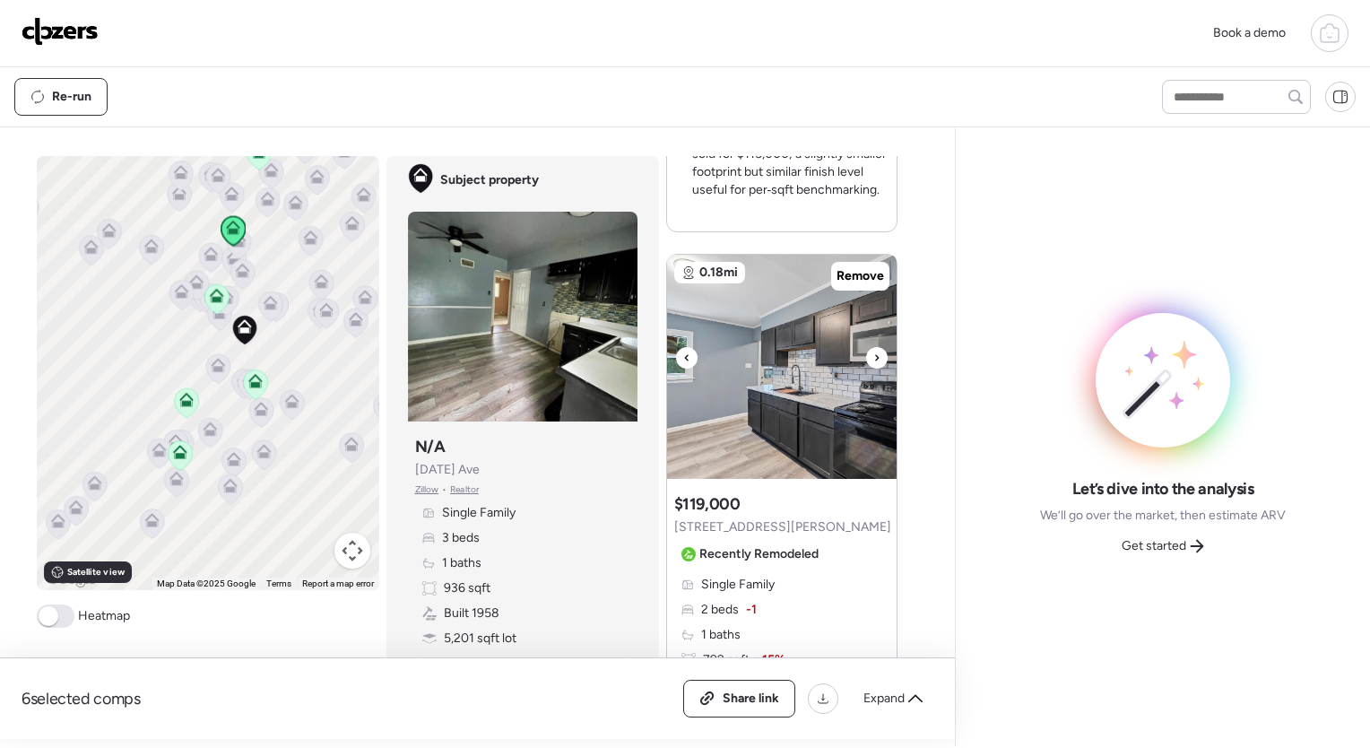
click at [683, 347] on icon at bounding box center [686, 358] width 7 height 22
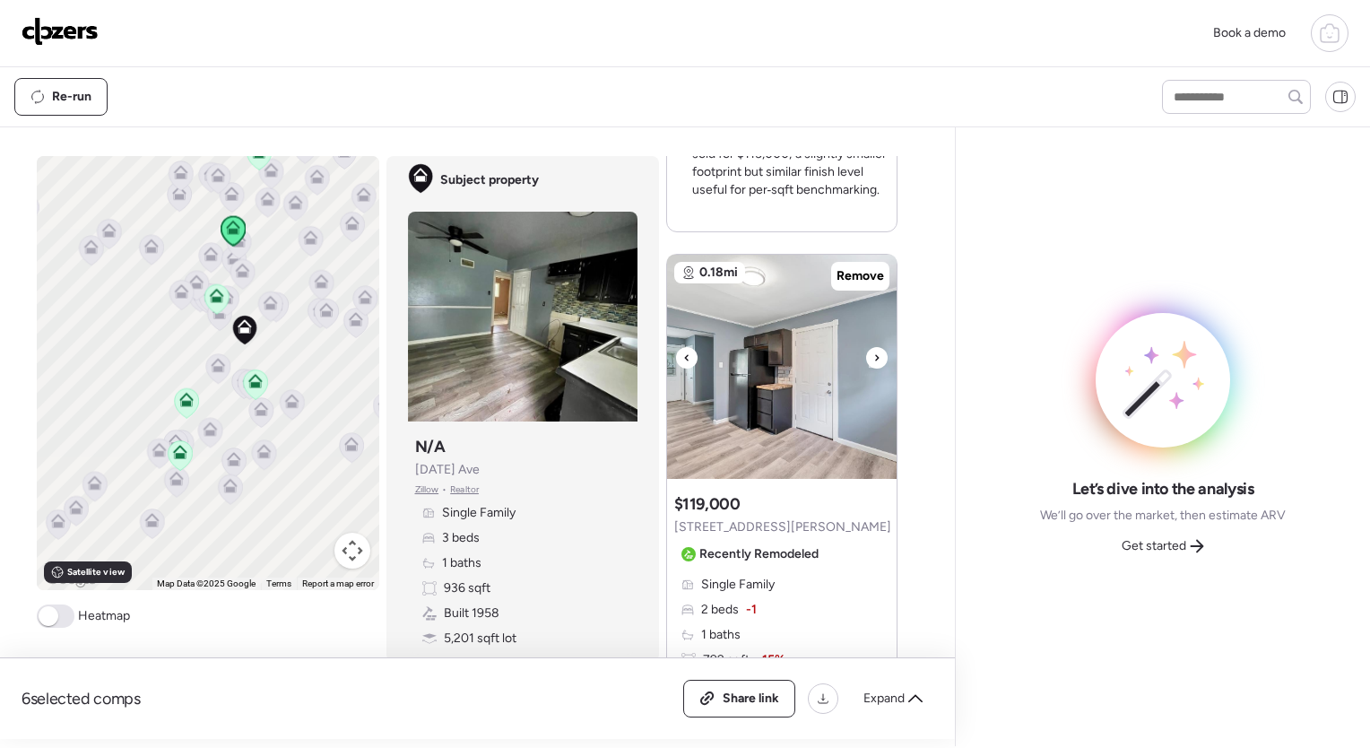
click at [875, 354] on icon at bounding box center [877, 357] width 4 height 6
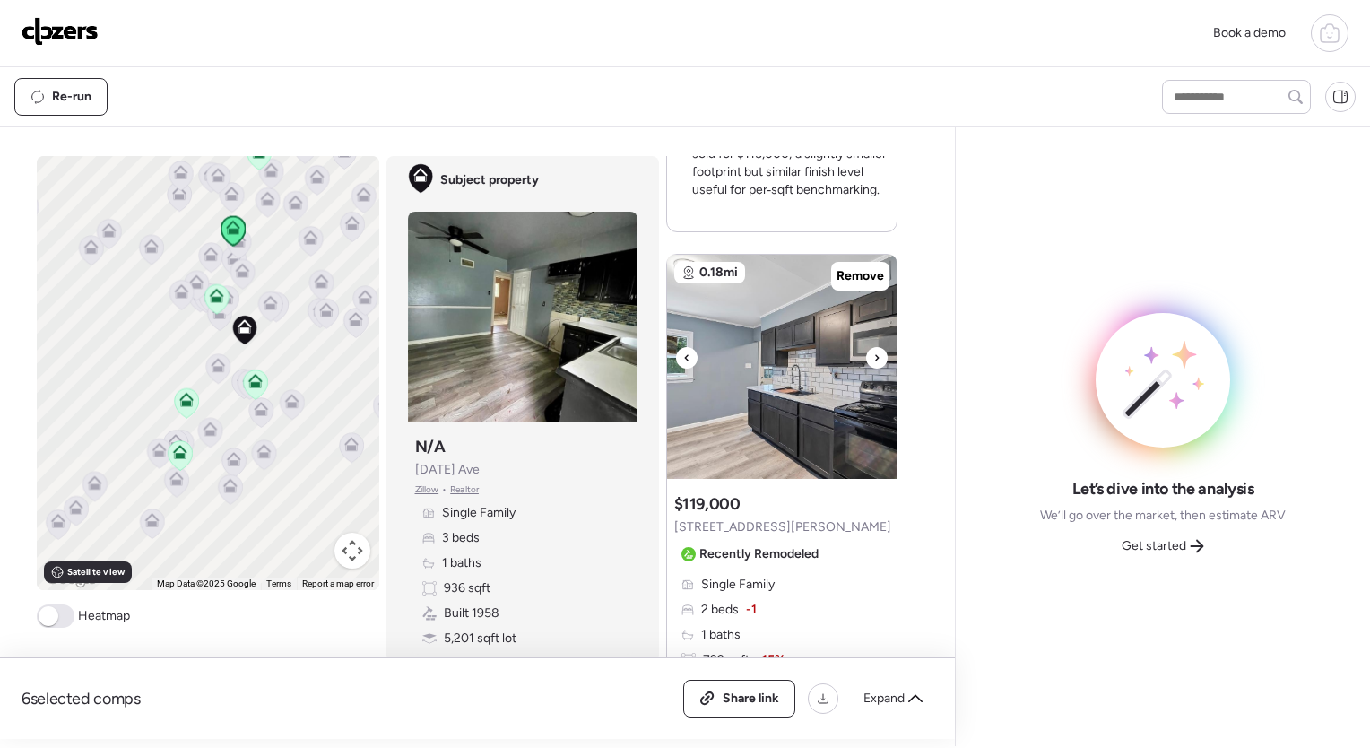
click at [875, 354] on icon at bounding box center [877, 357] width 4 height 6
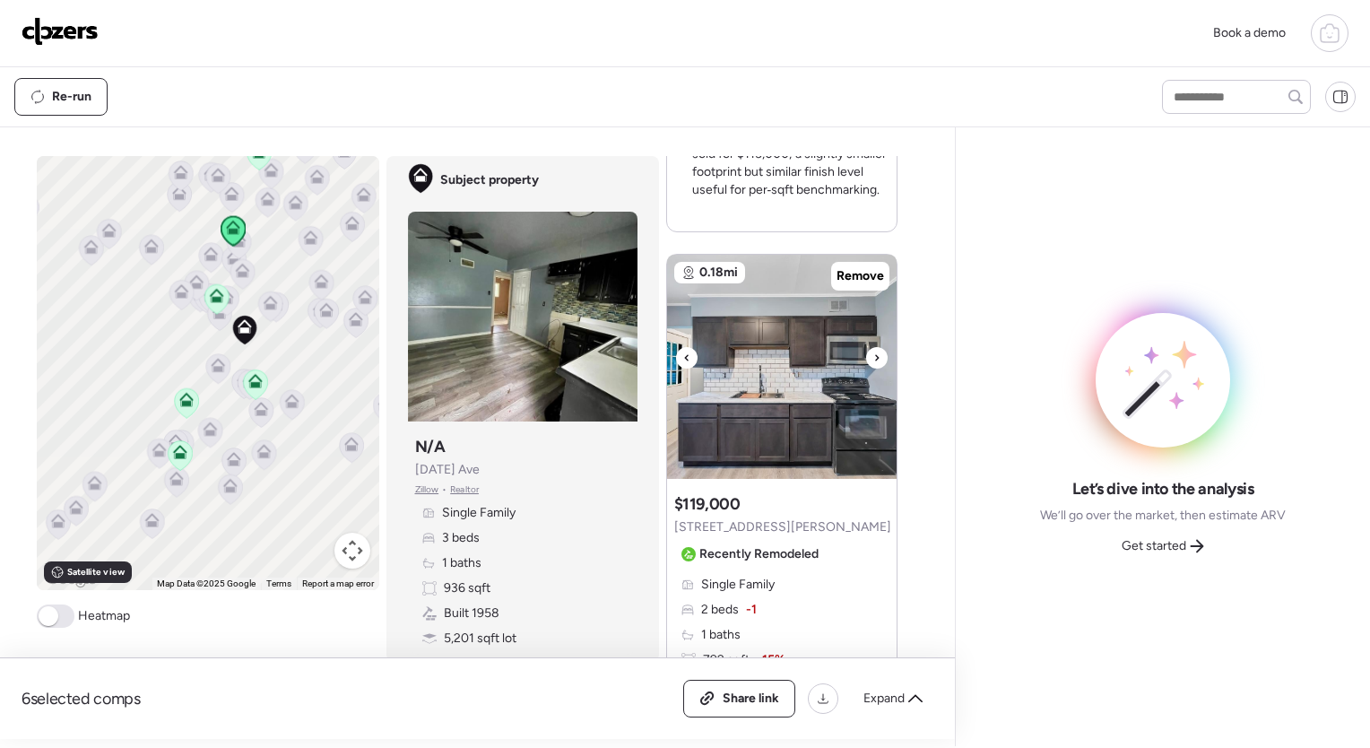
click at [875, 354] on icon at bounding box center [877, 357] width 4 height 6
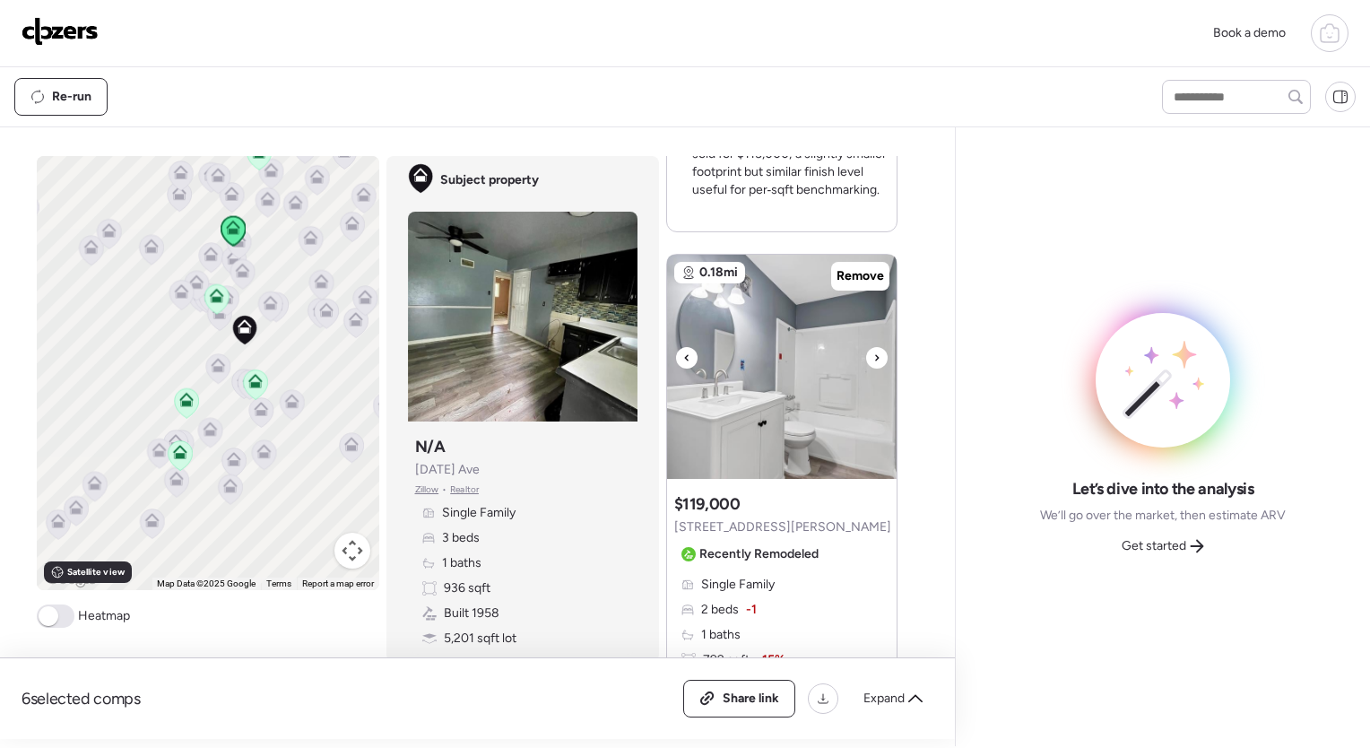
click at [875, 354] on icon at bounding box center [877, 357] width 4 height 6
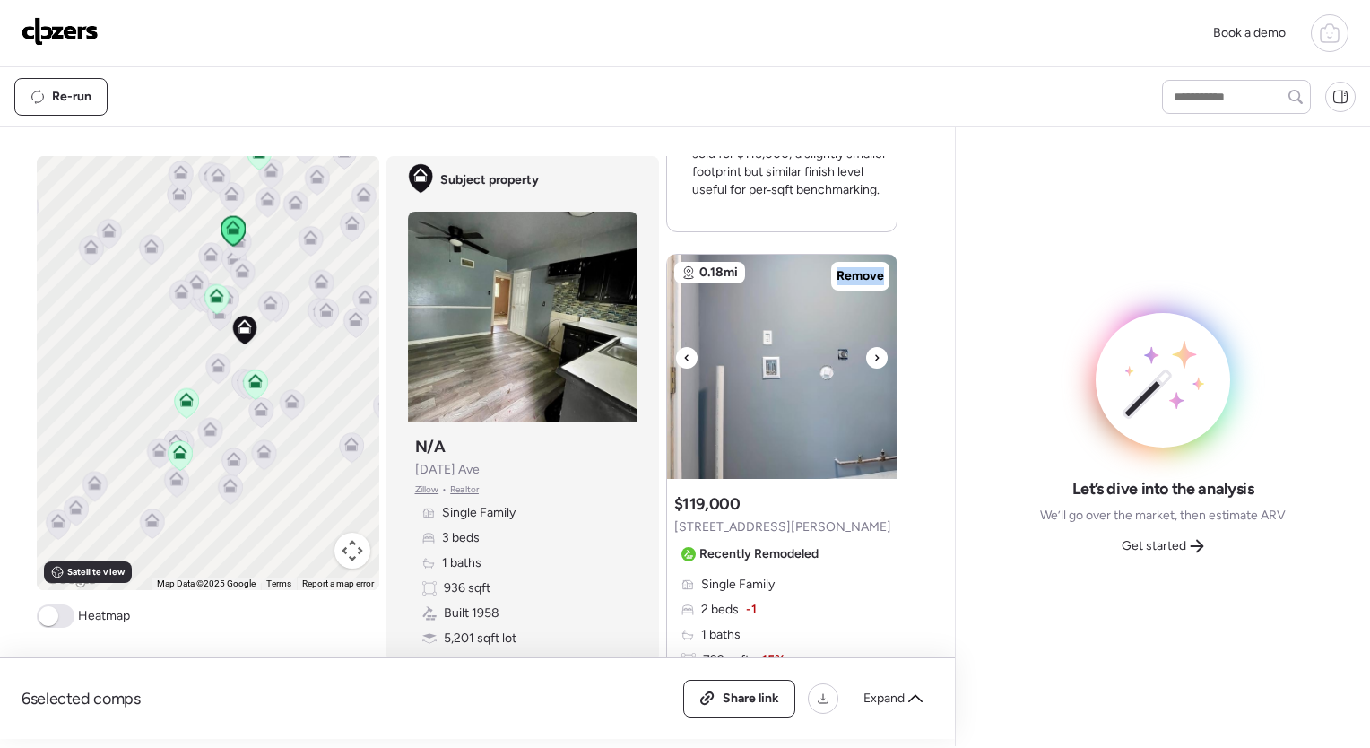
click at [875, 354] on icon at bounding box center [877, 357] width 4 height 6
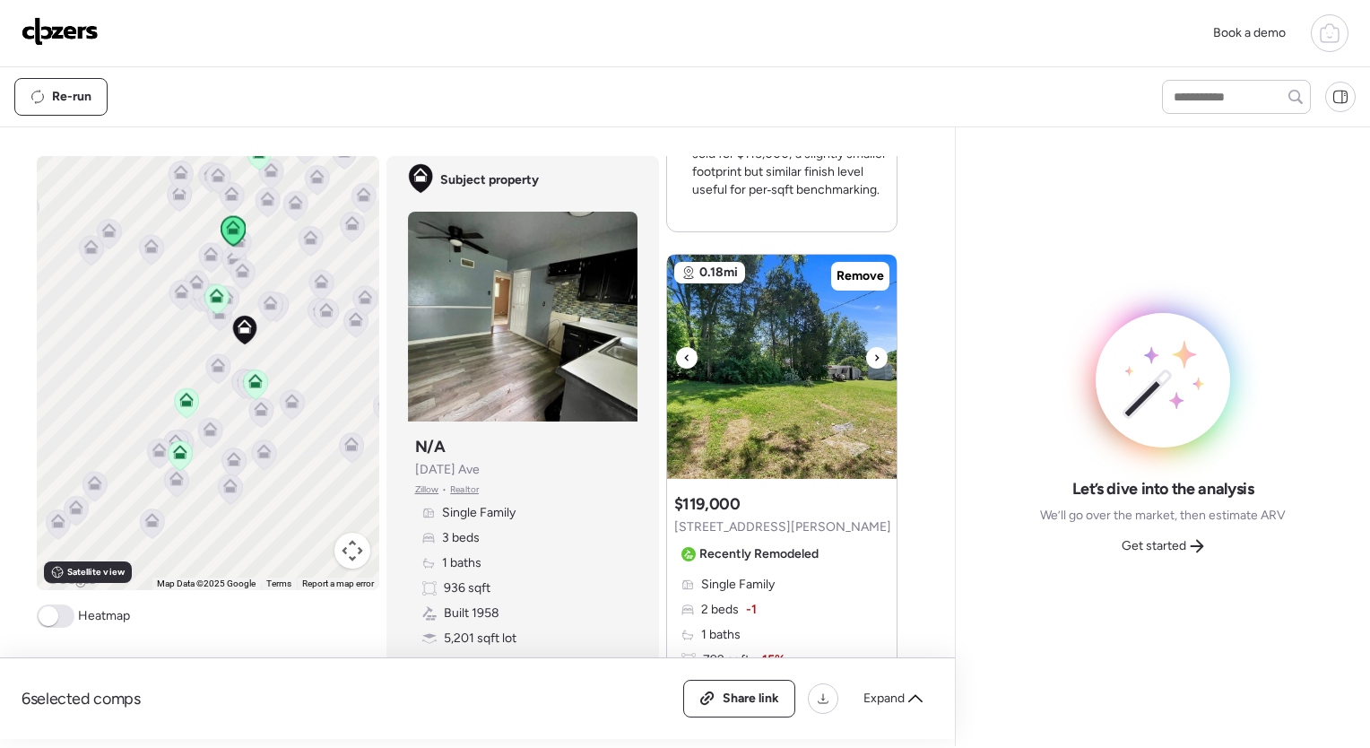
click at [873, 347] on icon at bounding box center [876, 358] width 7 height 22
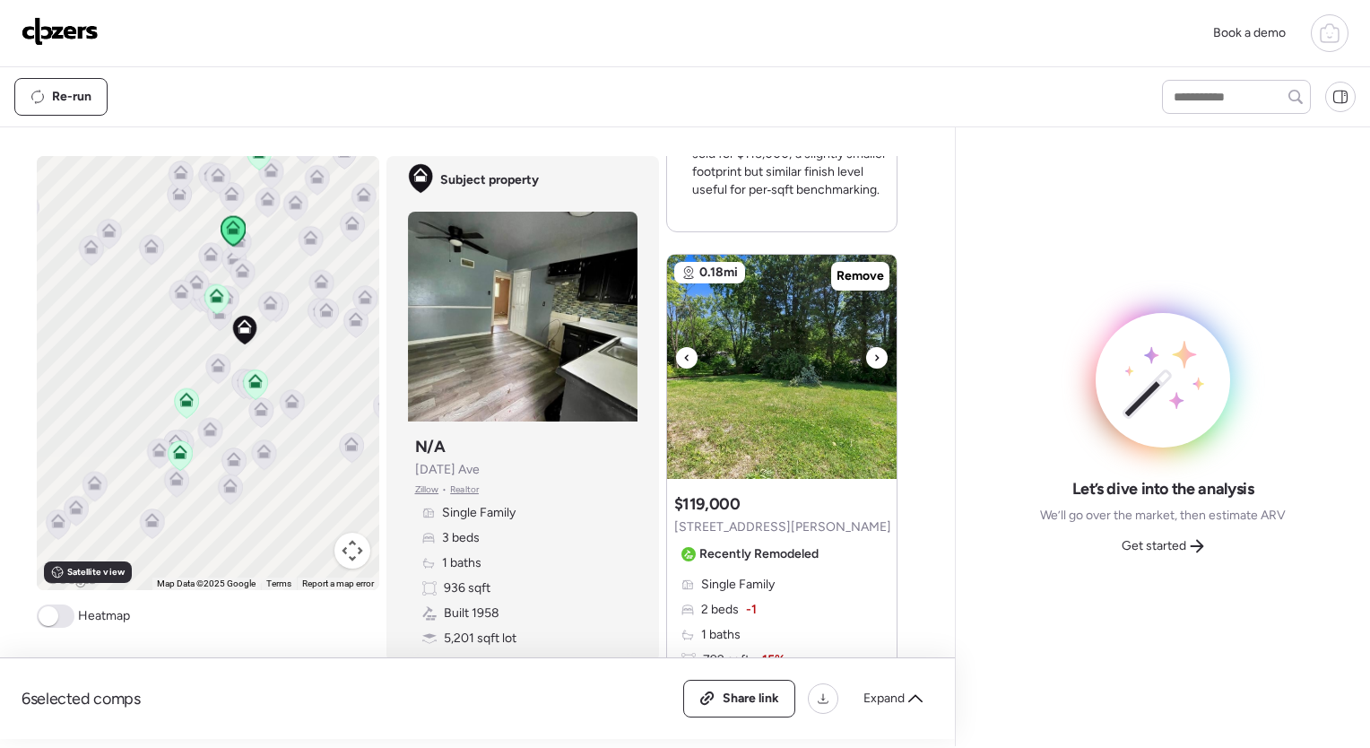
click at [875, 354] on icon at bounding box center [877, 357] width 4 height 6
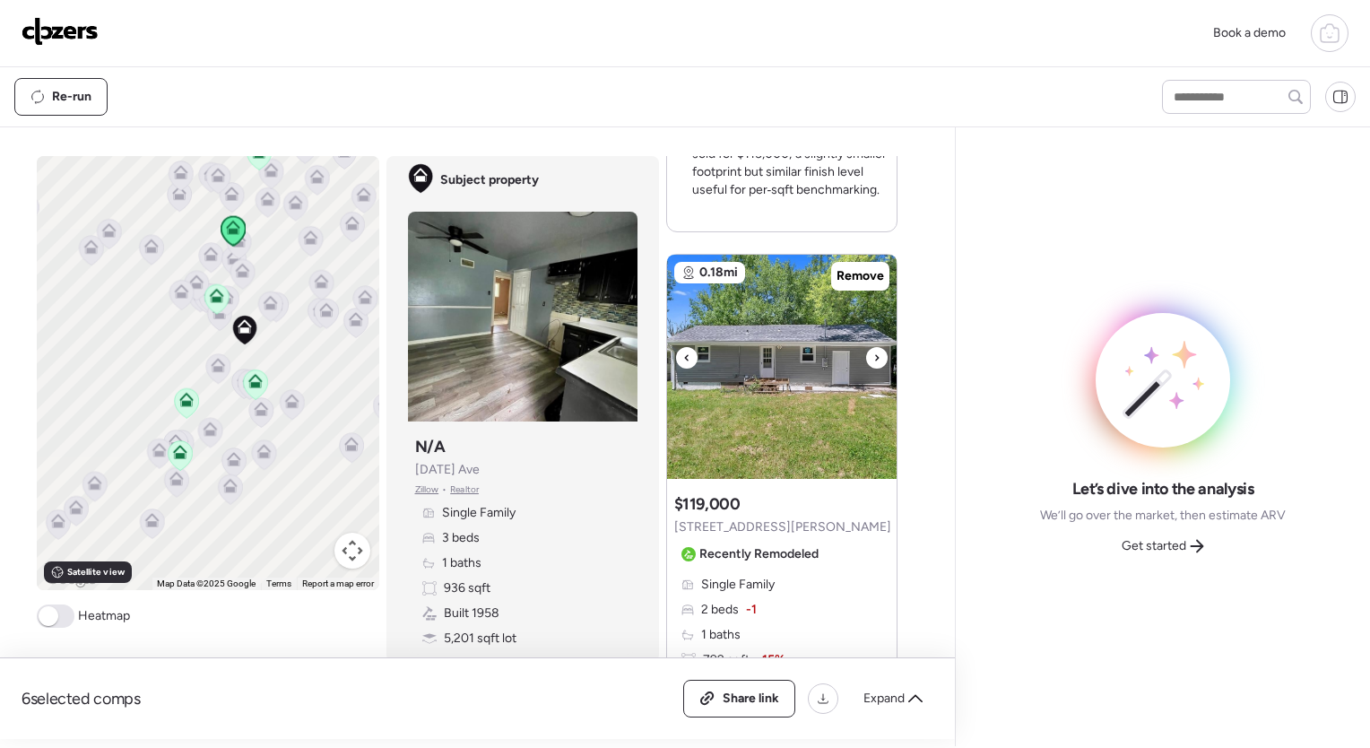
click at [875, 354] on icon at bounding box center [877, 357] width 4 height 6
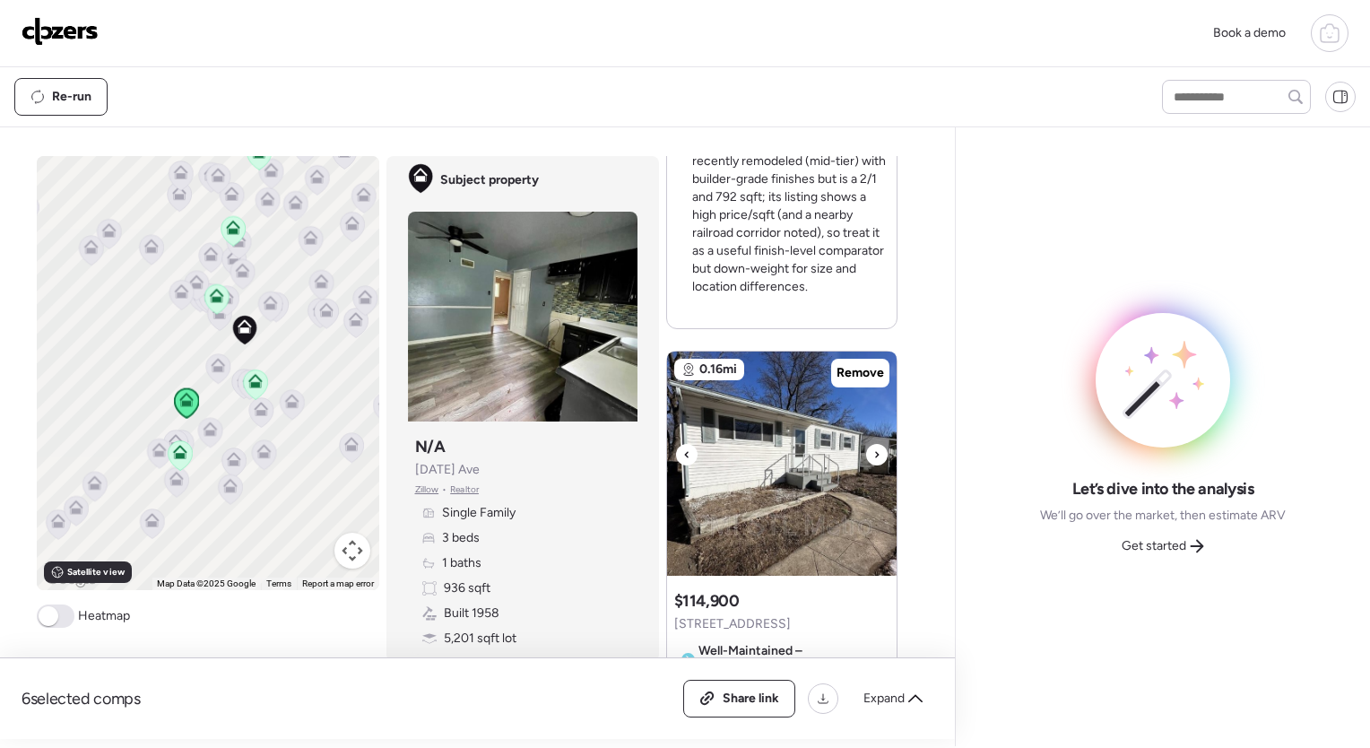
scroll to position [2269, 0]
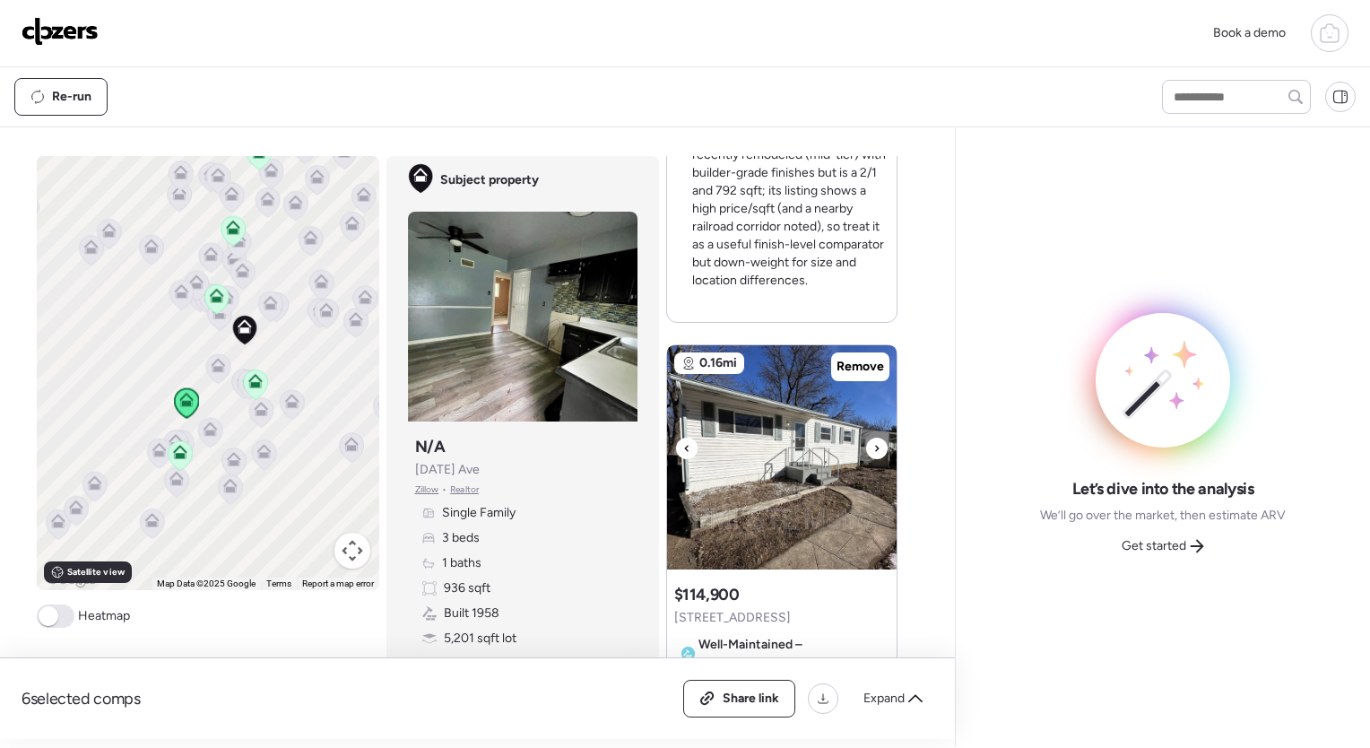
click at [873, 437] on div at bounding box center [877, 448] width 22 height 22
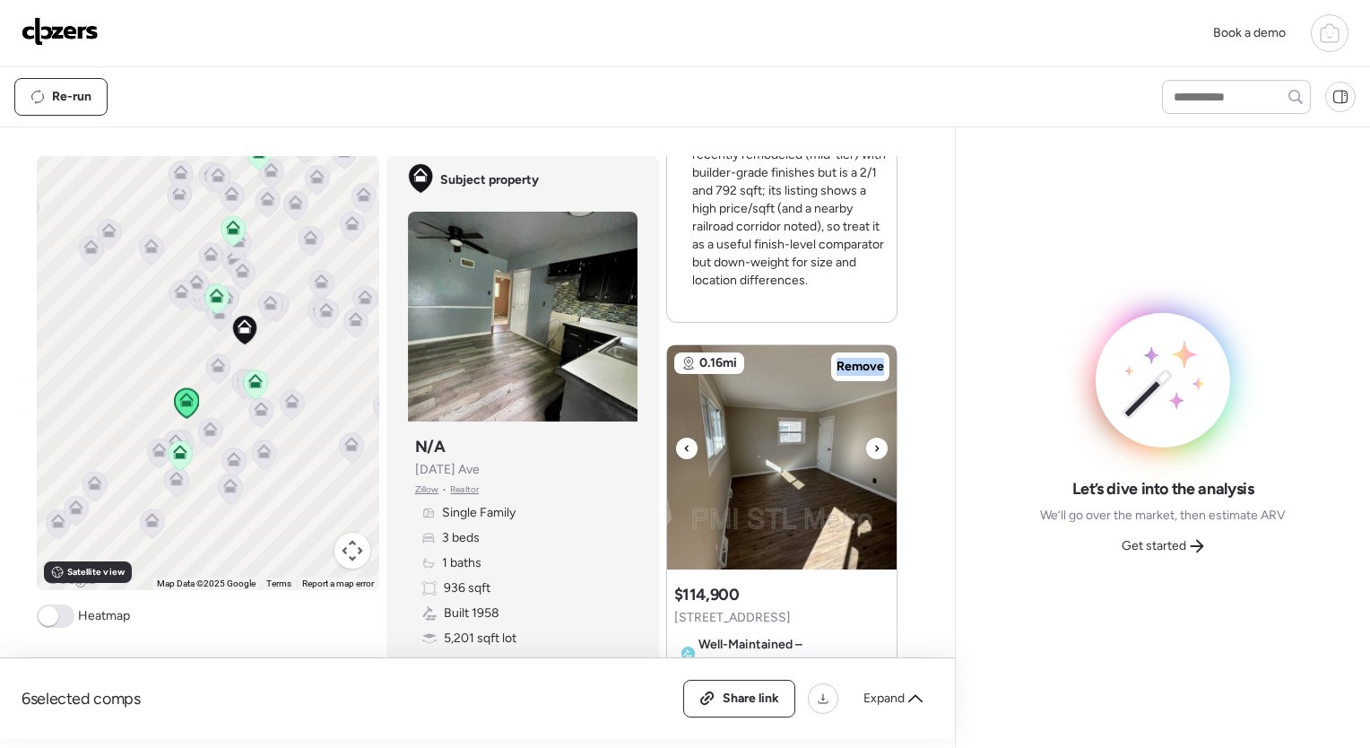
click at [873, 437] on div at bounding box center [877, 448] width 22 height 22
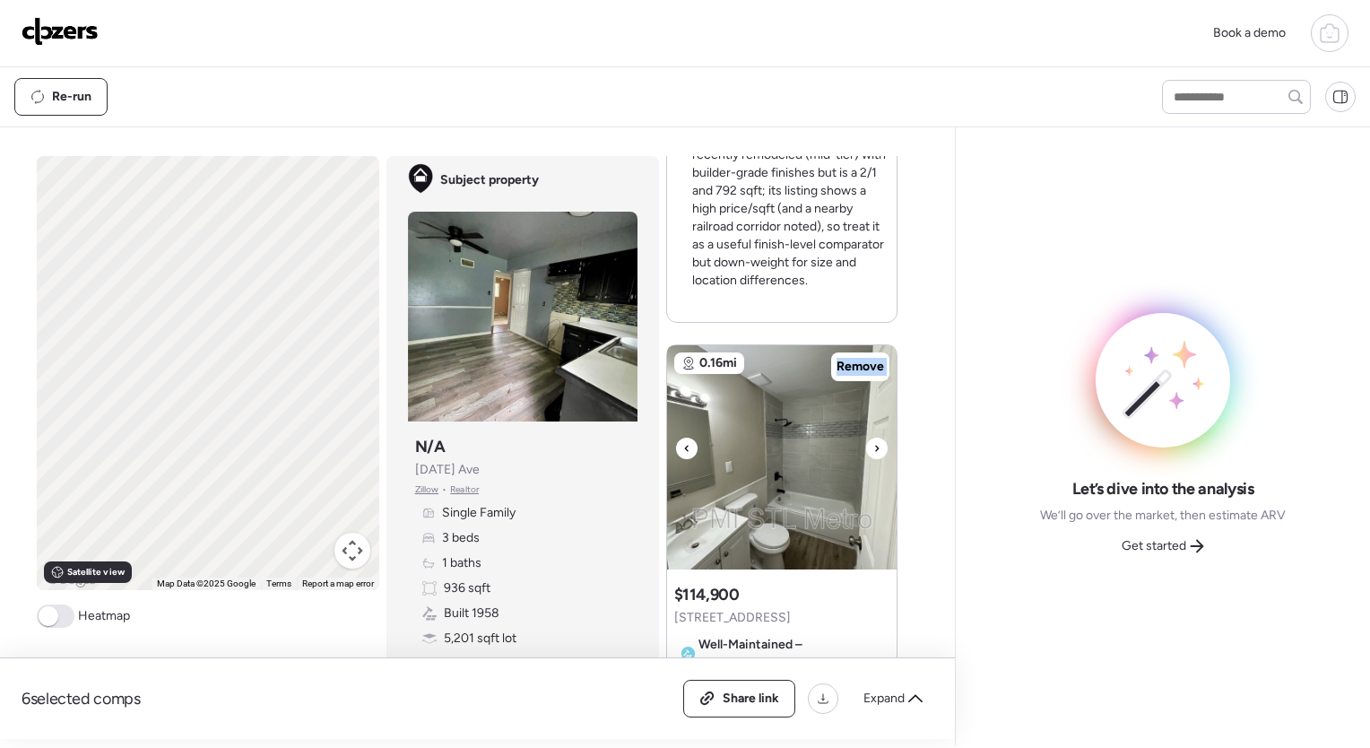
click at [873, 437] on div at bounding box center [877, 448] width 22 height 22
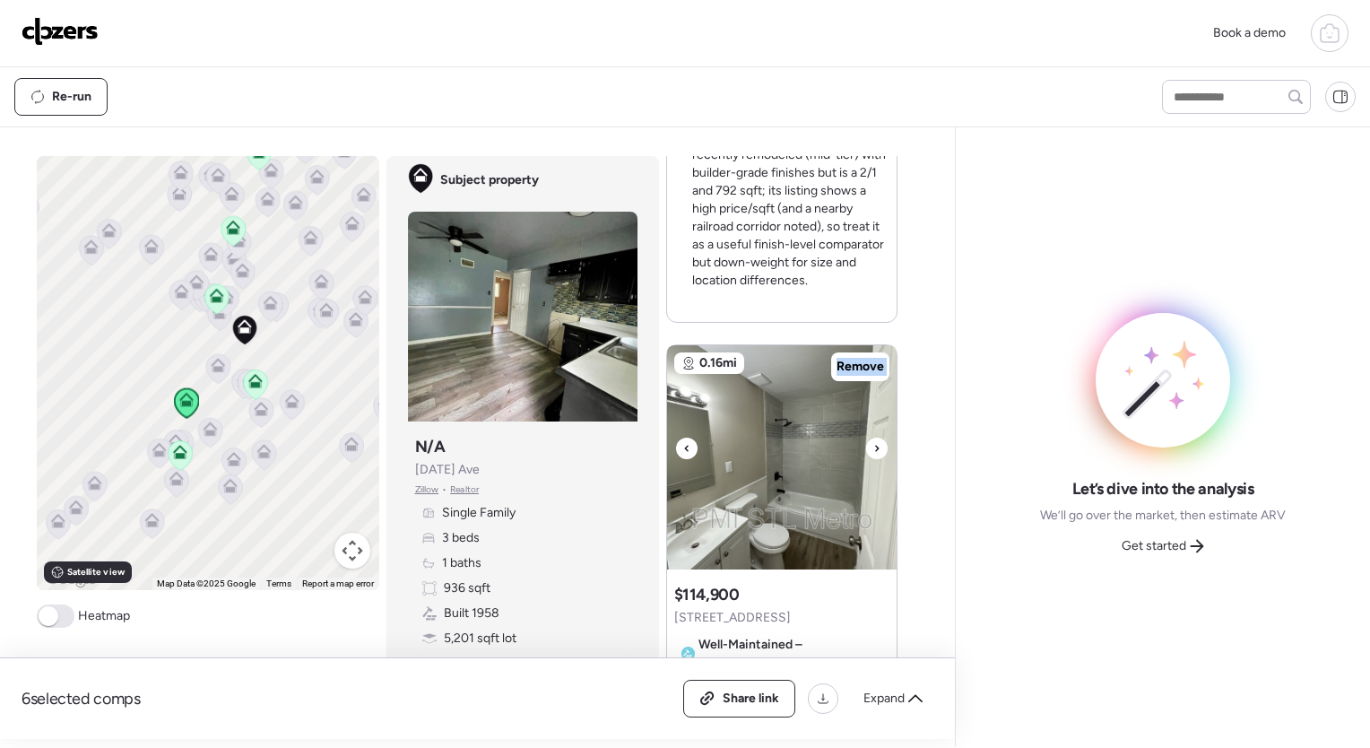
click at [873, 437] on div at bounding box center [877, 448] width 22 height 22
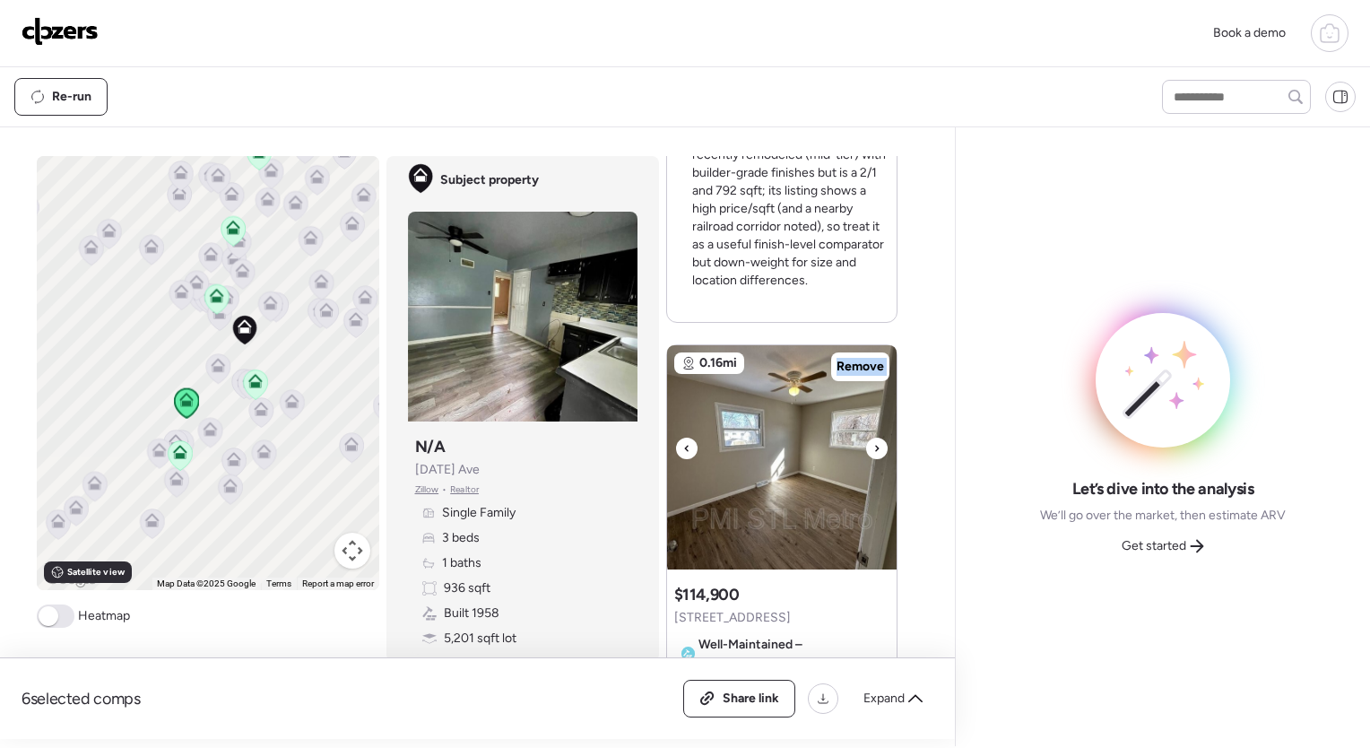
click at [873, 437] on div at bounding box center [877, 448] width 22 height 22
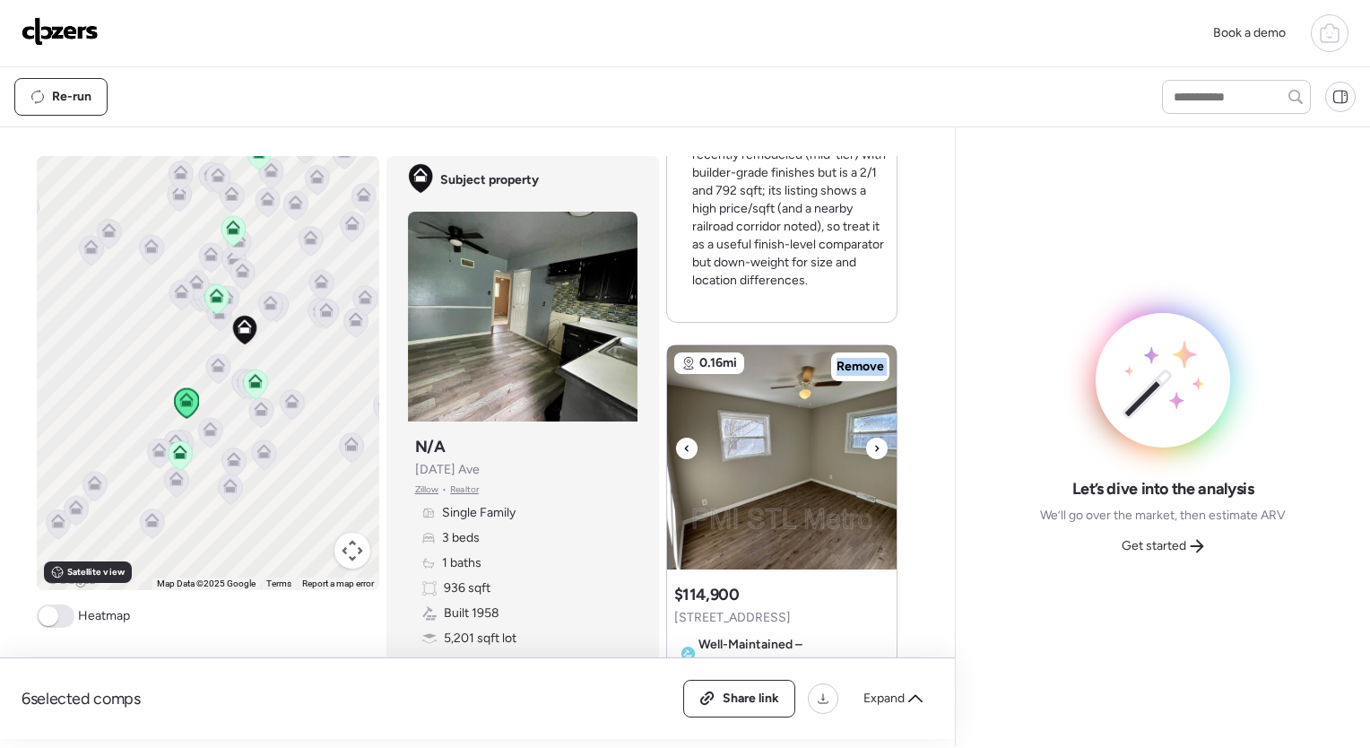
click at [873, 437] on div at bounding box center [877, 448] width 22 height 22
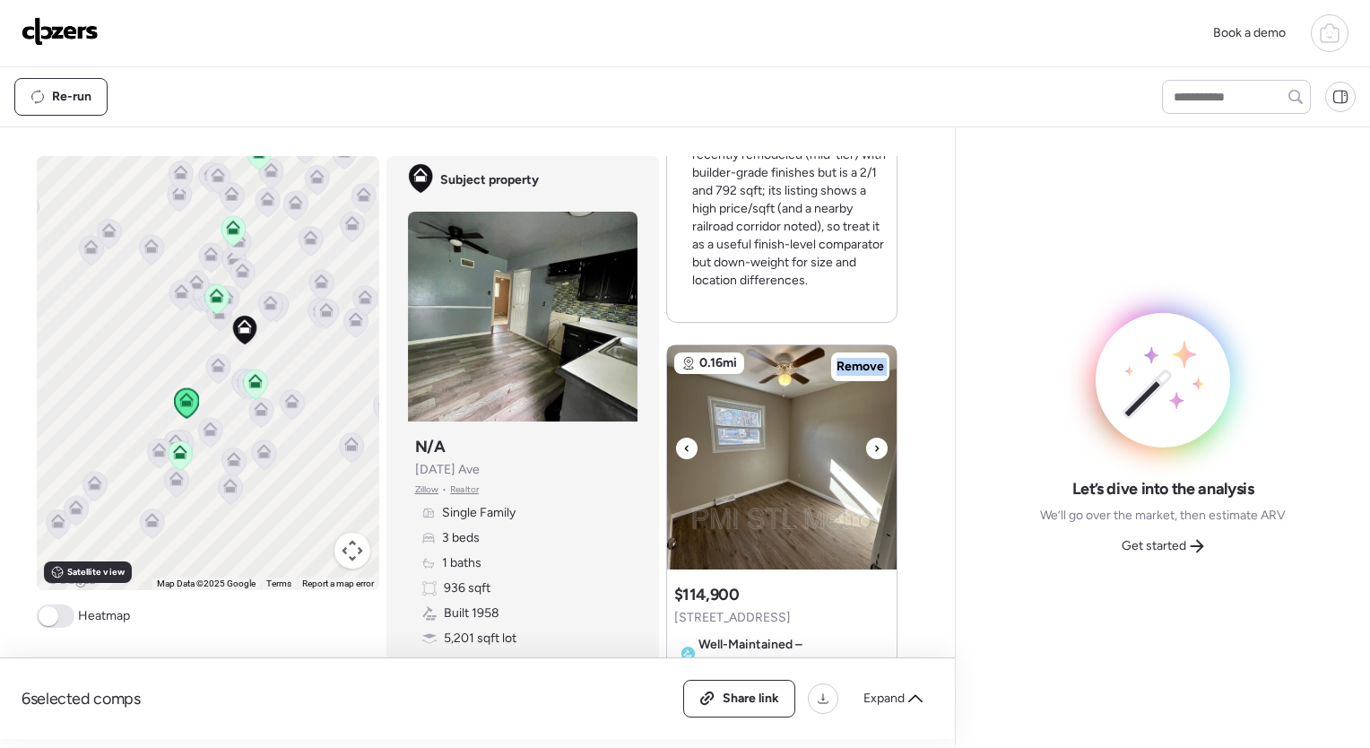
click at [873, 437] on div at bounding box center [877, 448] width 22 height 22
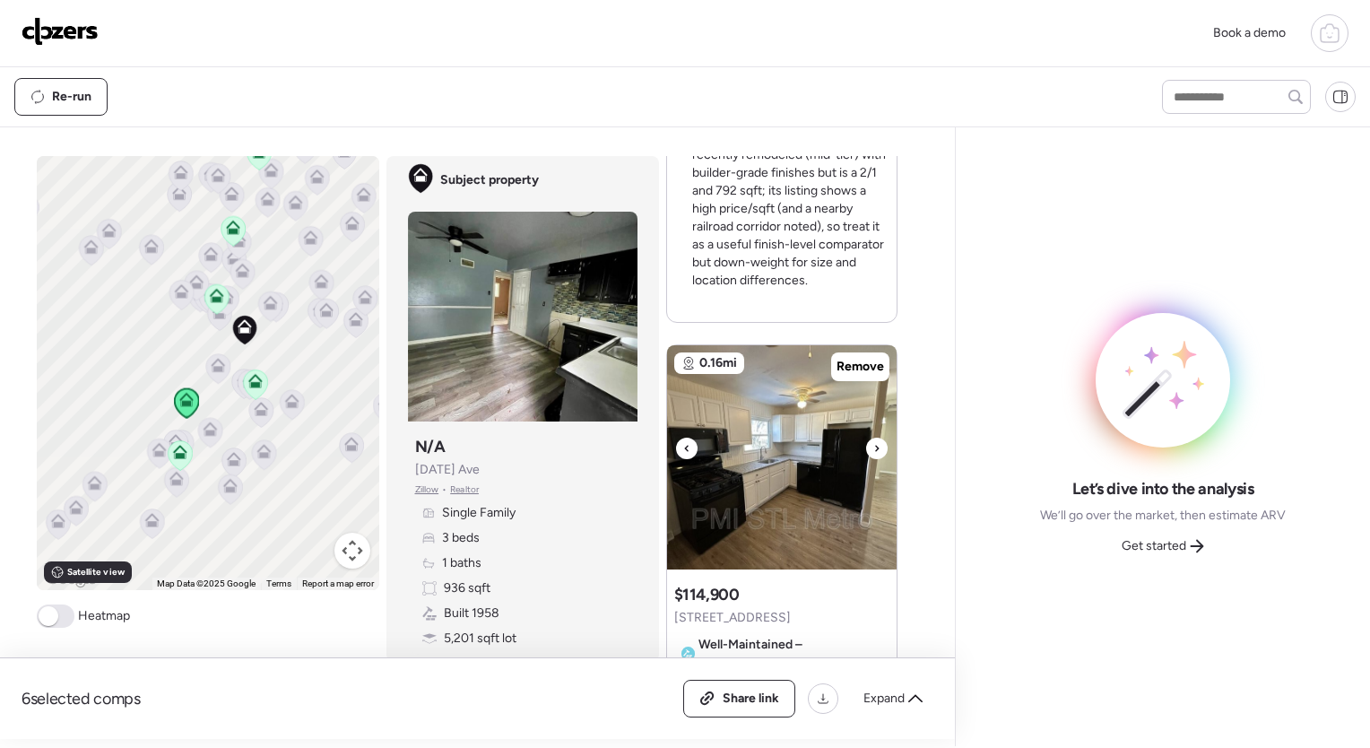
click at [873, 437] on div at bounding box center [877, 448] width 22 height 22
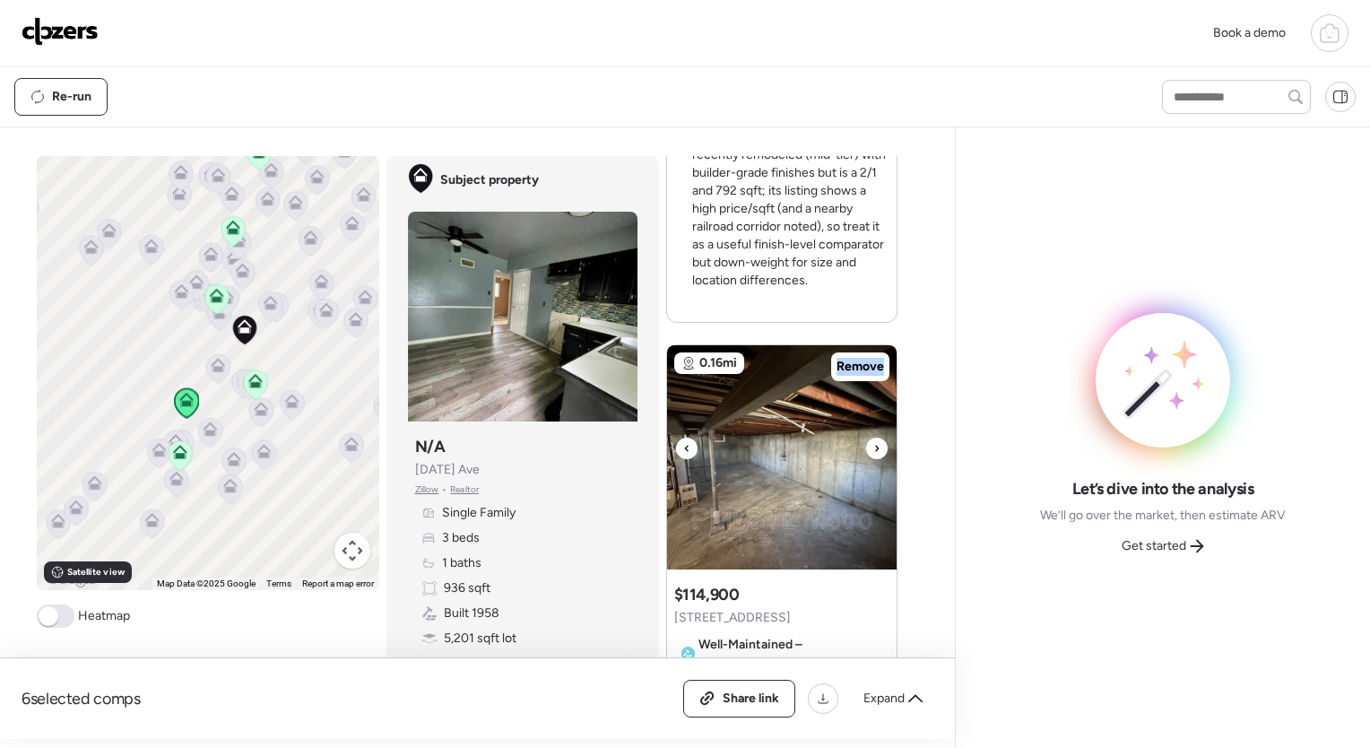
click at [873, 437] on div at bounding box center [877, 448] width 22 height 22
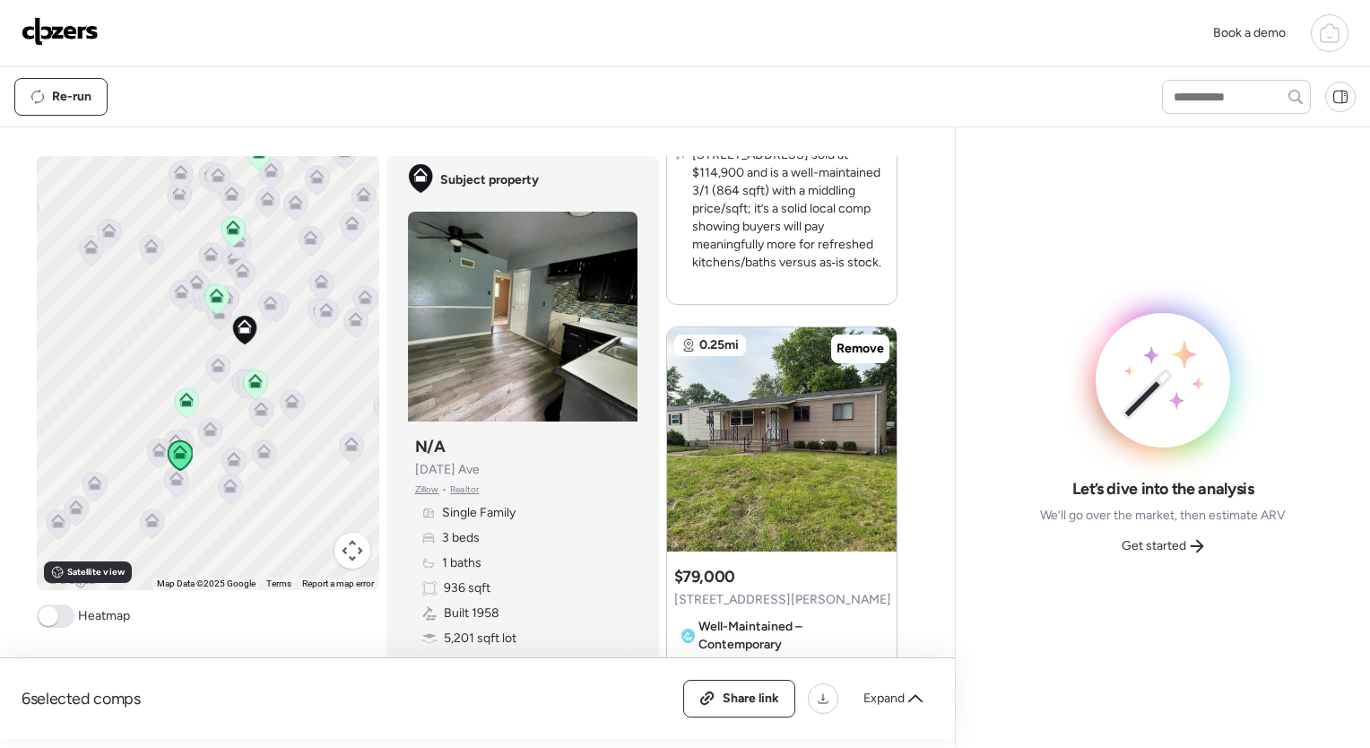
scroll to position [3080, 0]
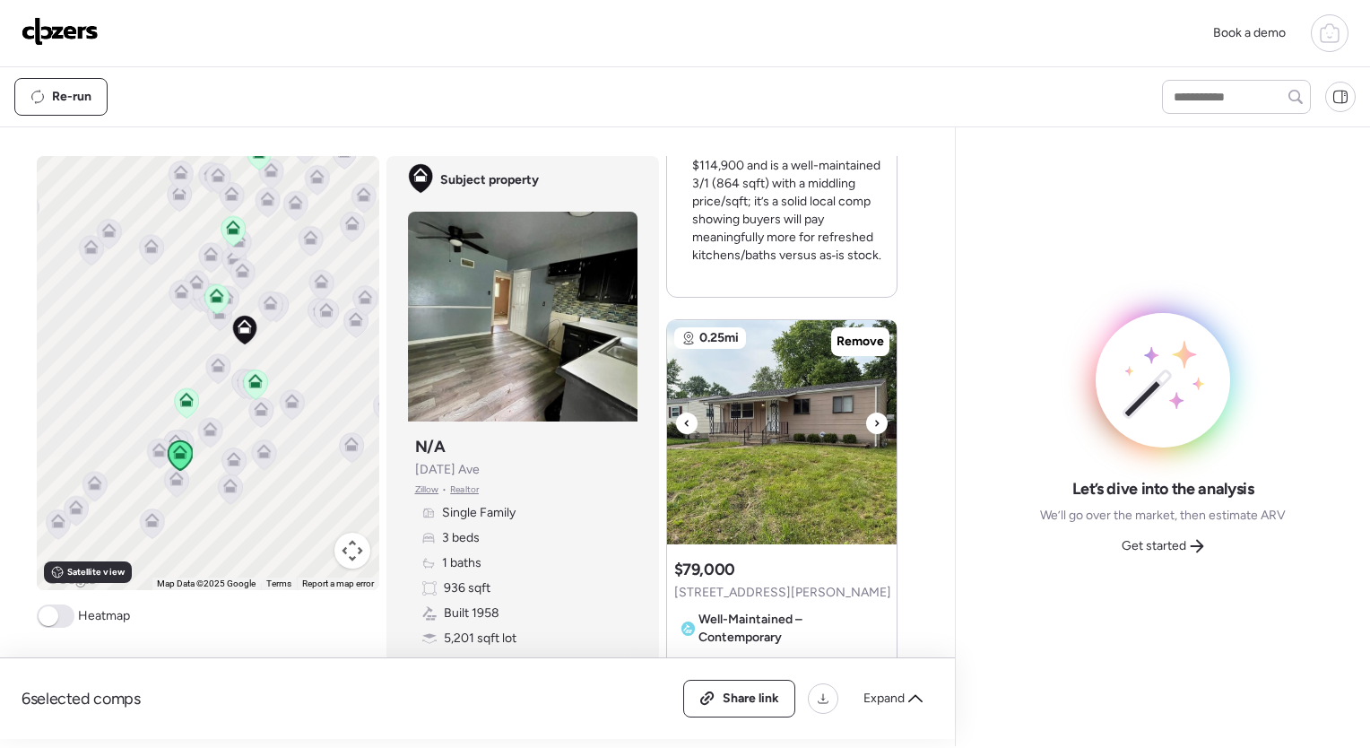
click at [873, 412] on icon at bounding box center [876, 423] width 7 height 22
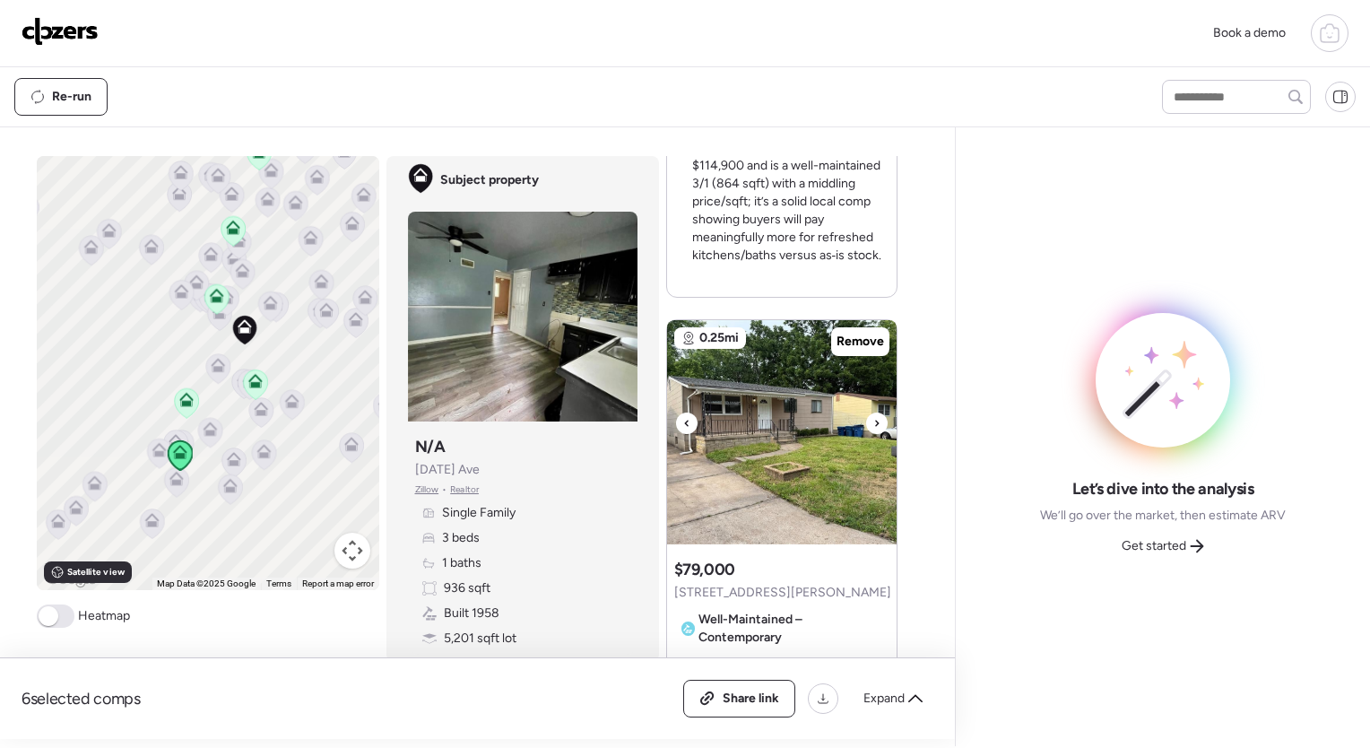
click at [873, 412] on icon at bounding box center [876, 423] width 7 height 22
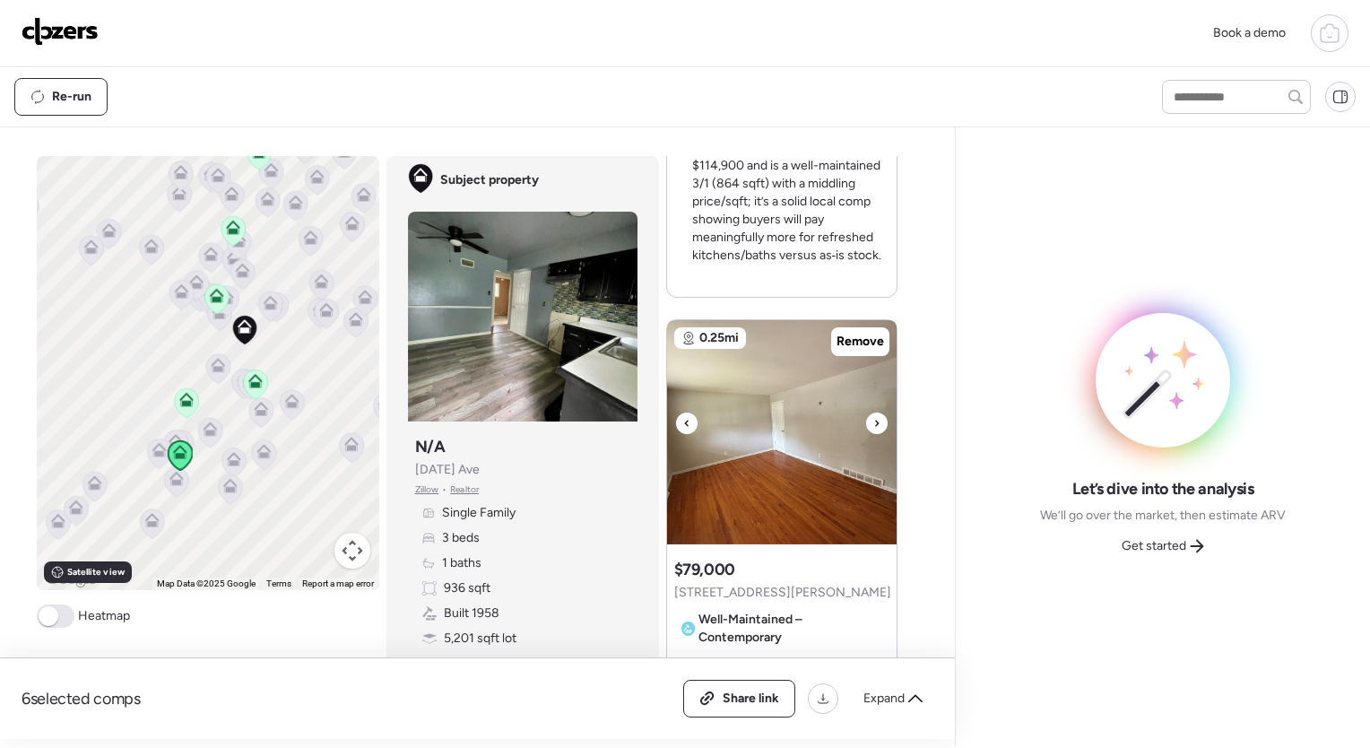
click at [873, 412] on icon at bounding box center [876, 423] width 7 height 22
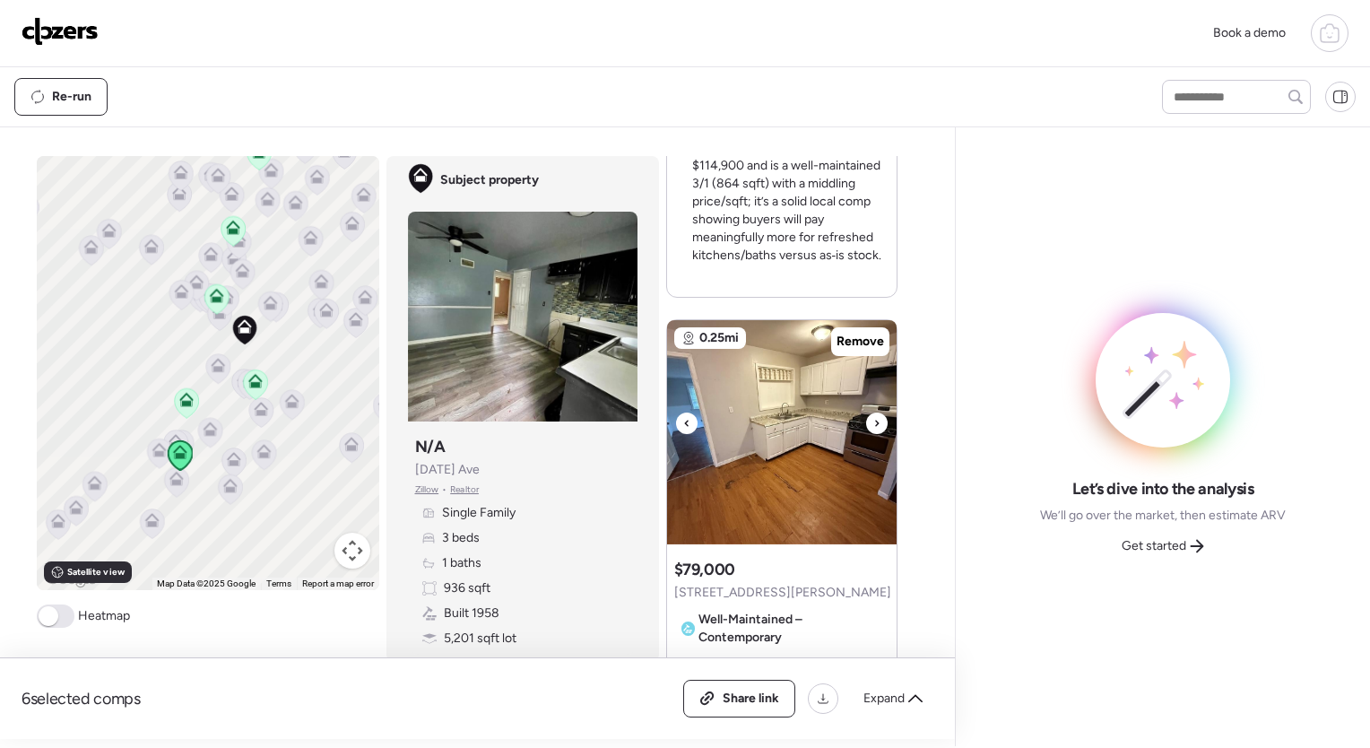
click at [873, 412] on icon at bounding box center [876, 423] width 7 height 22
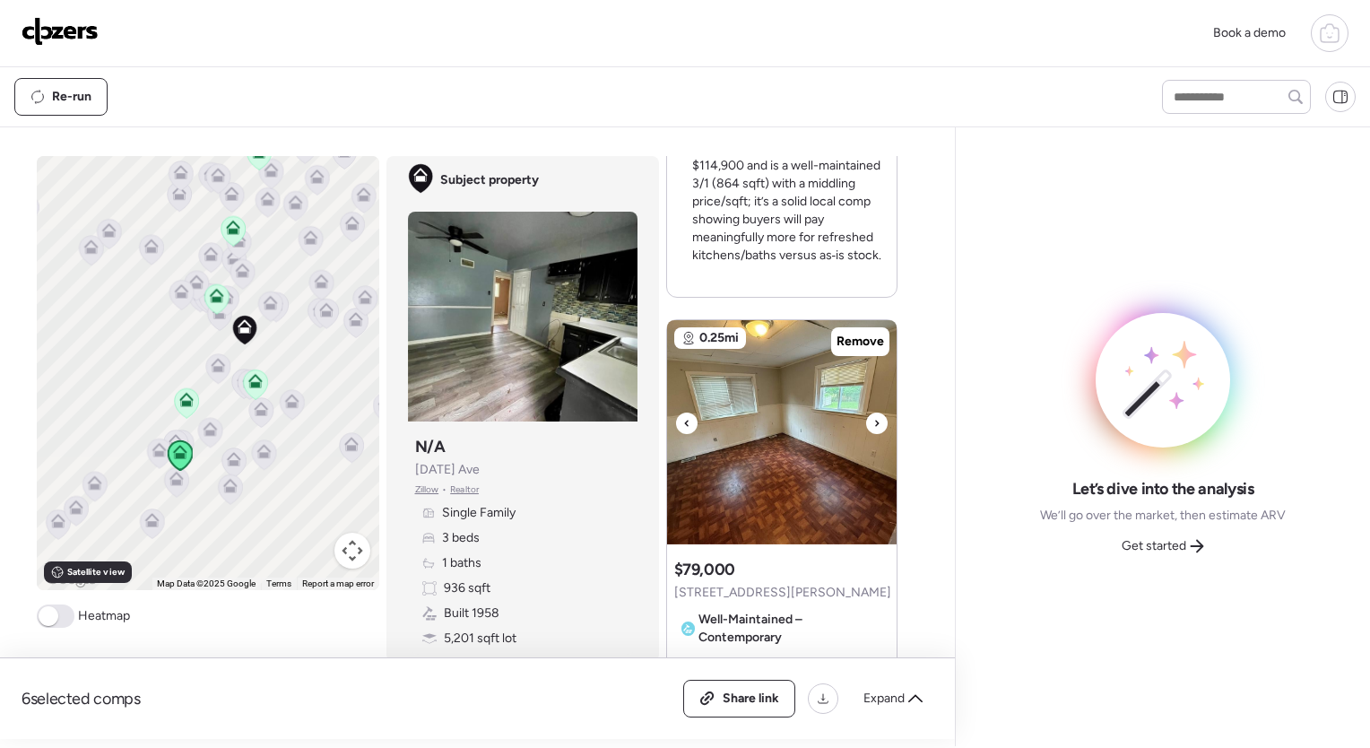
click at [873, 412] on icon at bounding box center [876, 423] width 7 height 22
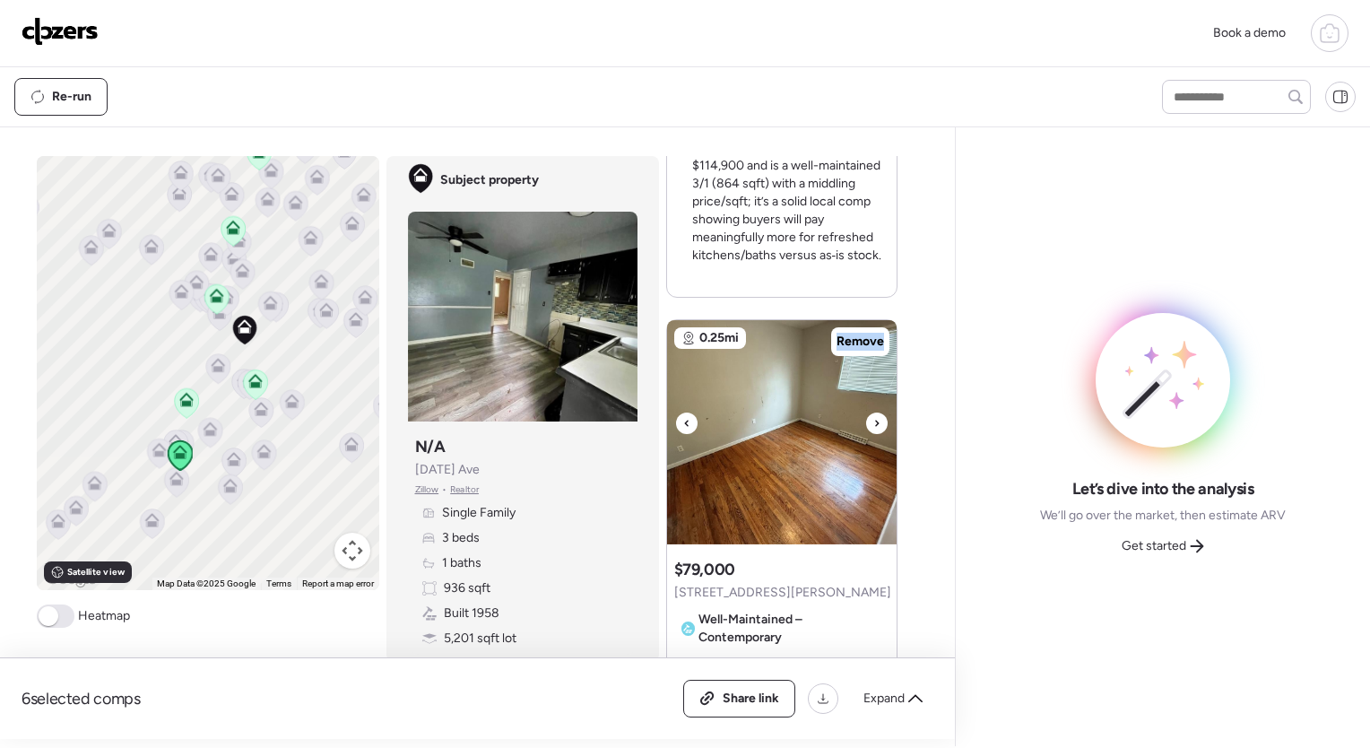
click at [873, 412] on icon at bounding box center [876, 423] width 7 height 22
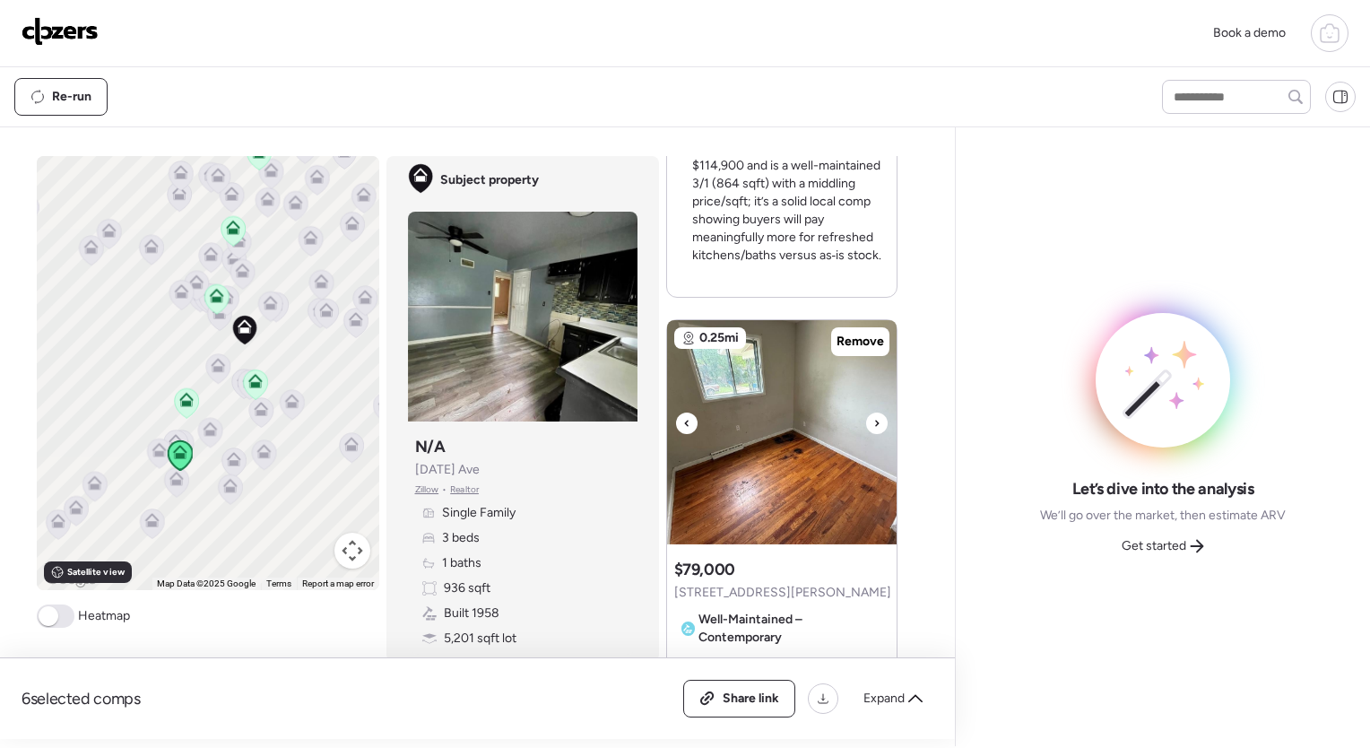
click at [866, 412] on div at bounding box center [877, 423] width 22 height 22
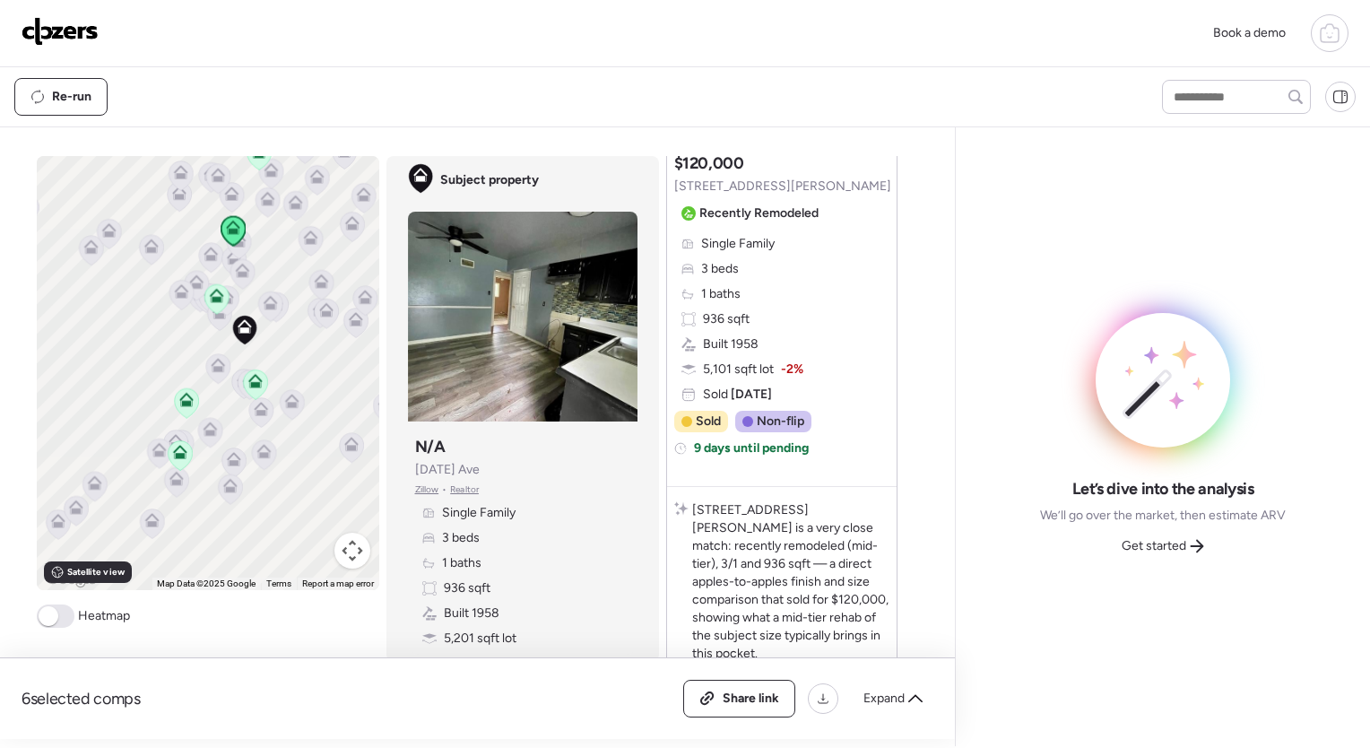
scroll to position [0, 0]
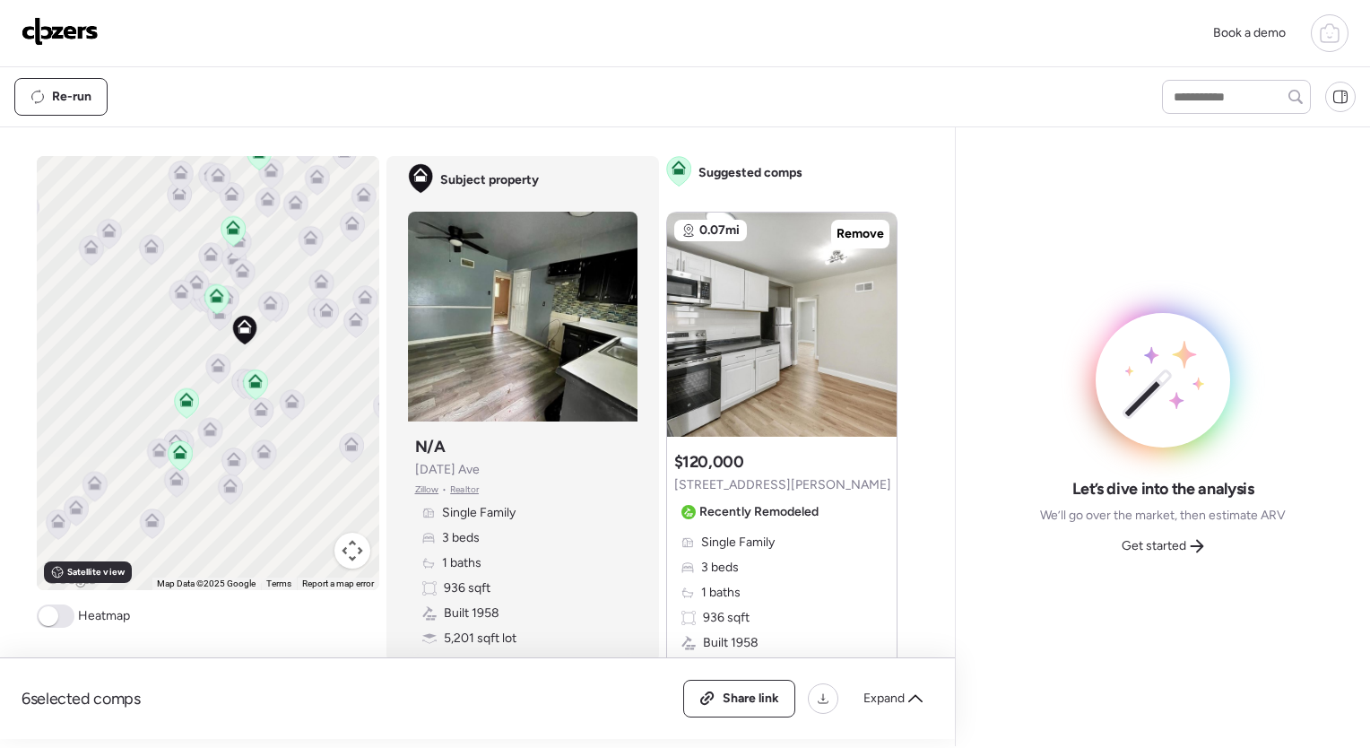
click at [1328, 40] on icon at bounding box center [1330, 33] width 22 height 22
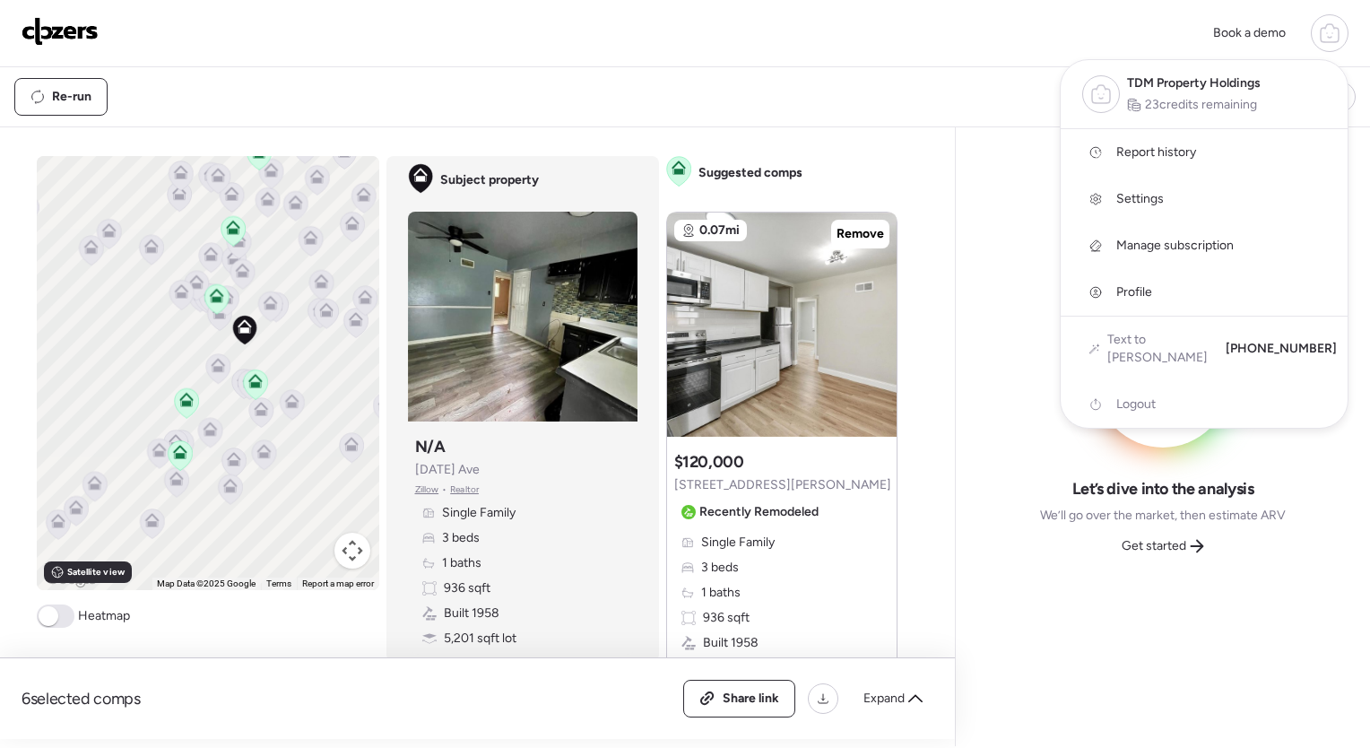
click at [1159, 156] on span "Report history" at bounding box center [1156, 152] width 80 height 18
click at [807, 66] on div "Book a demo TDM Property Holdings 23 credits remaining Report history Settings …" at bounding box center [685, 33] width 1370 height 67
click at [1196, 550] on div at bounding box center [685, 324] width 1370 height 748
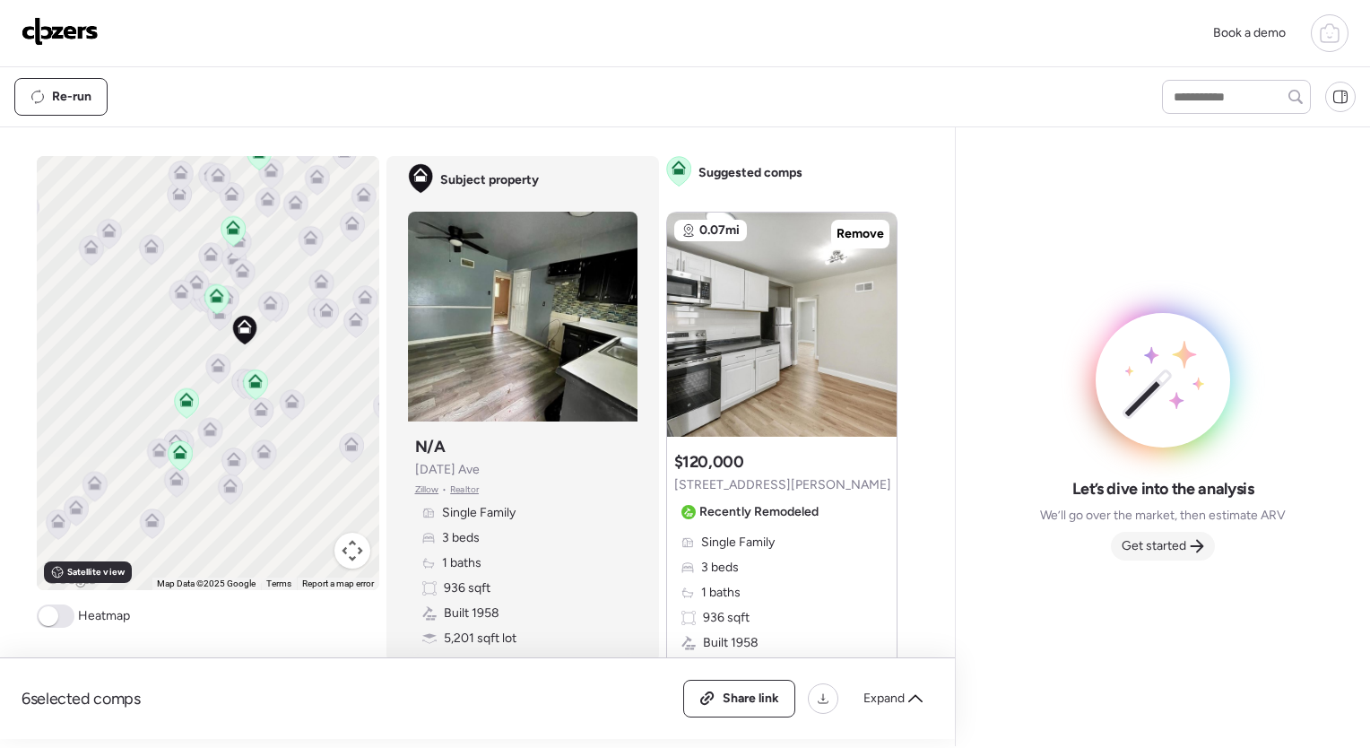
click at [1177, 549] on span "Get started" at bounding box center [1153, 546] width 65 height 18
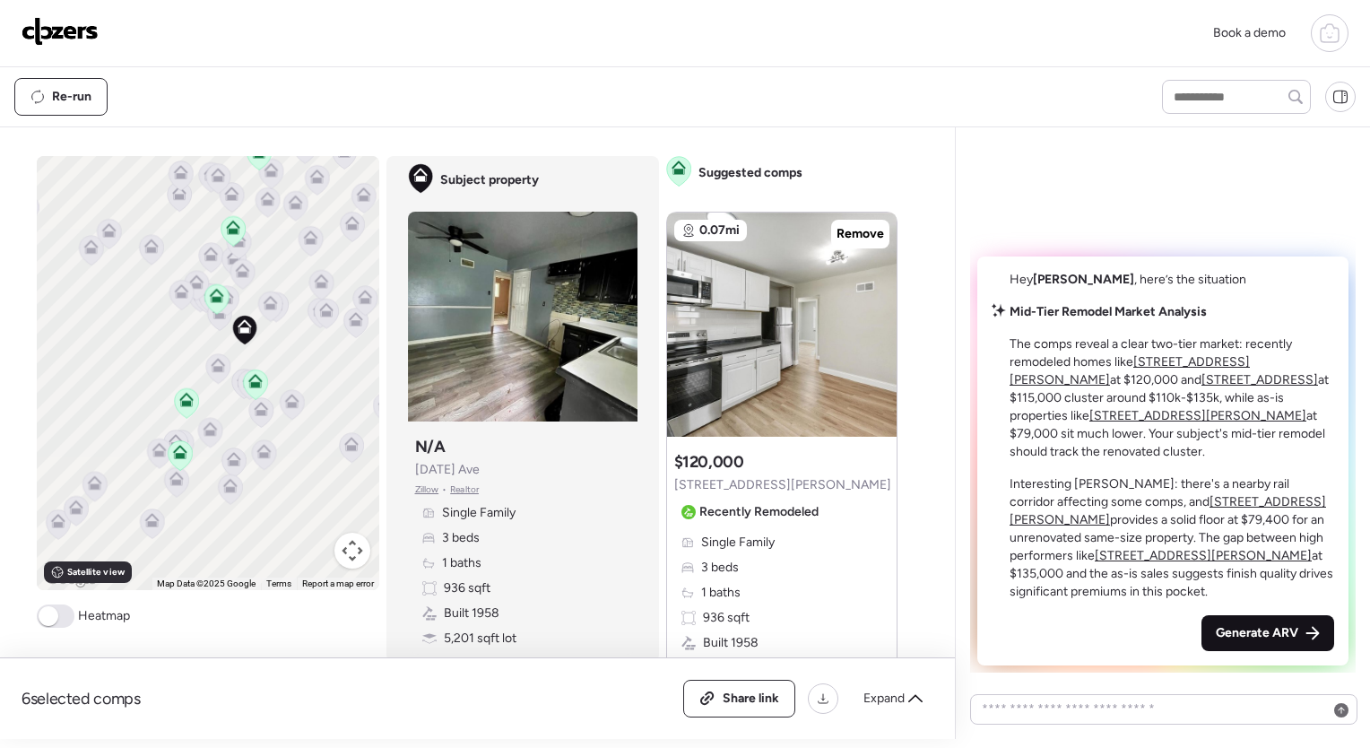
click at [1247, 647] on div "Generate ARV" at bounding box center [1267, 633] width 133 height 36
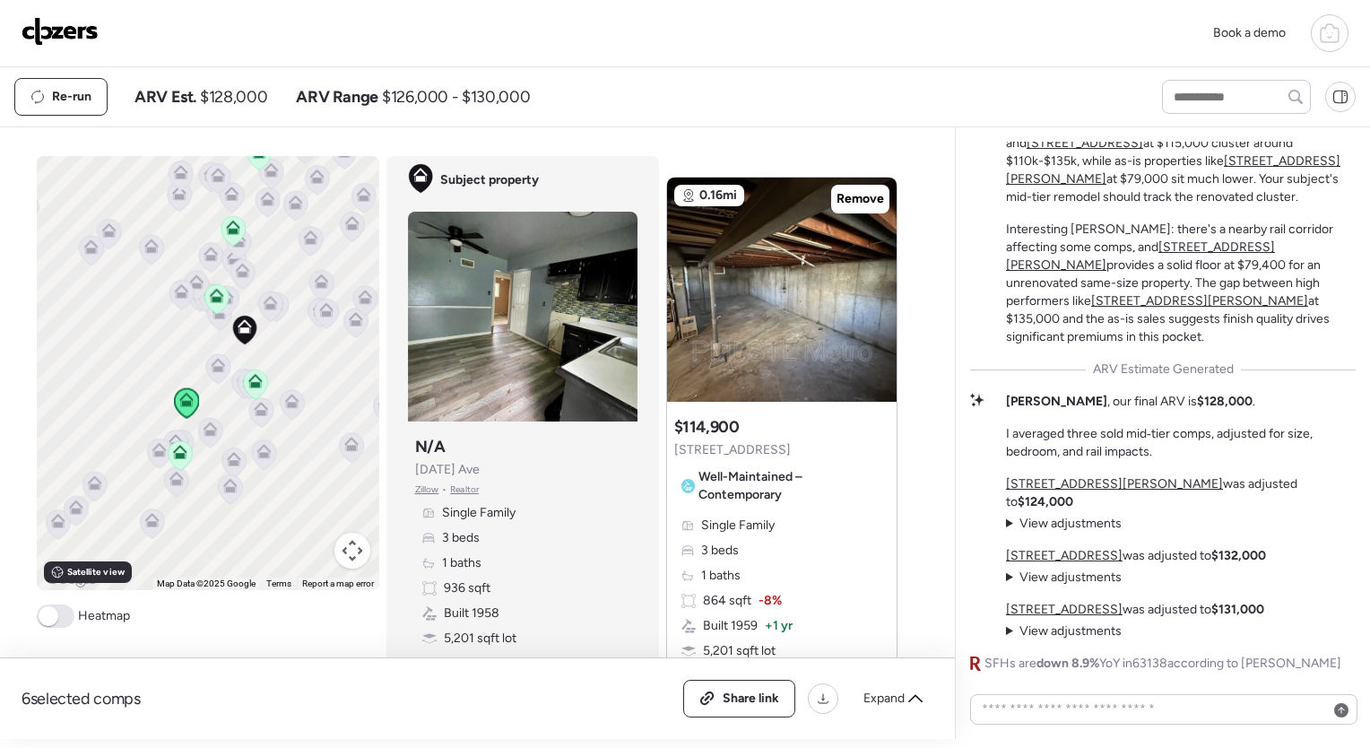
scroll to position [2370, 0]
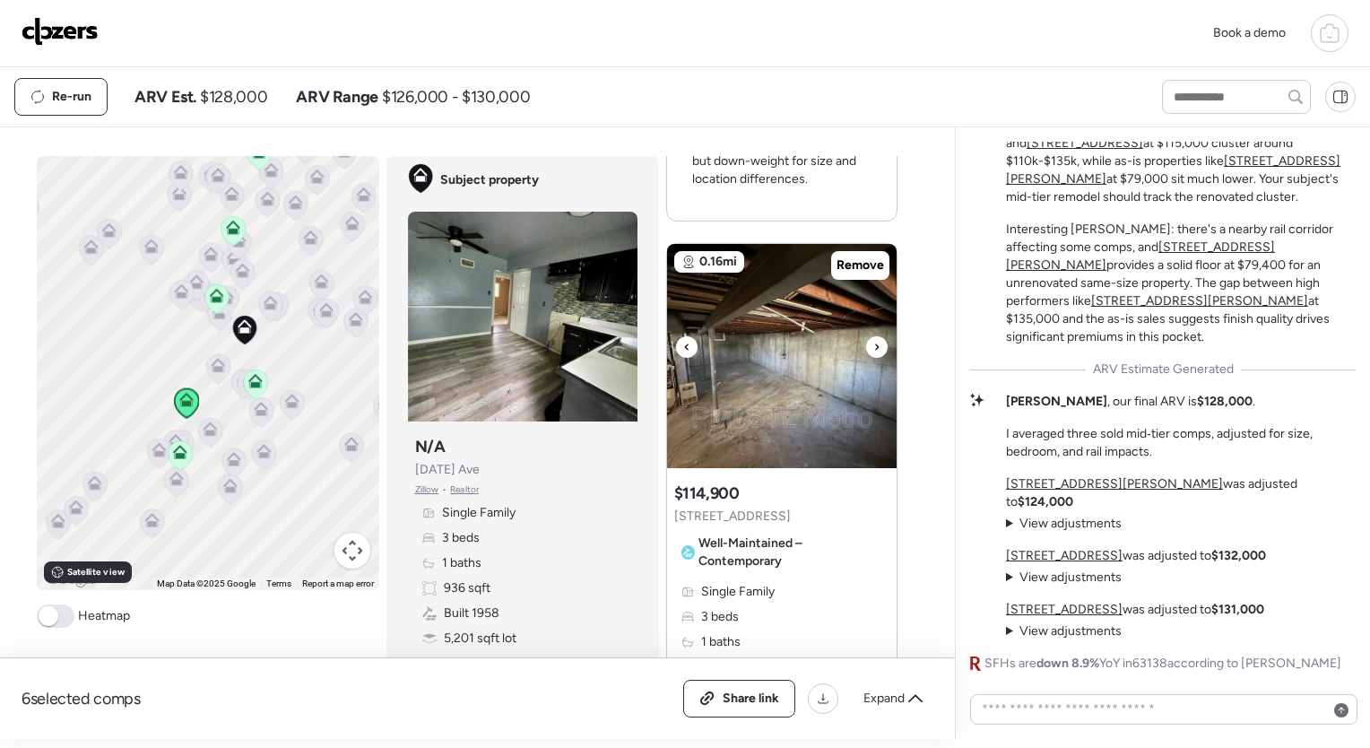
click at [676, 336] on div at bounding box center [687, 347] width 22 height 22
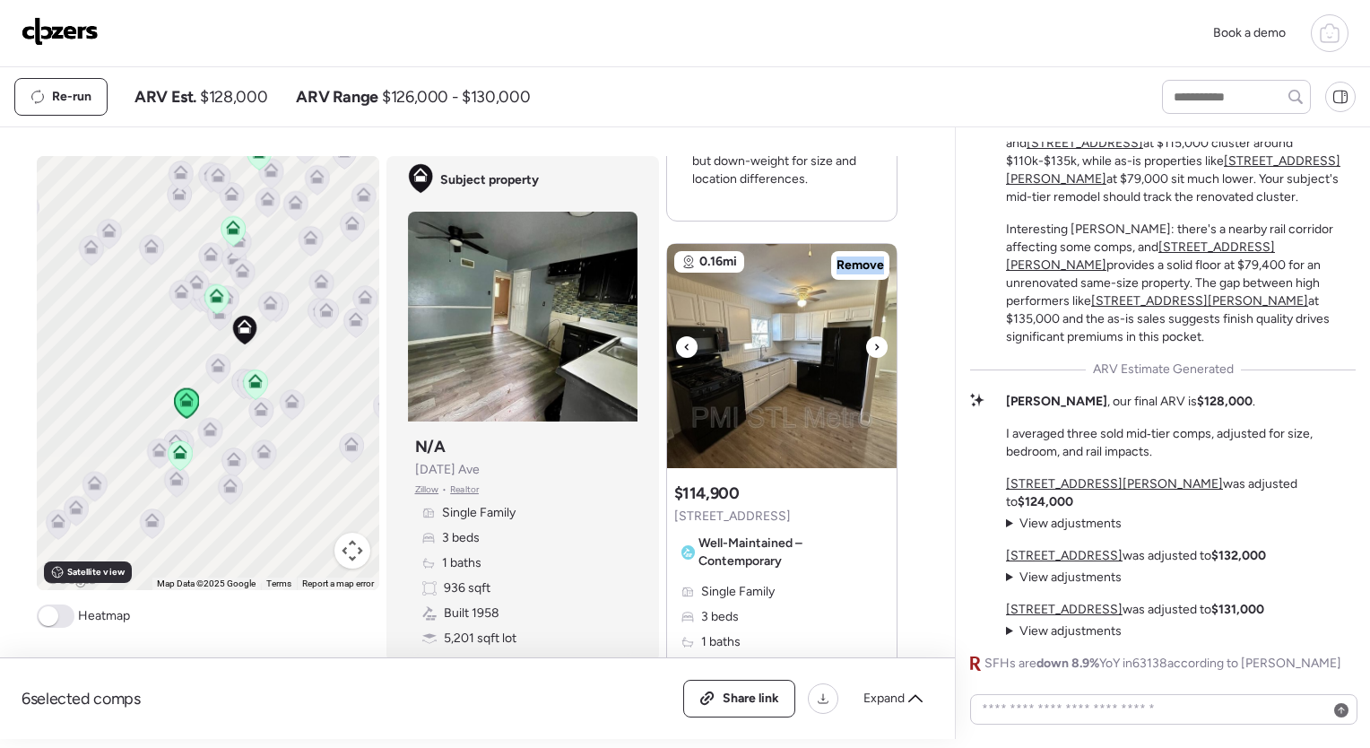
click at [676, 336] on div at bounding box center [687, 347] width 22 height 22
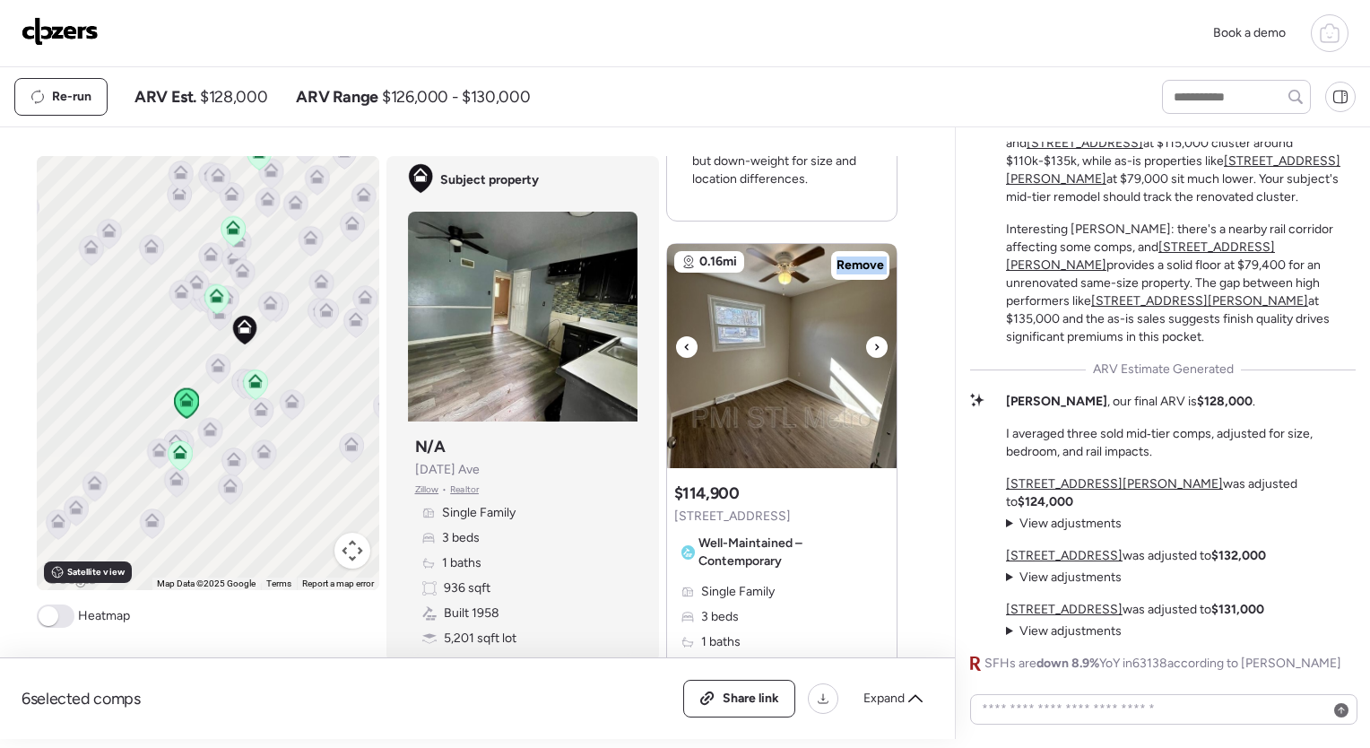
click at [676, 336] on div at bounding box center [687, 347] width 22 height 22
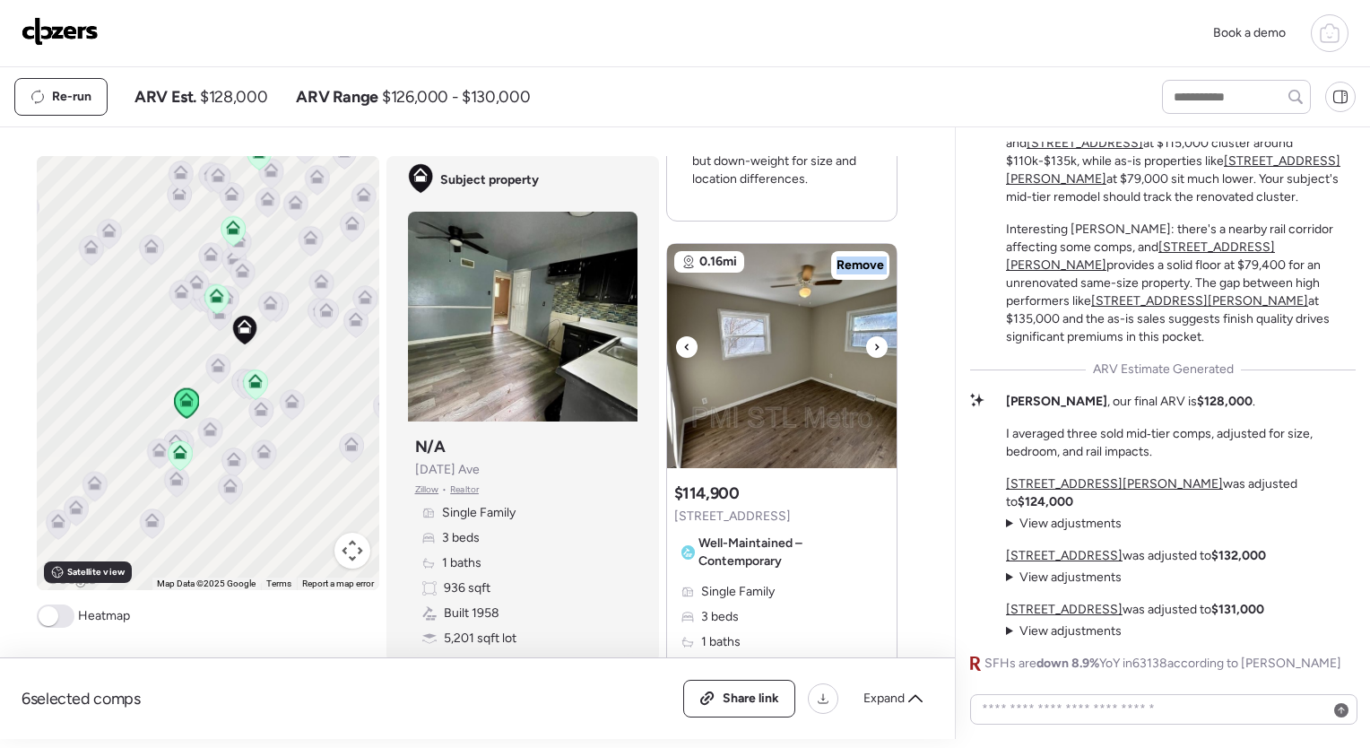
click at [676, 336] on div at bounding box center [687, 347] width 22 height 22
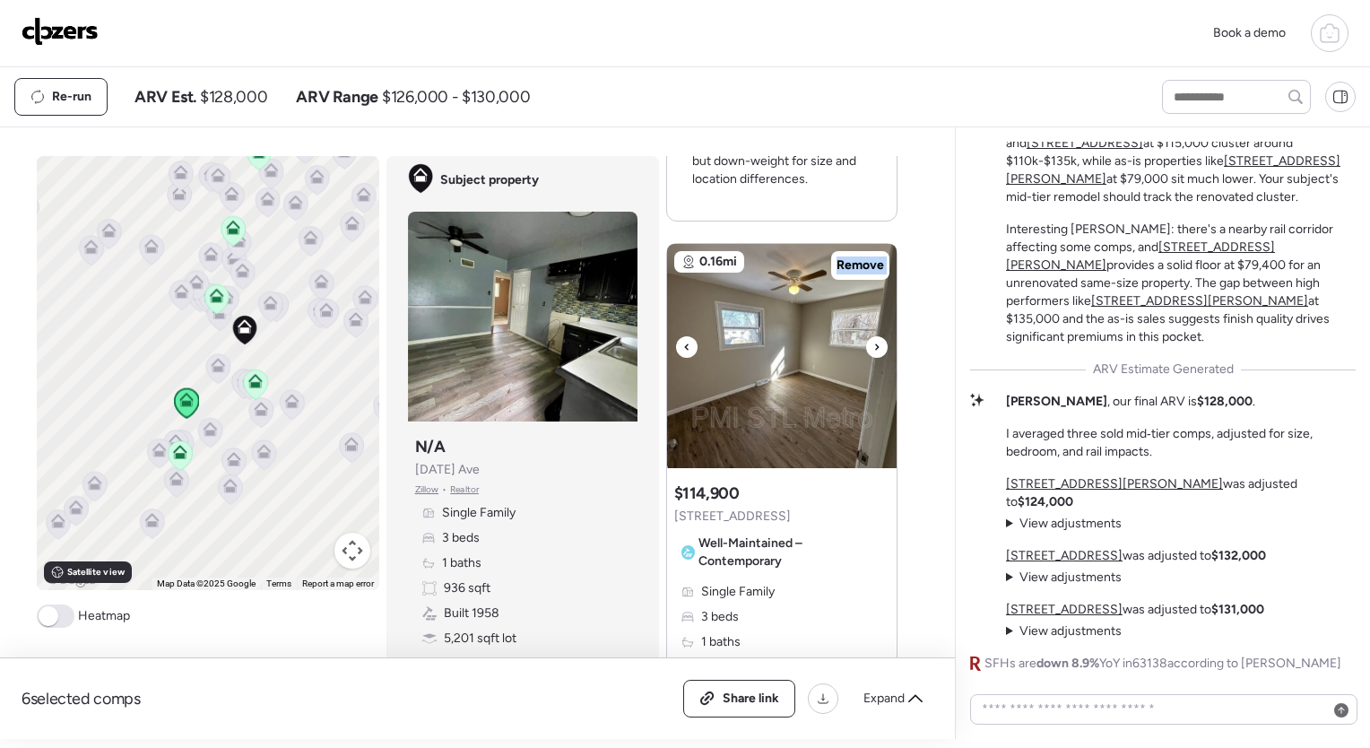
click at [676, 336] on div at bounding box center [687, 347] width 22 height 22
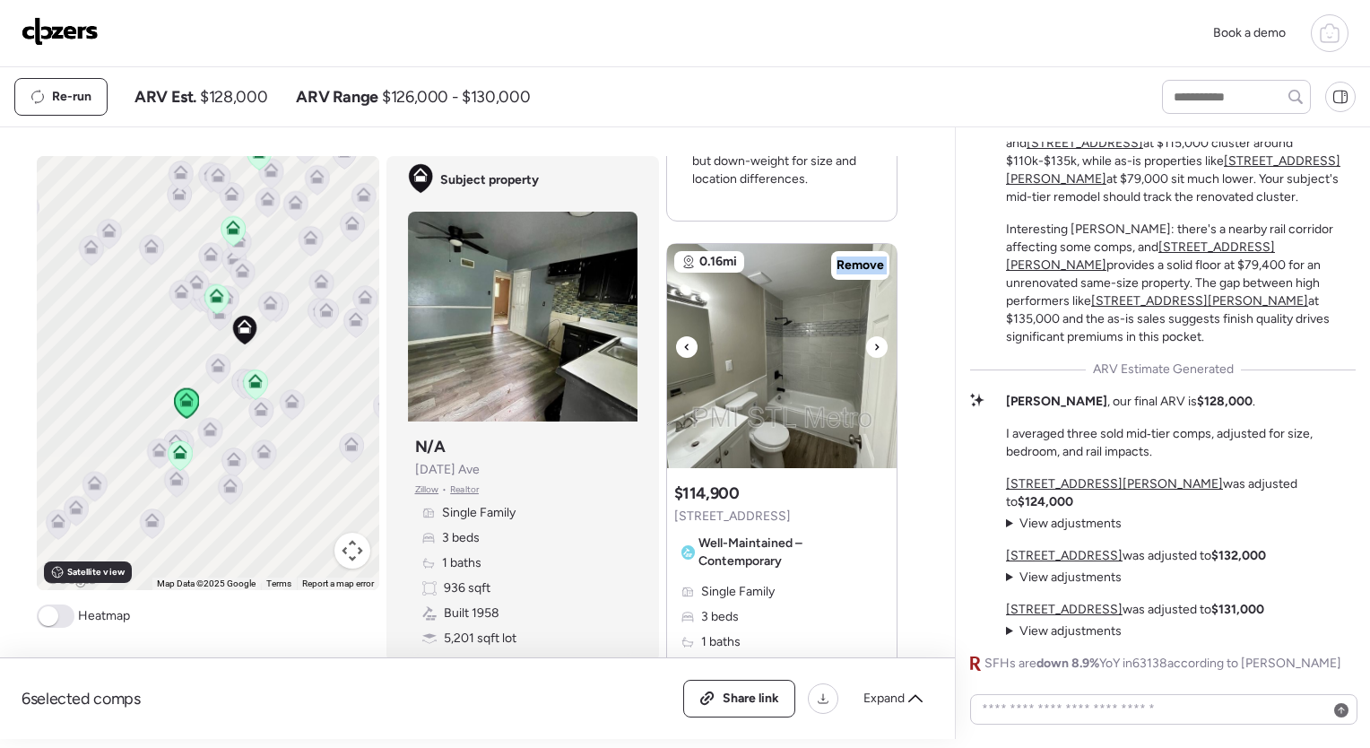
click at [676, 336] on div at bounding box center [687, 347] width 22 height 22
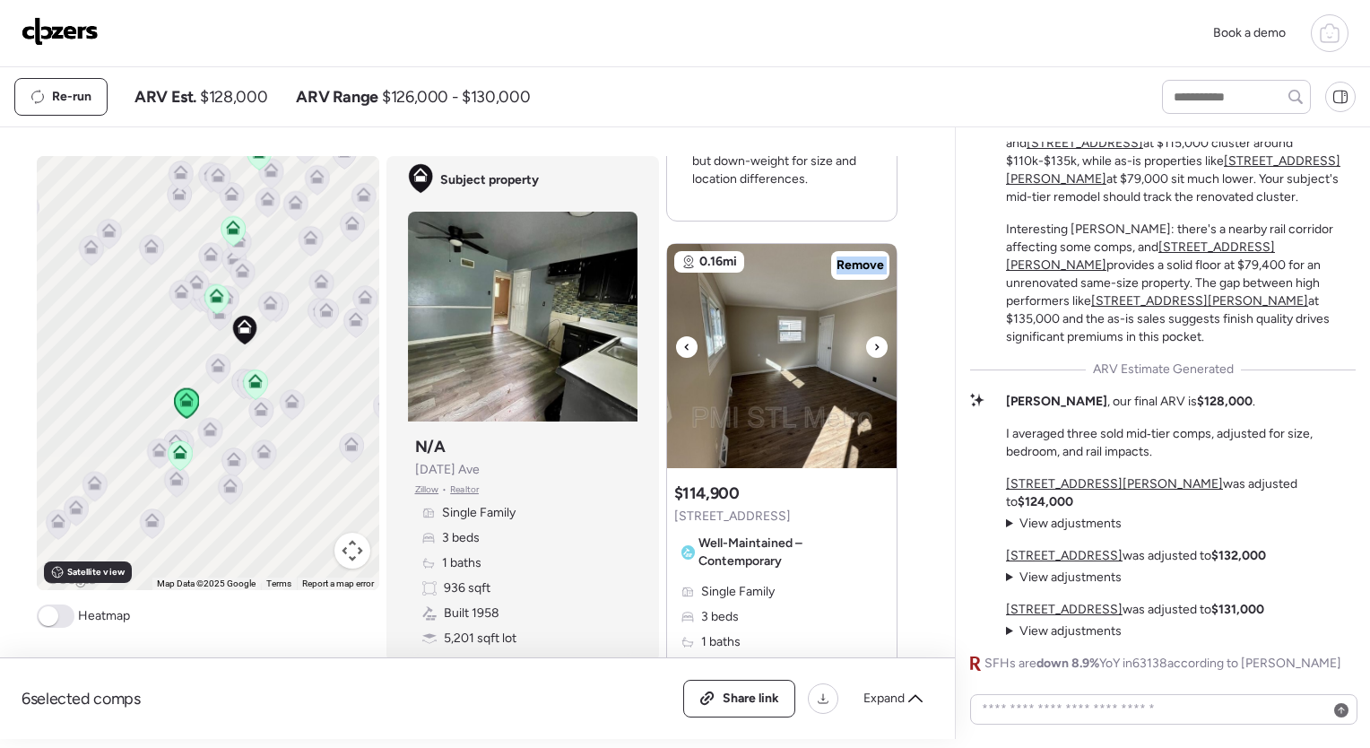
click at [676, 336] on div at bounding box center [687, 347] width 22 height 22
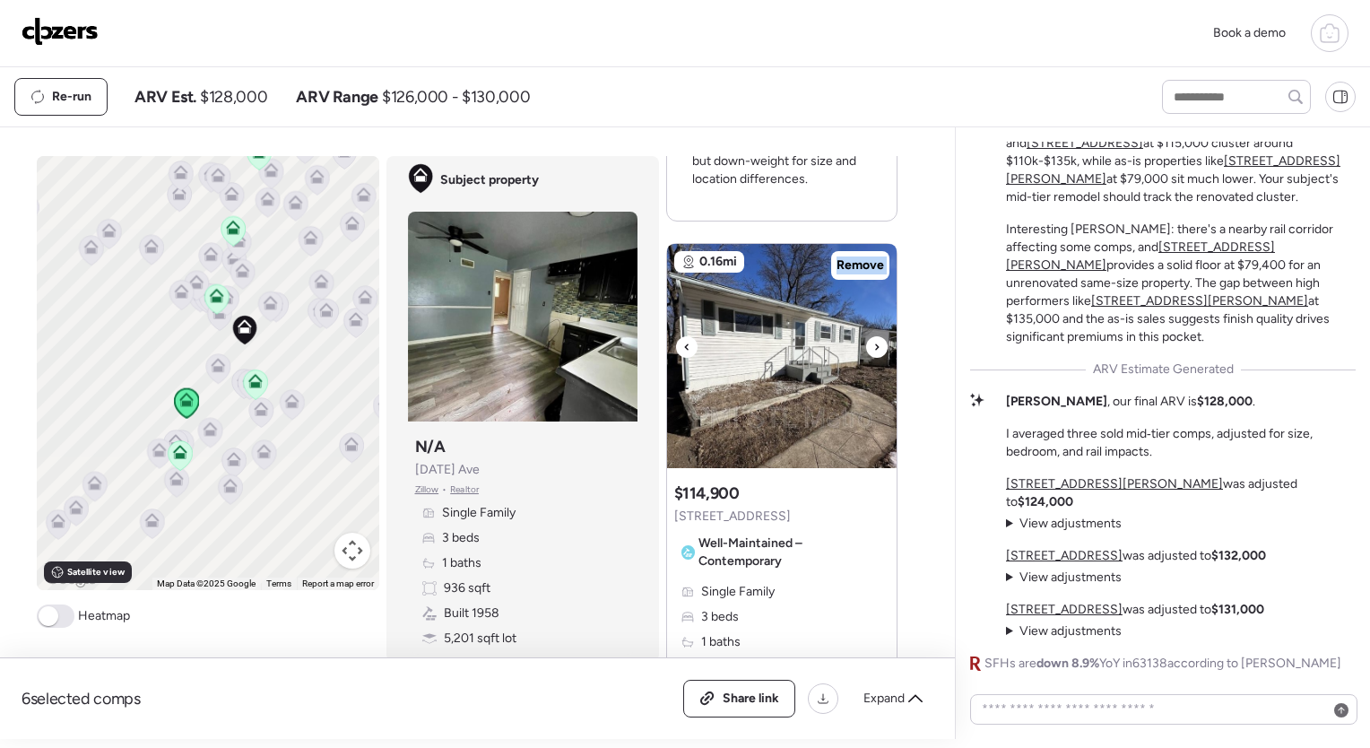
click at [676, 336] on div at bounding box center [687, 347] width 22 height 22
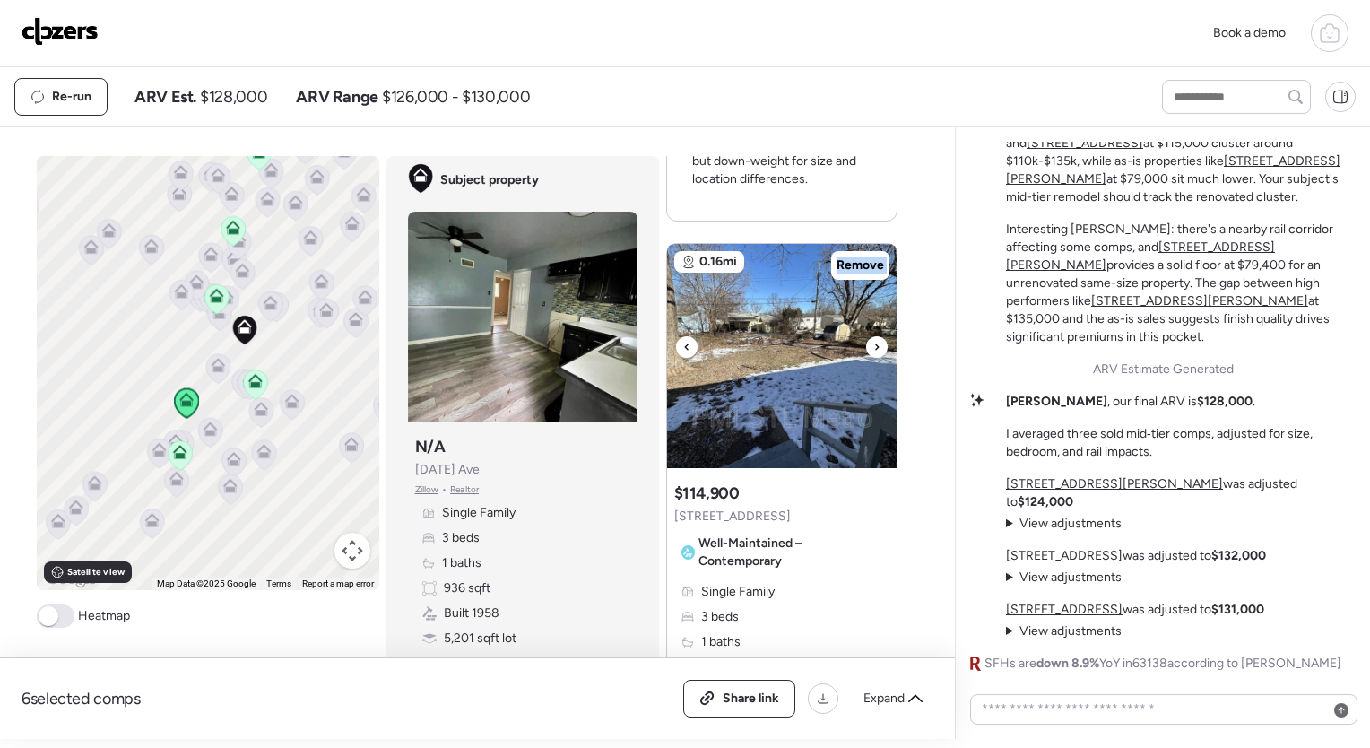
click at [676, 336] on div at bounding box center [687, 347] width 22 height 22
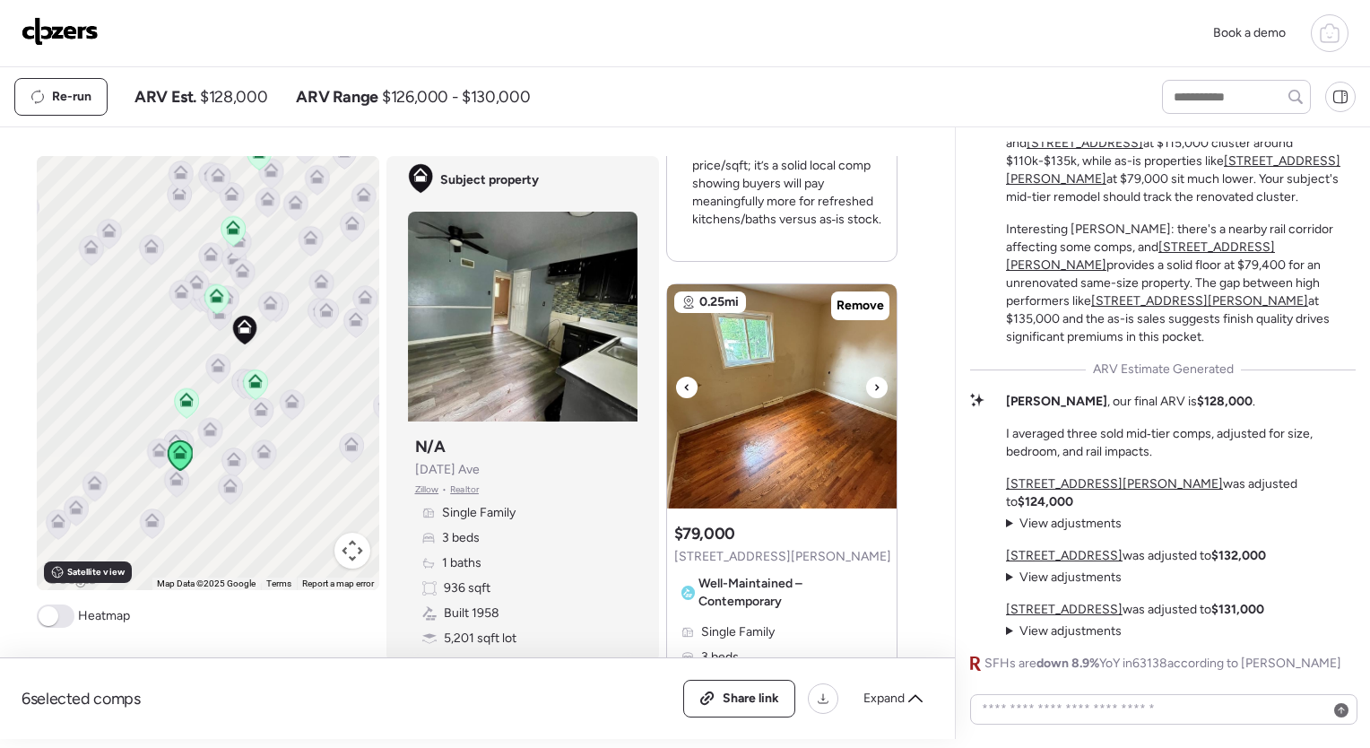
scroll to position [3116, 0]
click at [683, 376] on icon at bounding box center [686, 387] width 7 height 22
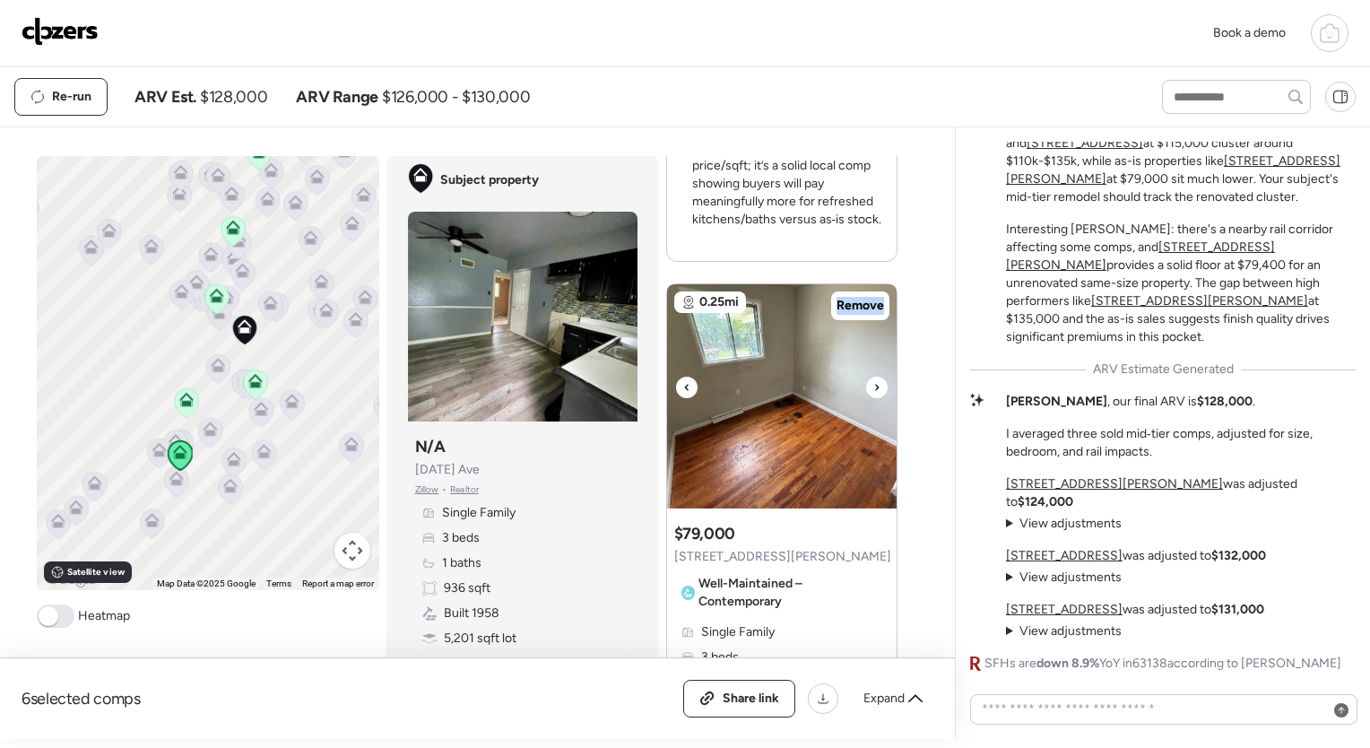
click at [683, 376] on icon at bounding box center [686, 387] width 7 height 22
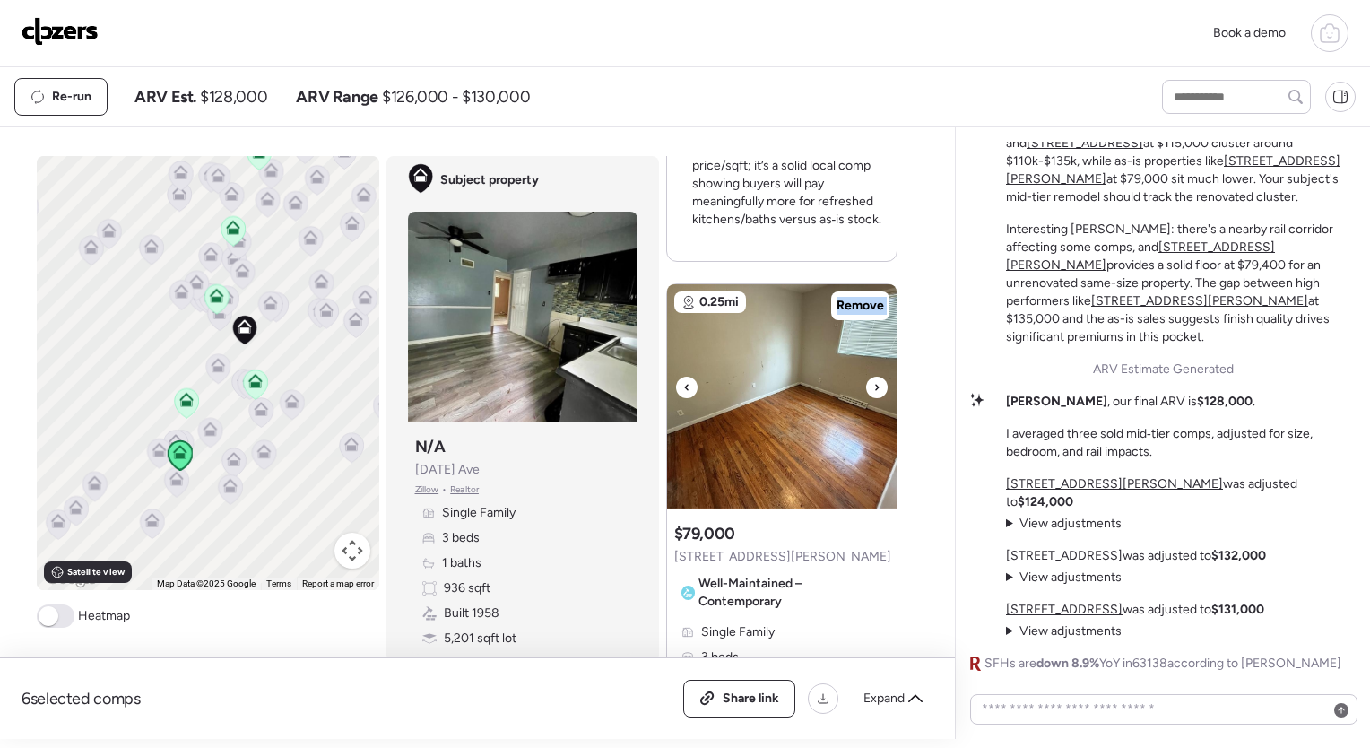
click at [683, 376] on icon at bounding box center [686, 387] width 7 height 22
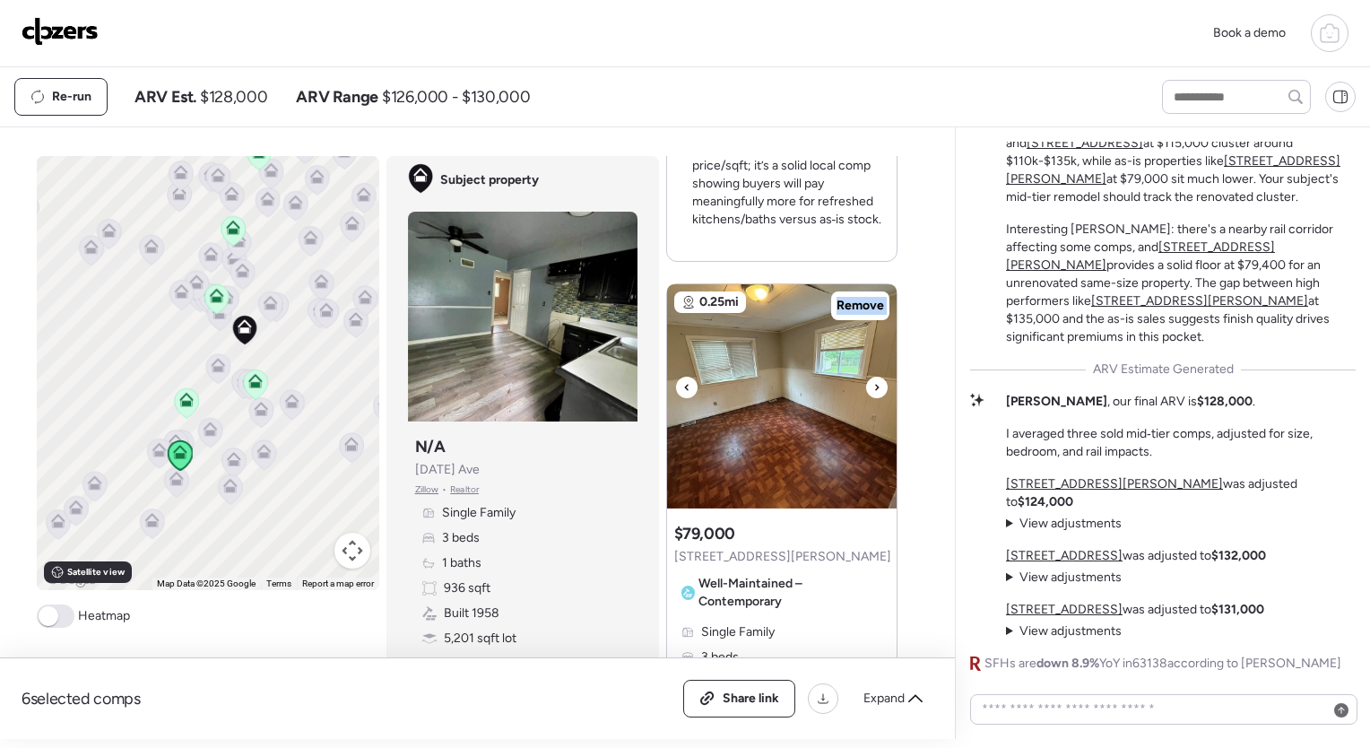
click at [683, 376] on icon at bounding box center [686, 387] width 7 height 22
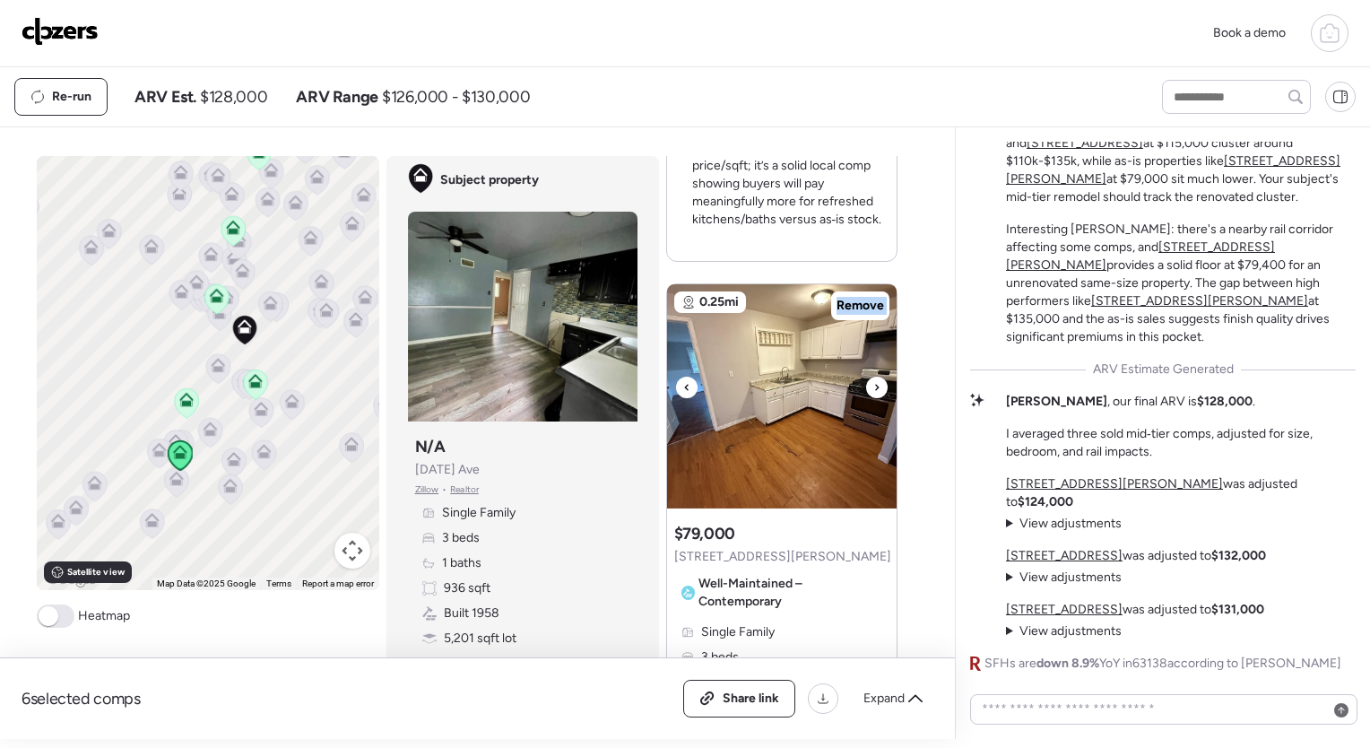
click at [683, 376] on icon at bounding box center [686, 387] width 7 height 22
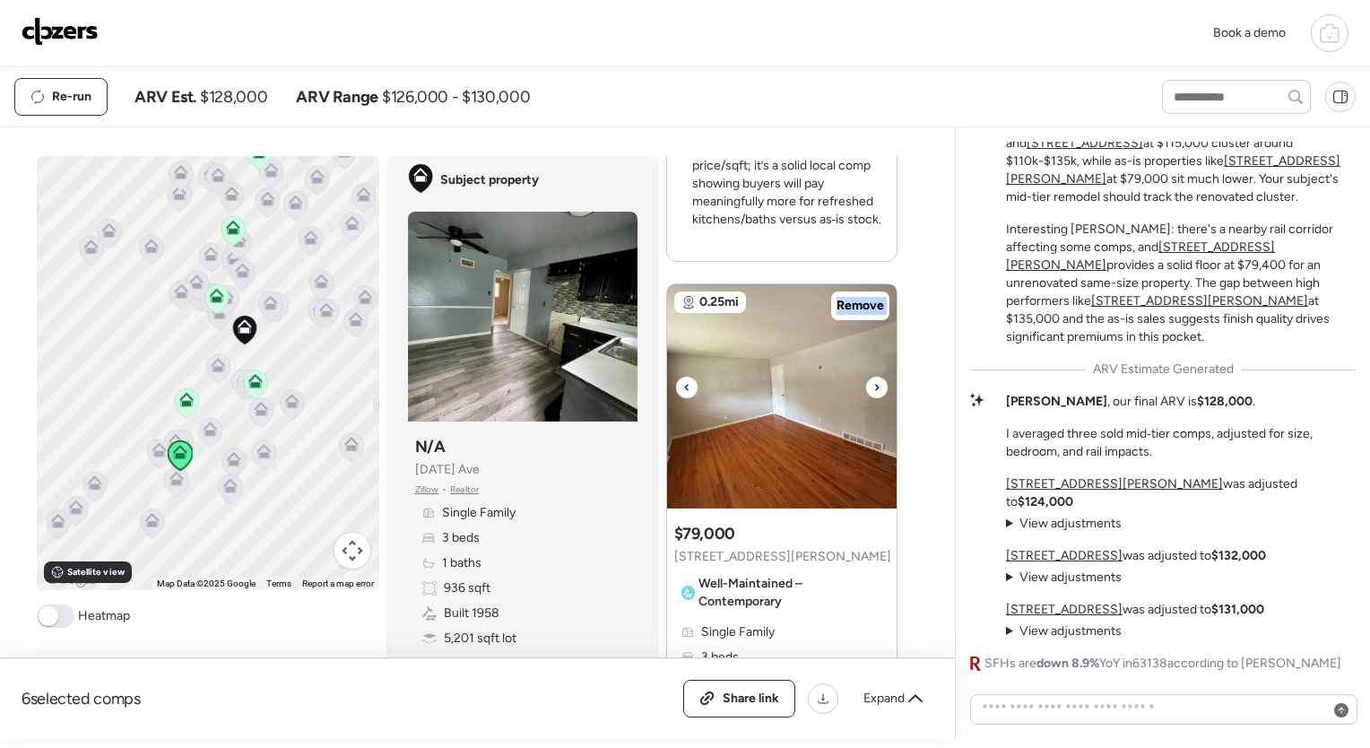
click at [683, 376] on icon at bounding box center [686, 387] width 7 height 22
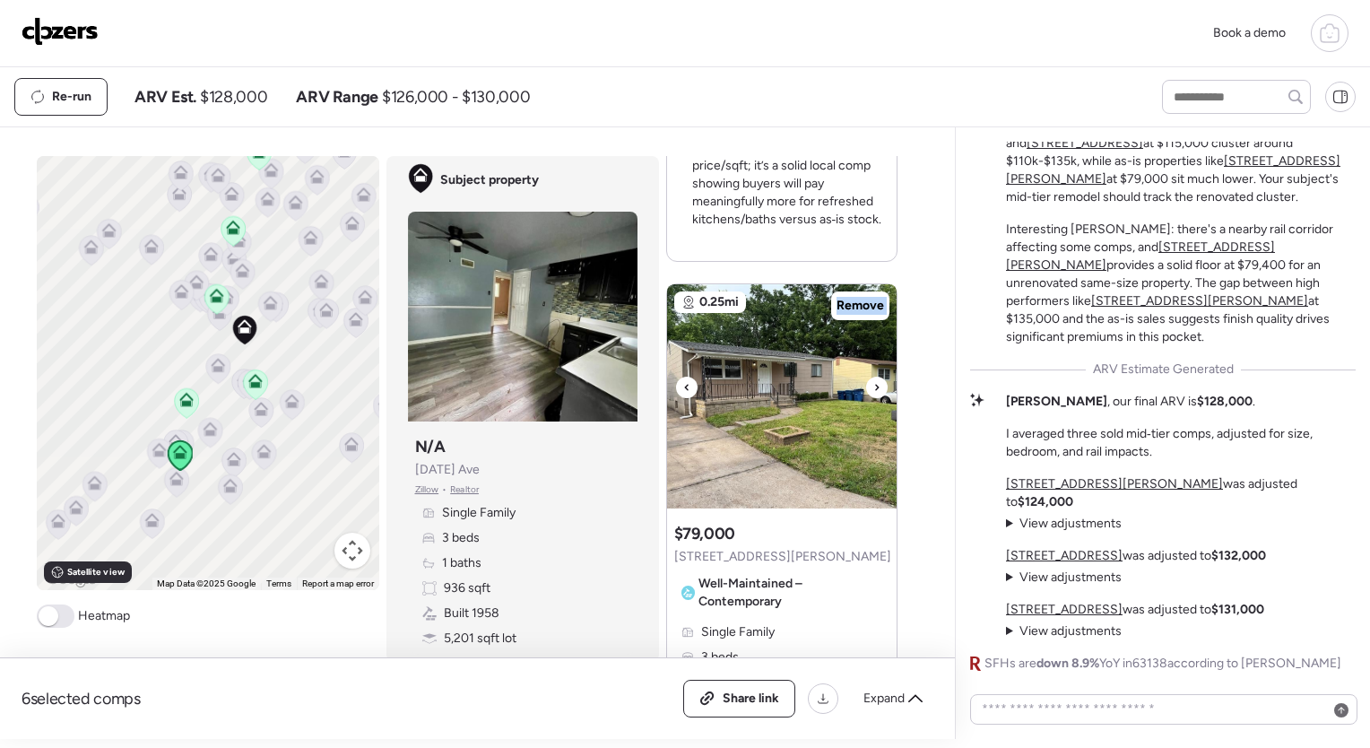
click at [683, 376] on icon at bounding box center [686, 387] width 7 height 22
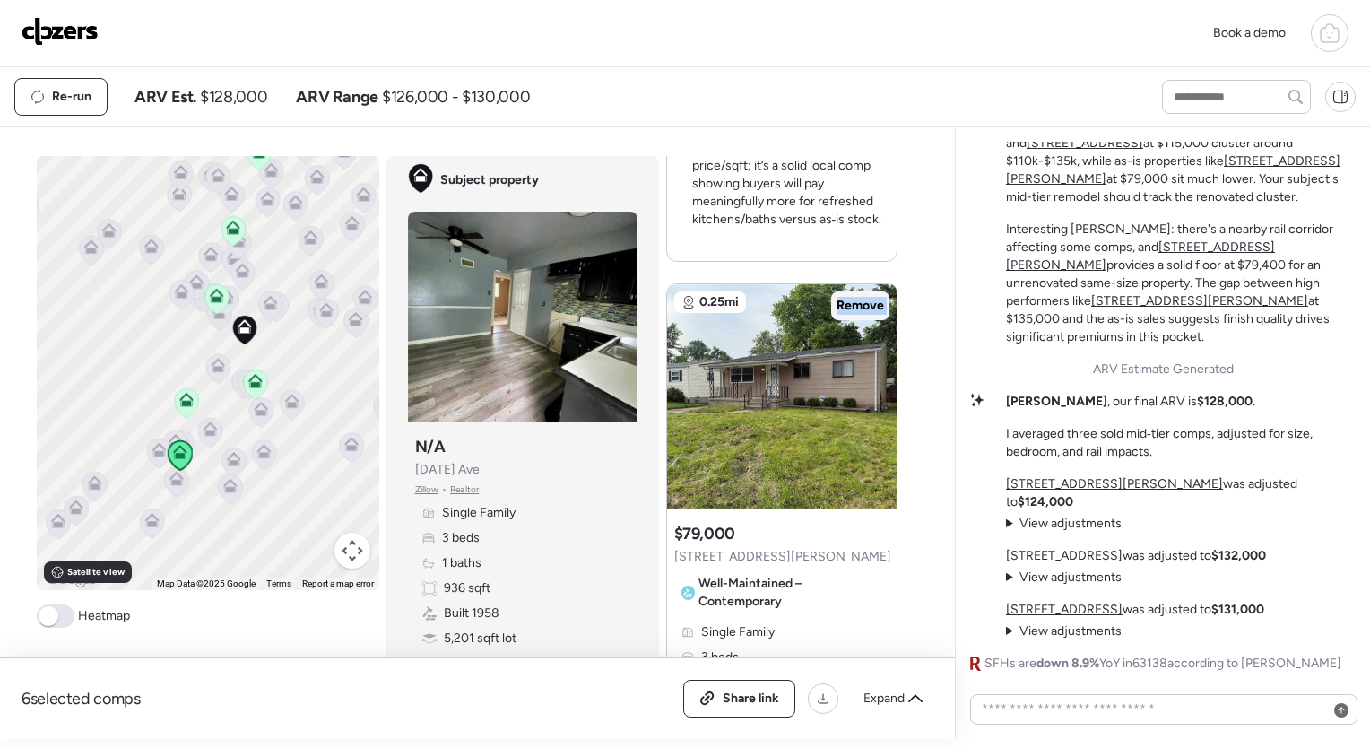
click at [836, 291] on div "Remove" at bounding box center [860, 305] width 58 height 29
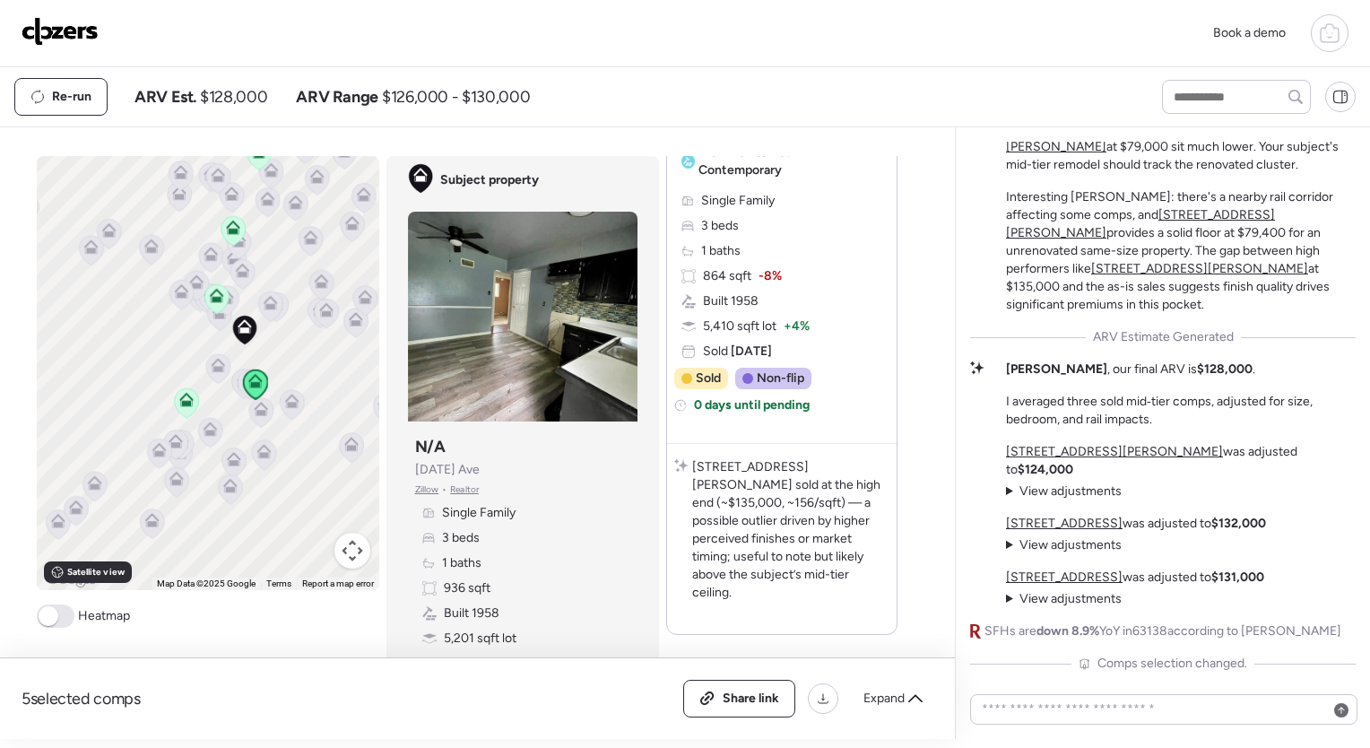
scroll to position [4351, 0]
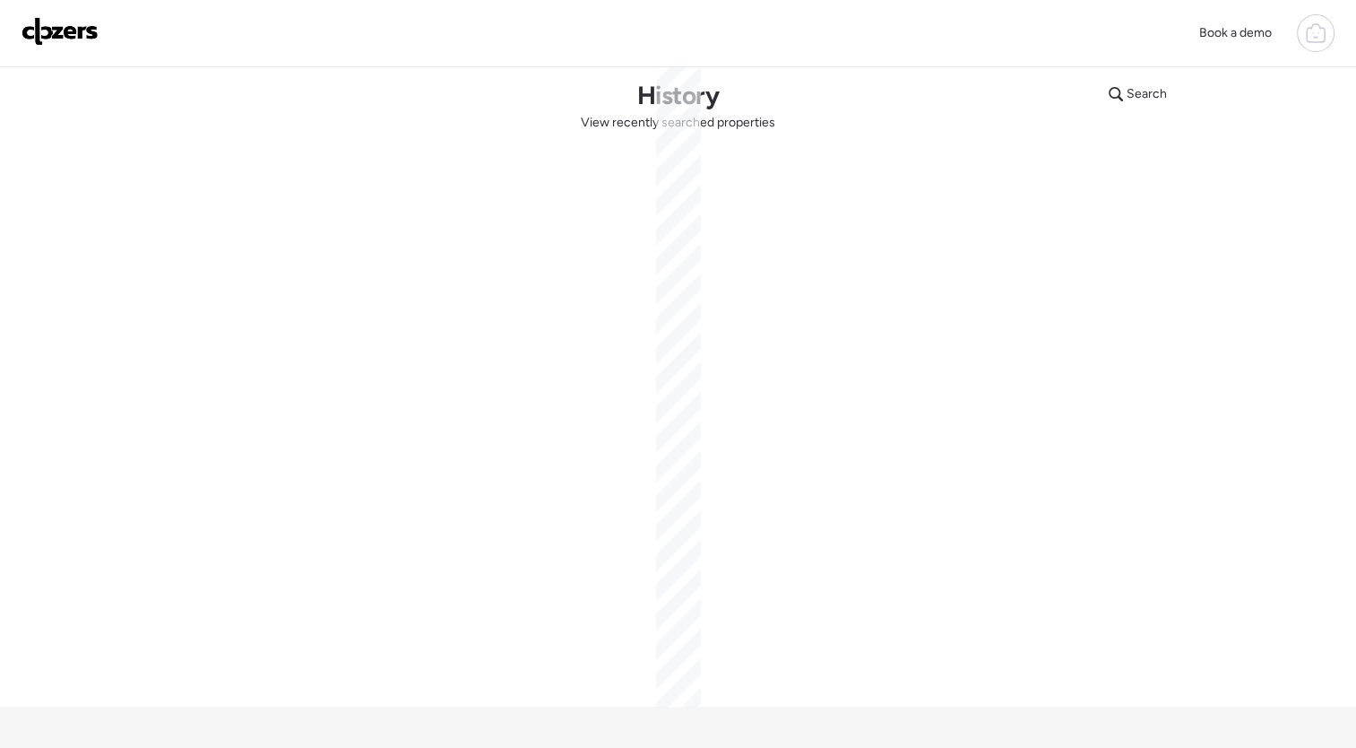
scroll to position [14, 0]
click at [1311, 29] on icon at bounding box center [1316, 33] width 22 height 22
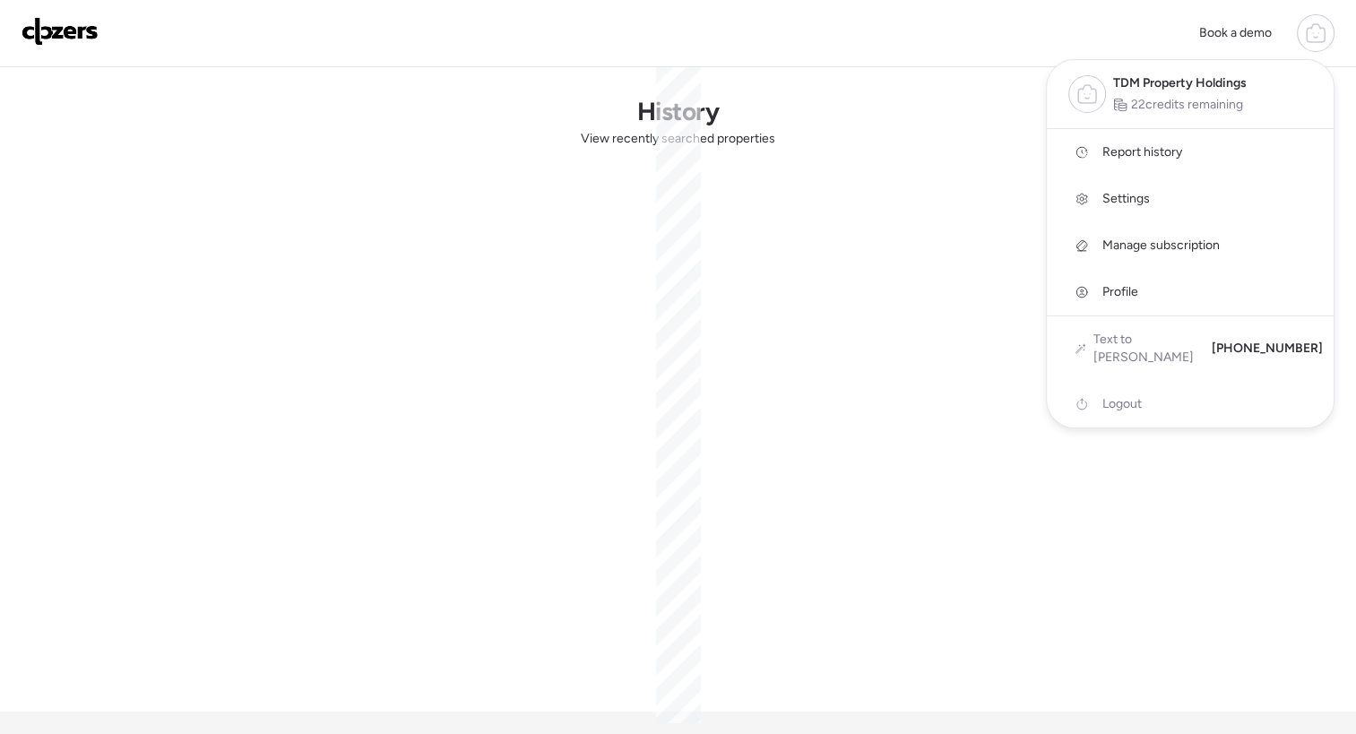
click at [782, 34] on div "Book a demo TDM Property Holdings 22 credits remaining Report history Settings …" at bounding box center [678, 33] width 1313 height 38
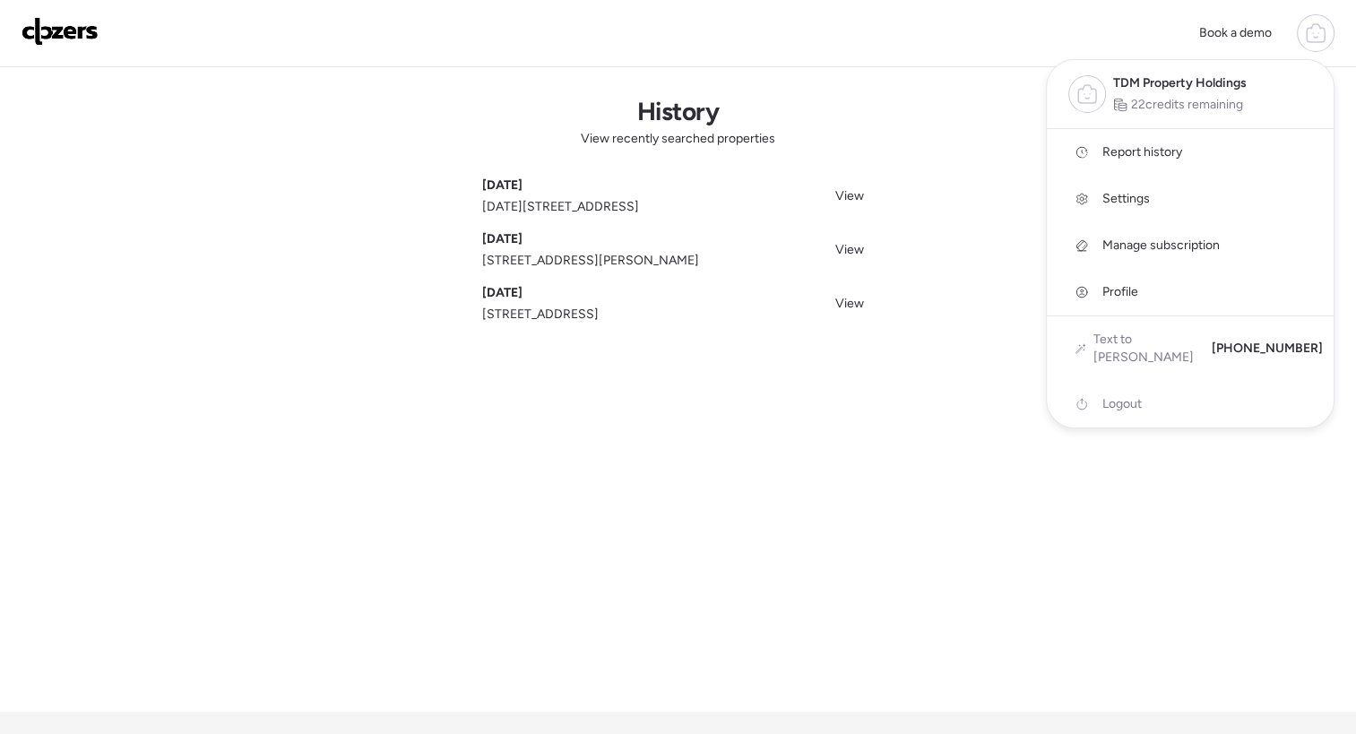
click at [843, 192] on div at bounding box center [678, 317] width 1356 height 734
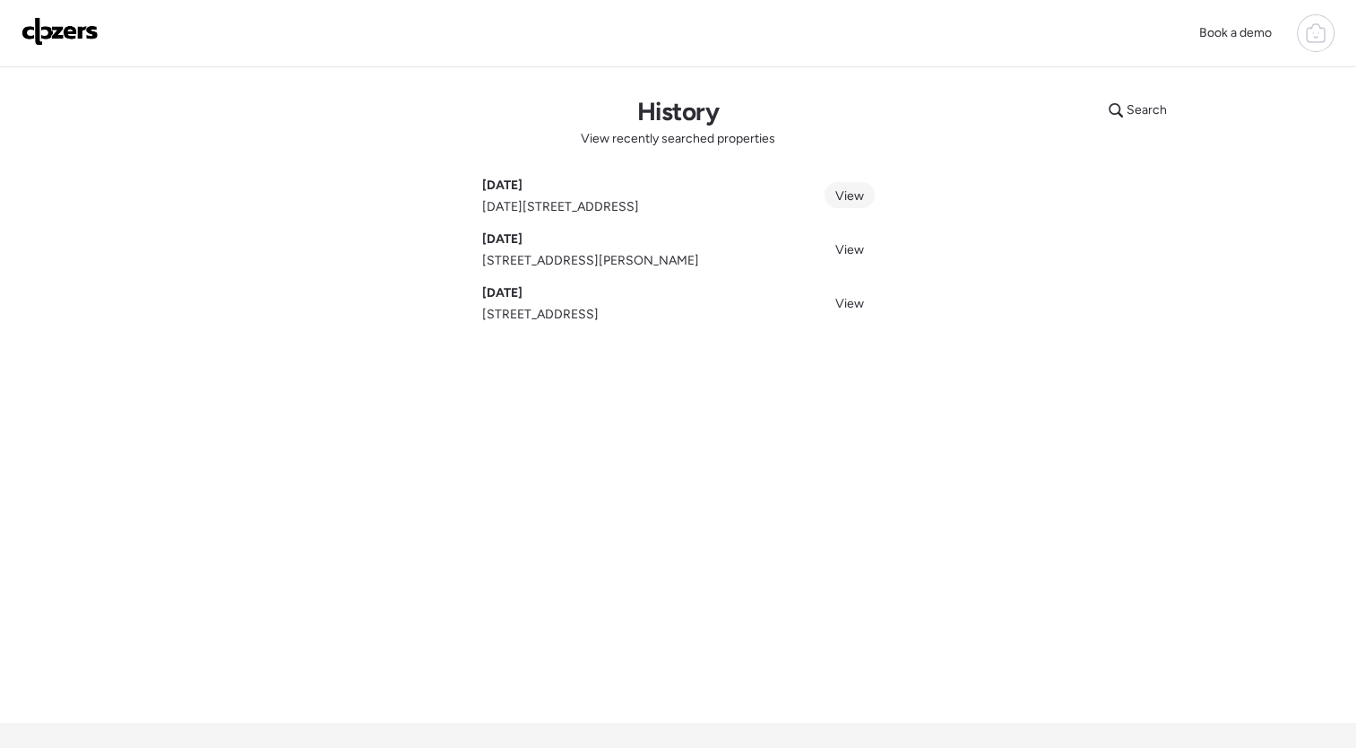
click at [839, 204] on link "View" at bounding box center [850, 195] width 50 height 26
